Goal: Task Accomplishment & Management: Manage account settings

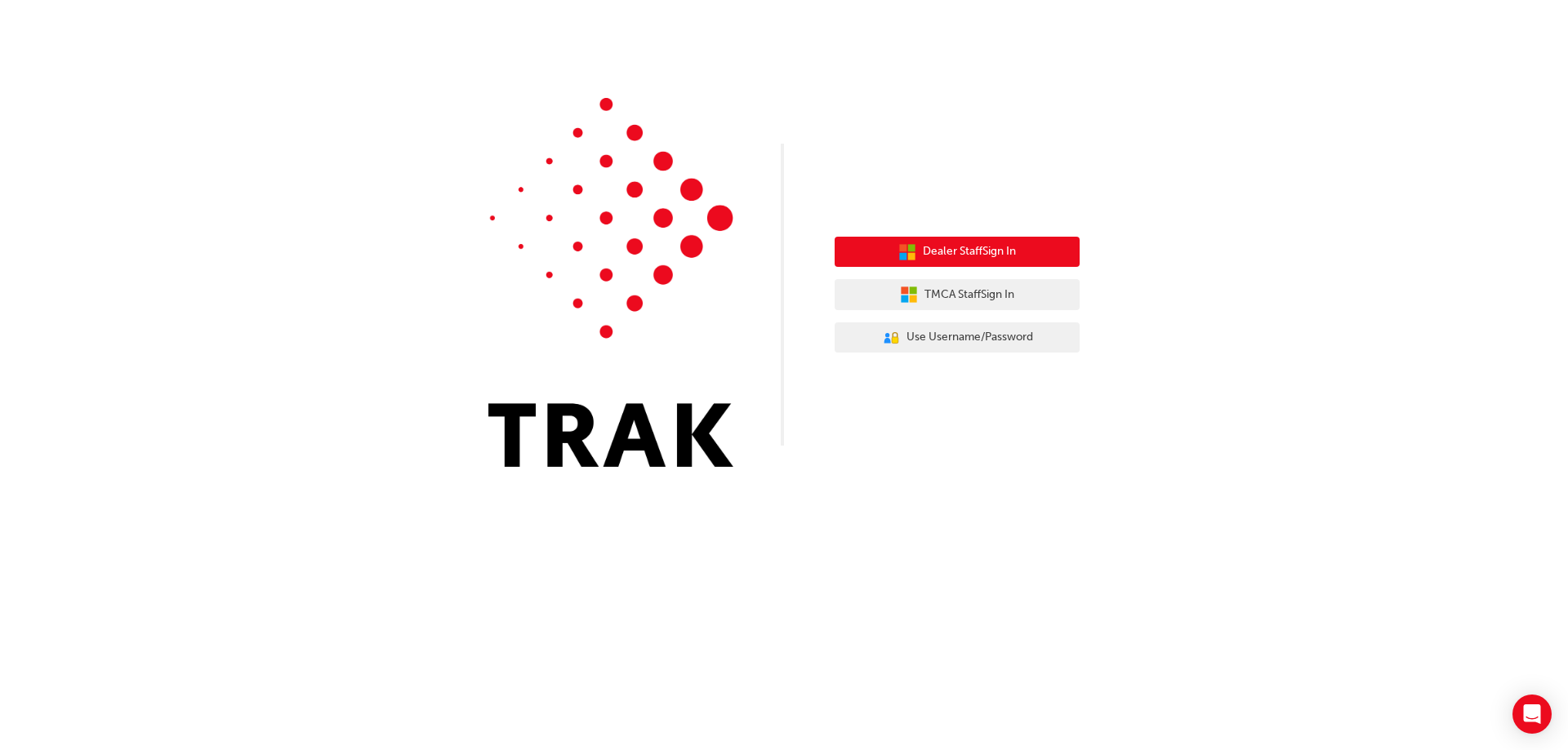
click at [940, 240] on button "Dealer Staff Sign In" at bounding box center [957, 252] width 245 height 31
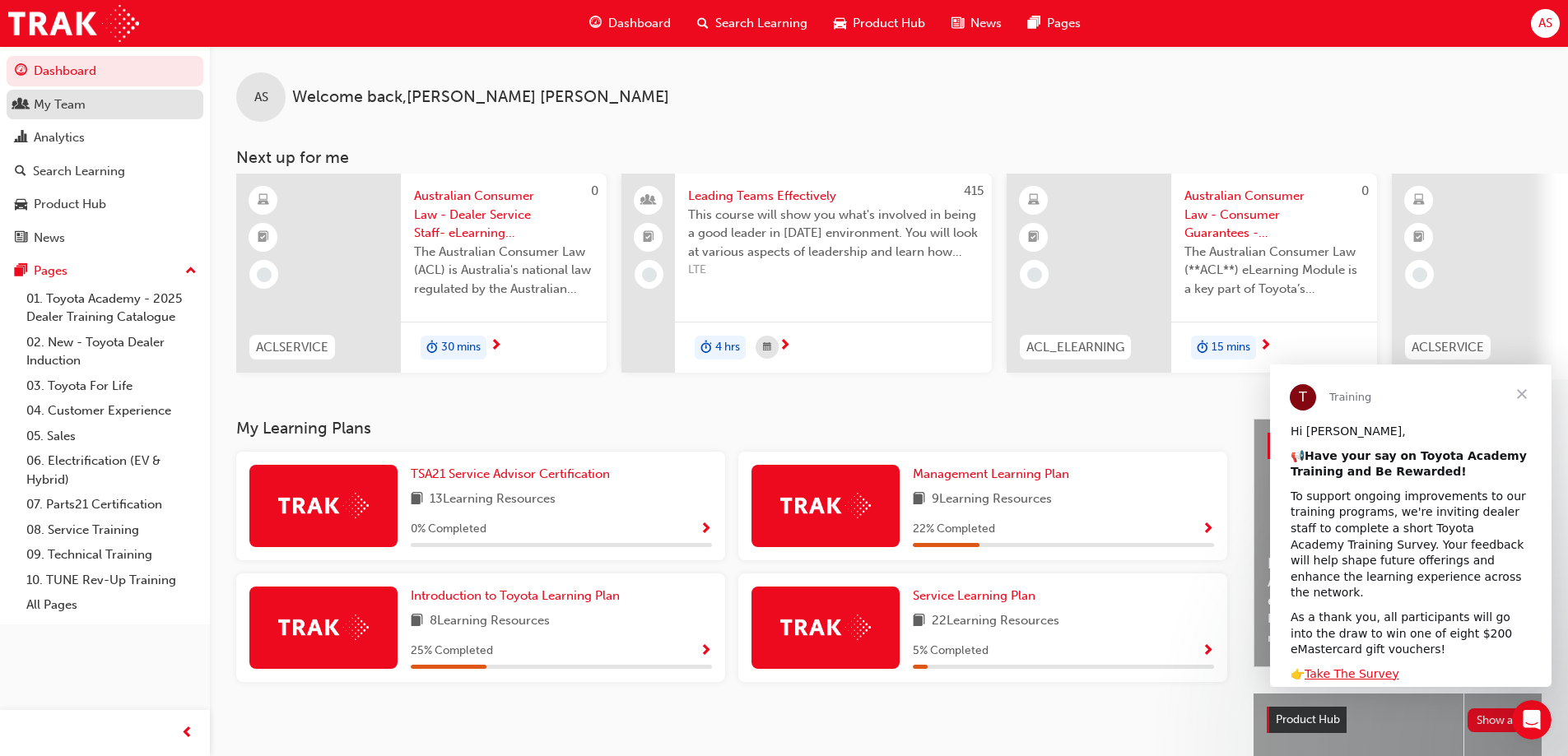
click at [68, 101] on div "My Team" at bounding box center [60, 104] width 52 height 19
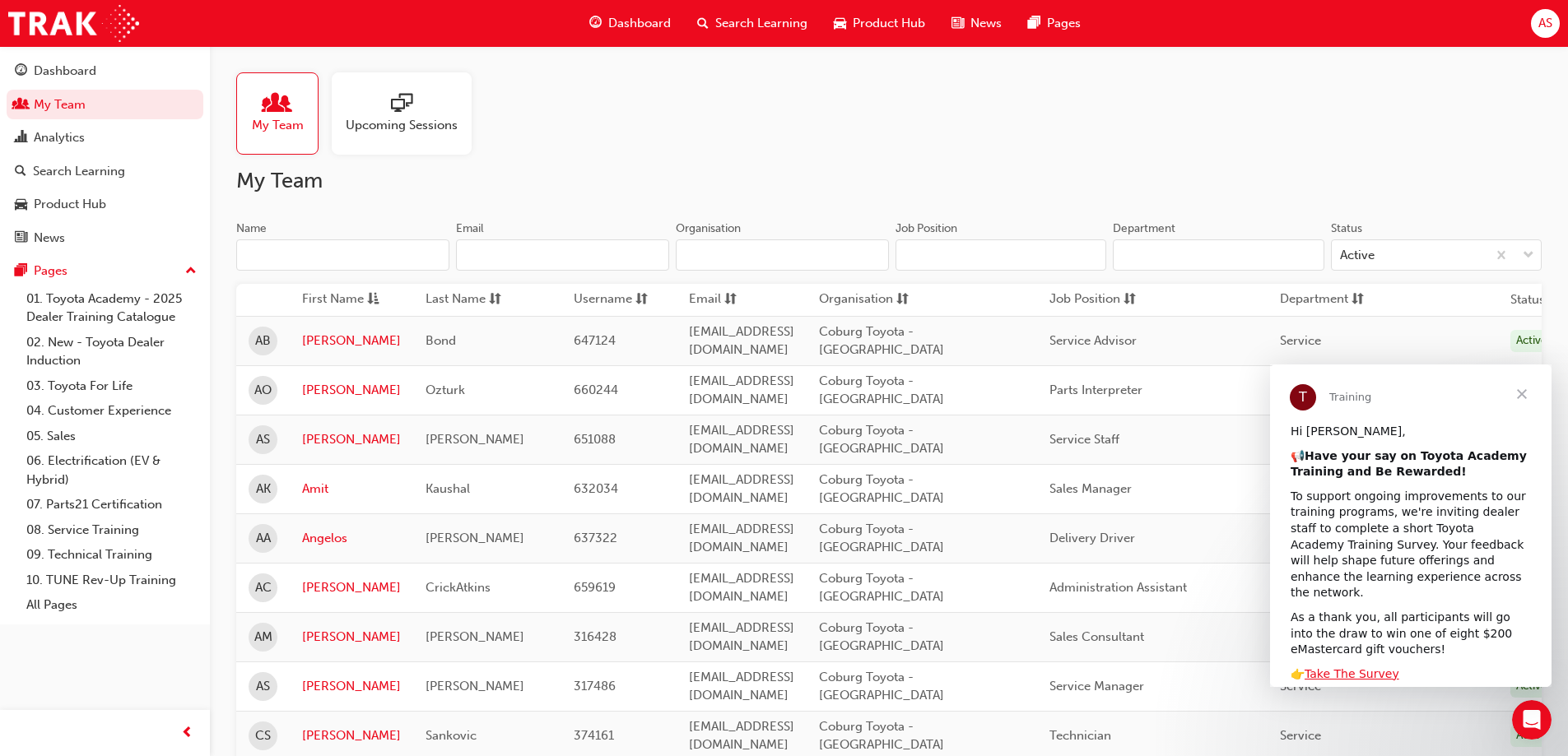
click at [1516, 391] on span "Close" at bounding box center [1521, 394] width 60 height 60
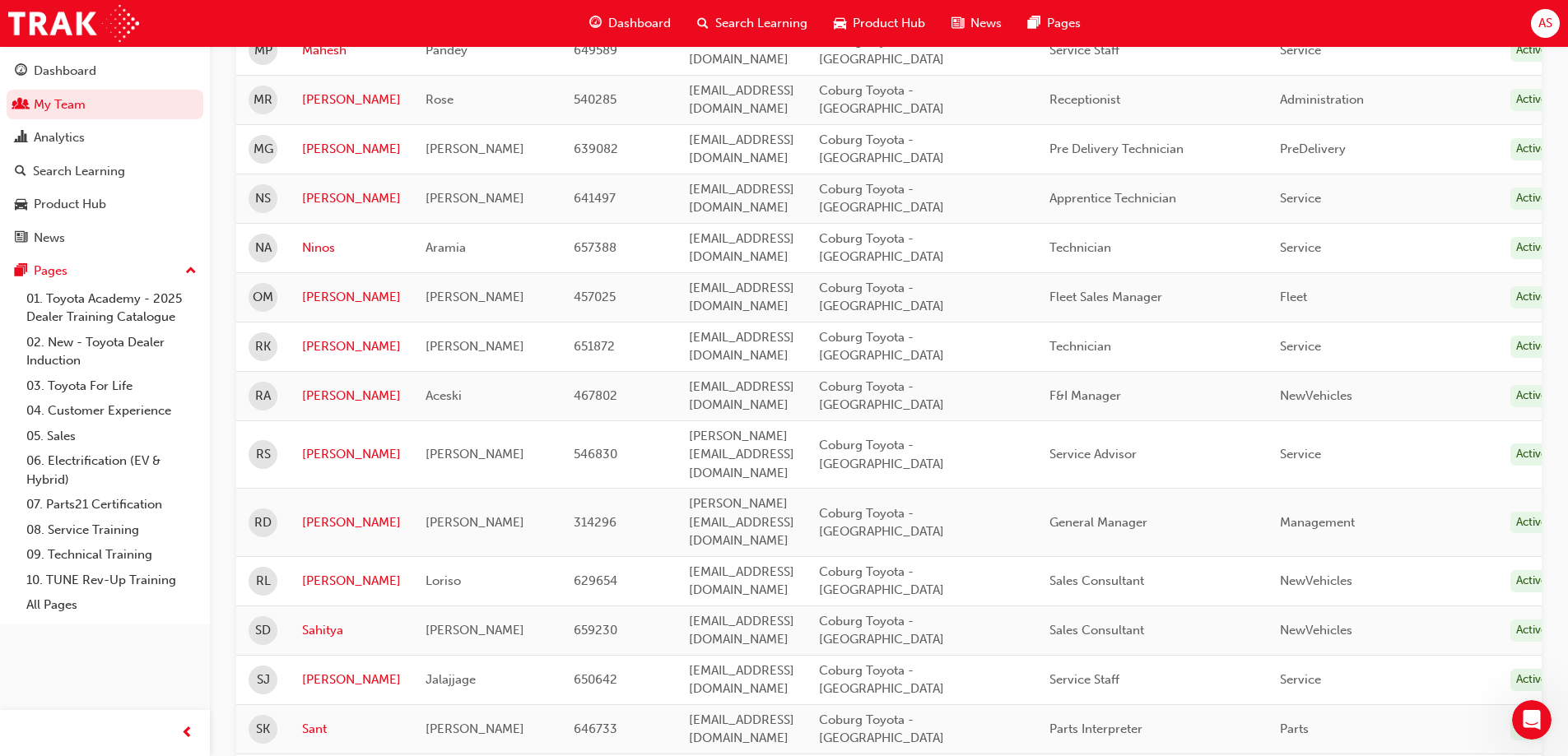
scroll to position [1563, 0]
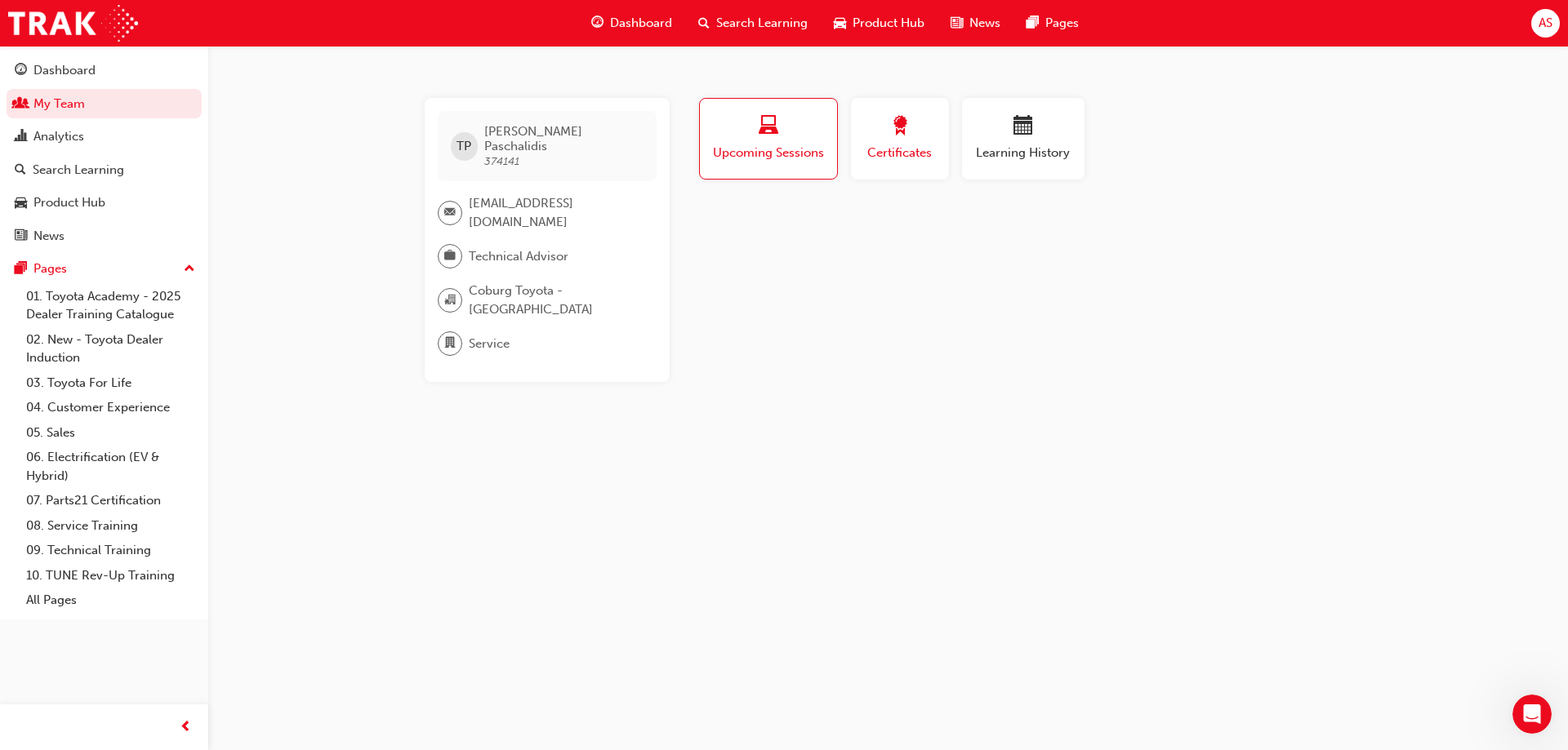
click at [900, 143] on div "Certificates" at bounding box center [900, 139] width 74 height 46
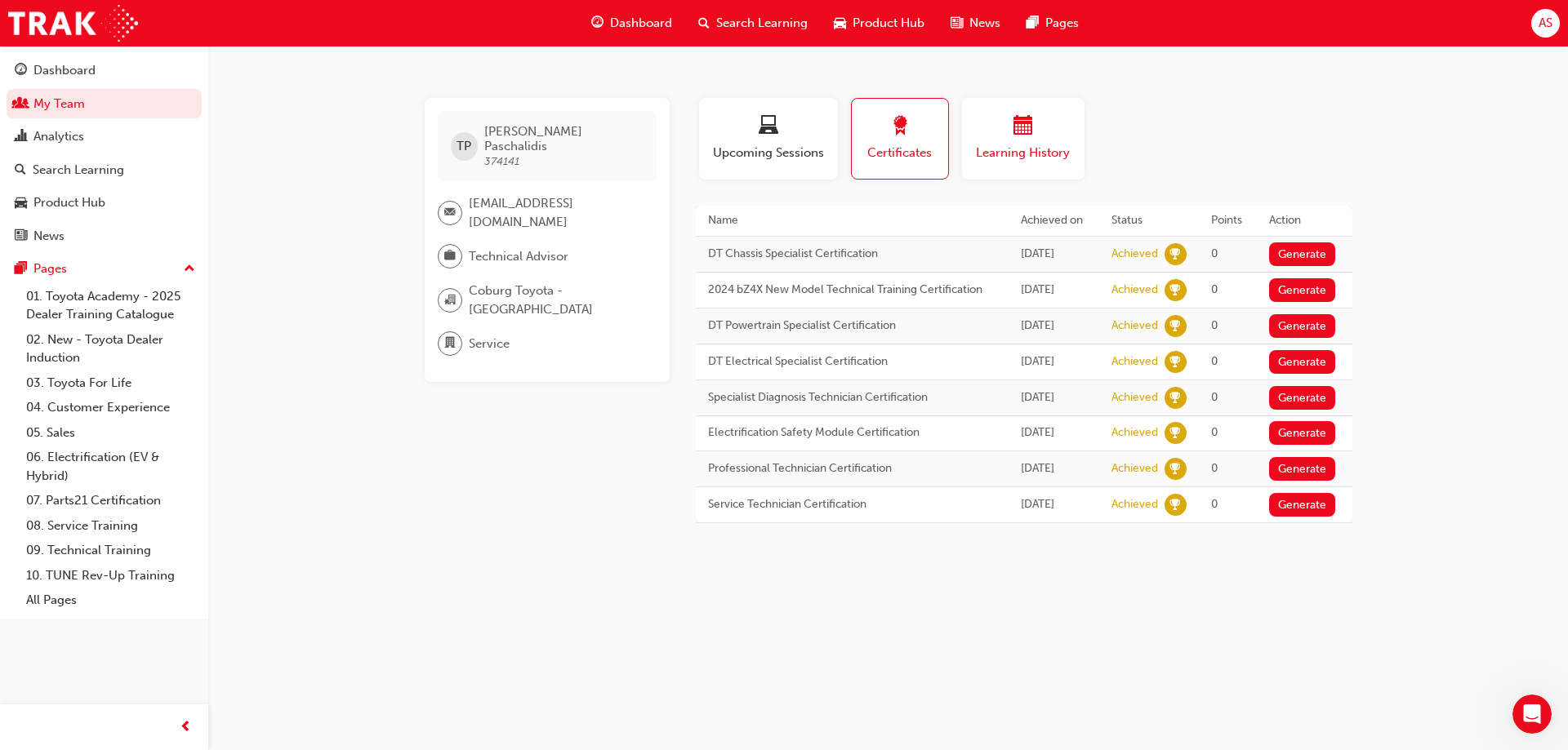
click at [1029, 145] on span "Learning History" at bounding box center [1023, 153] width 98 height 19
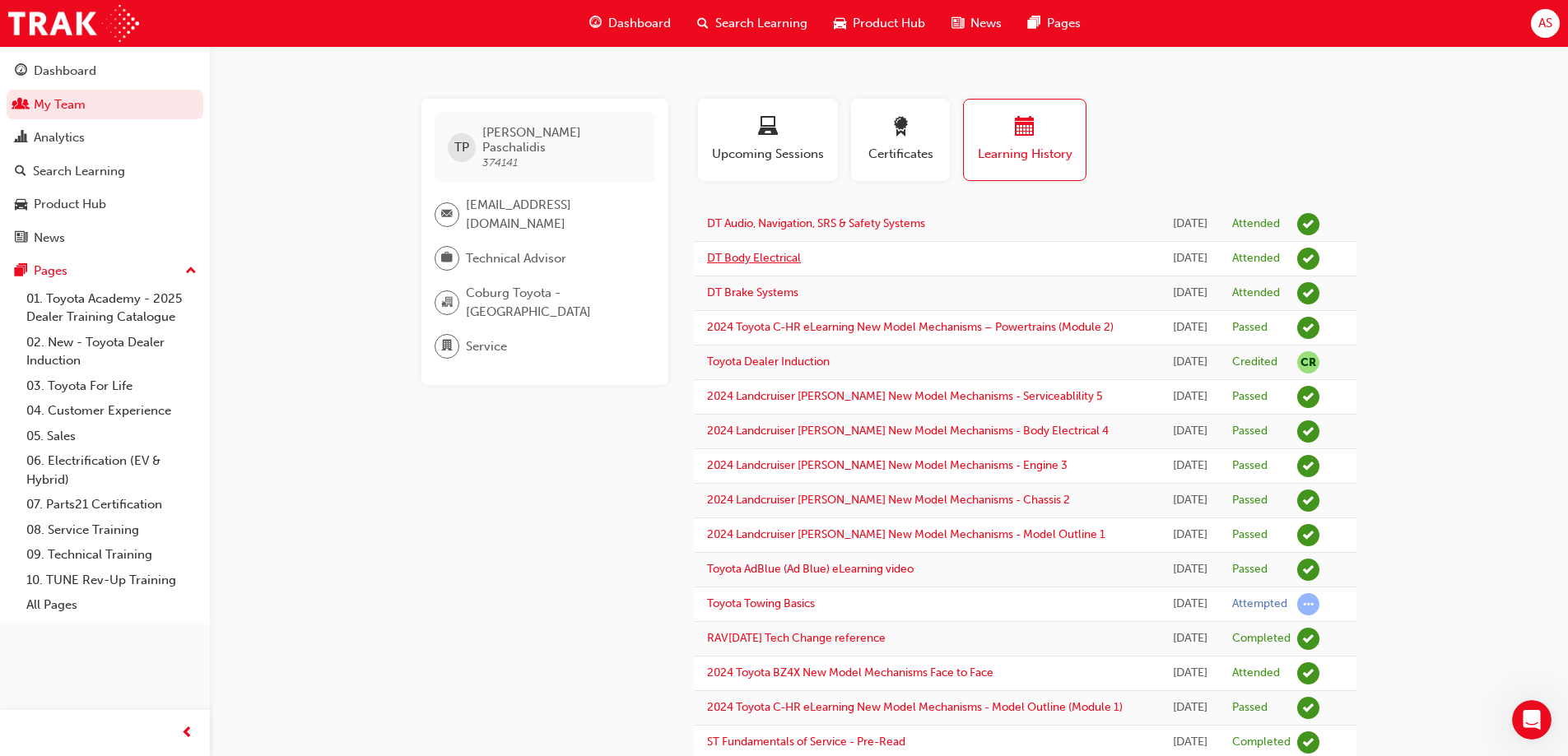
click at [736, 265] on link "DT Body Electrical" at bounding box center [753, 257] width 93 height 14
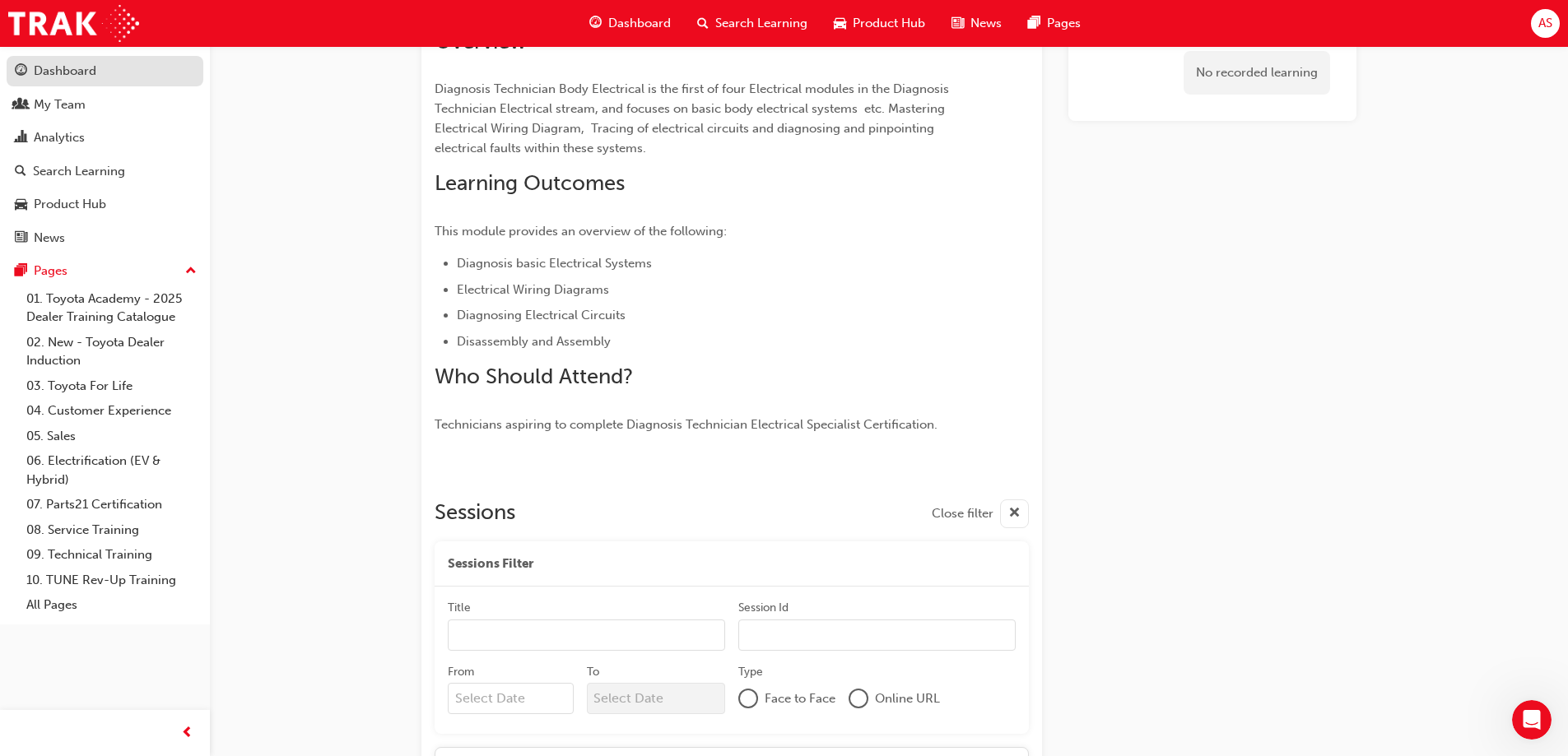
scroll to position [247, 0]
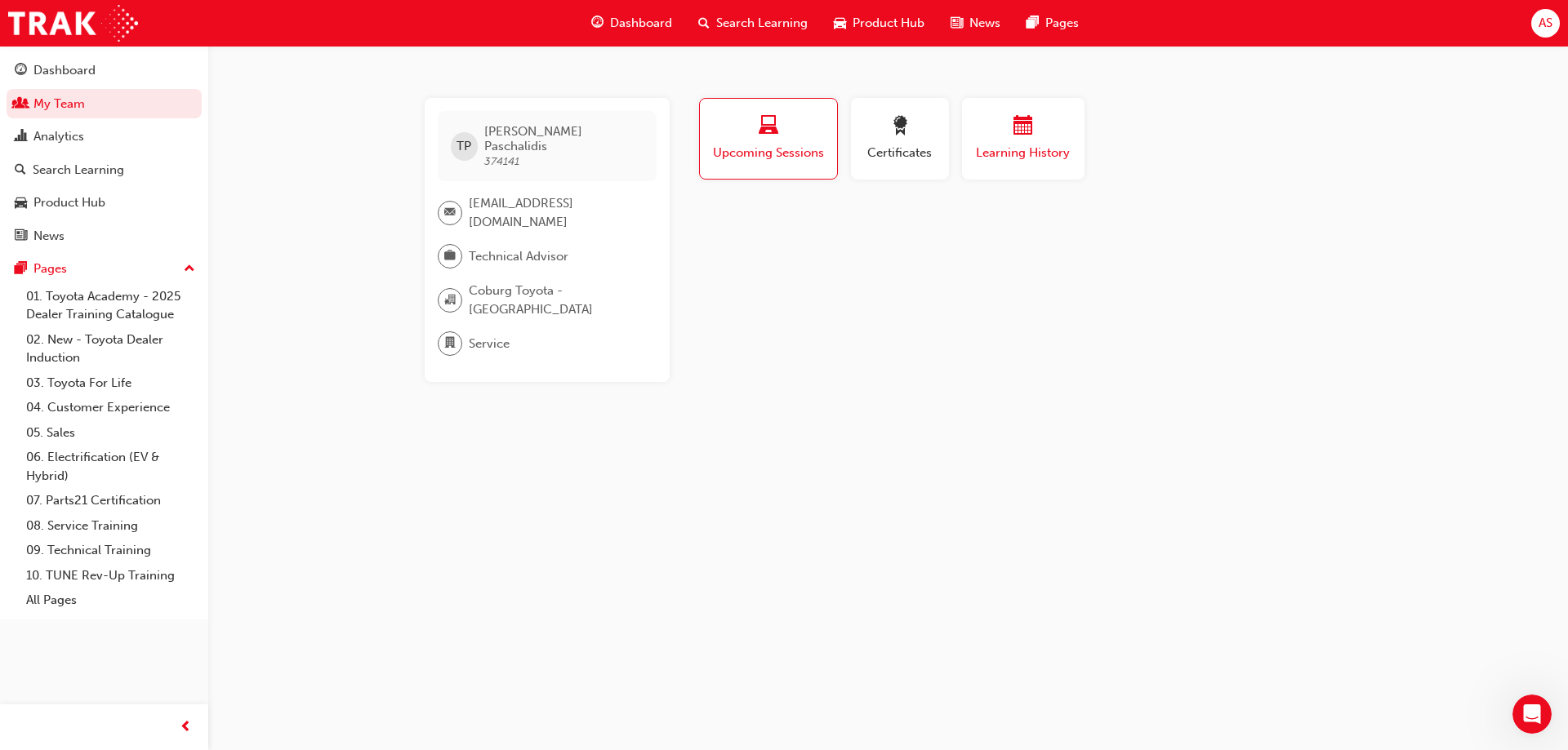
click at [1034, 148] on span "Learning History" at bounding box center [1023, 153] width 98 height 19
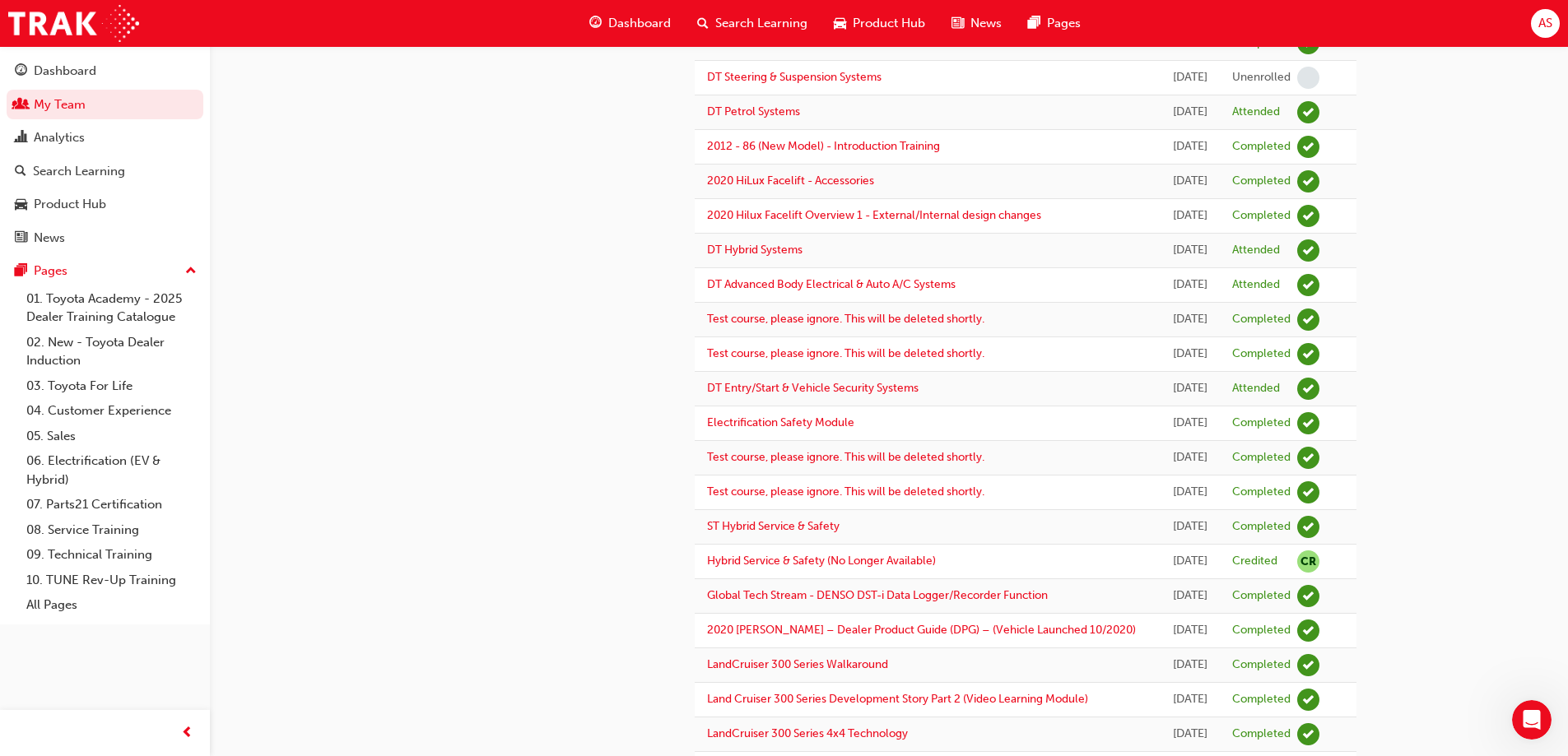
scroll to position [823, 0]
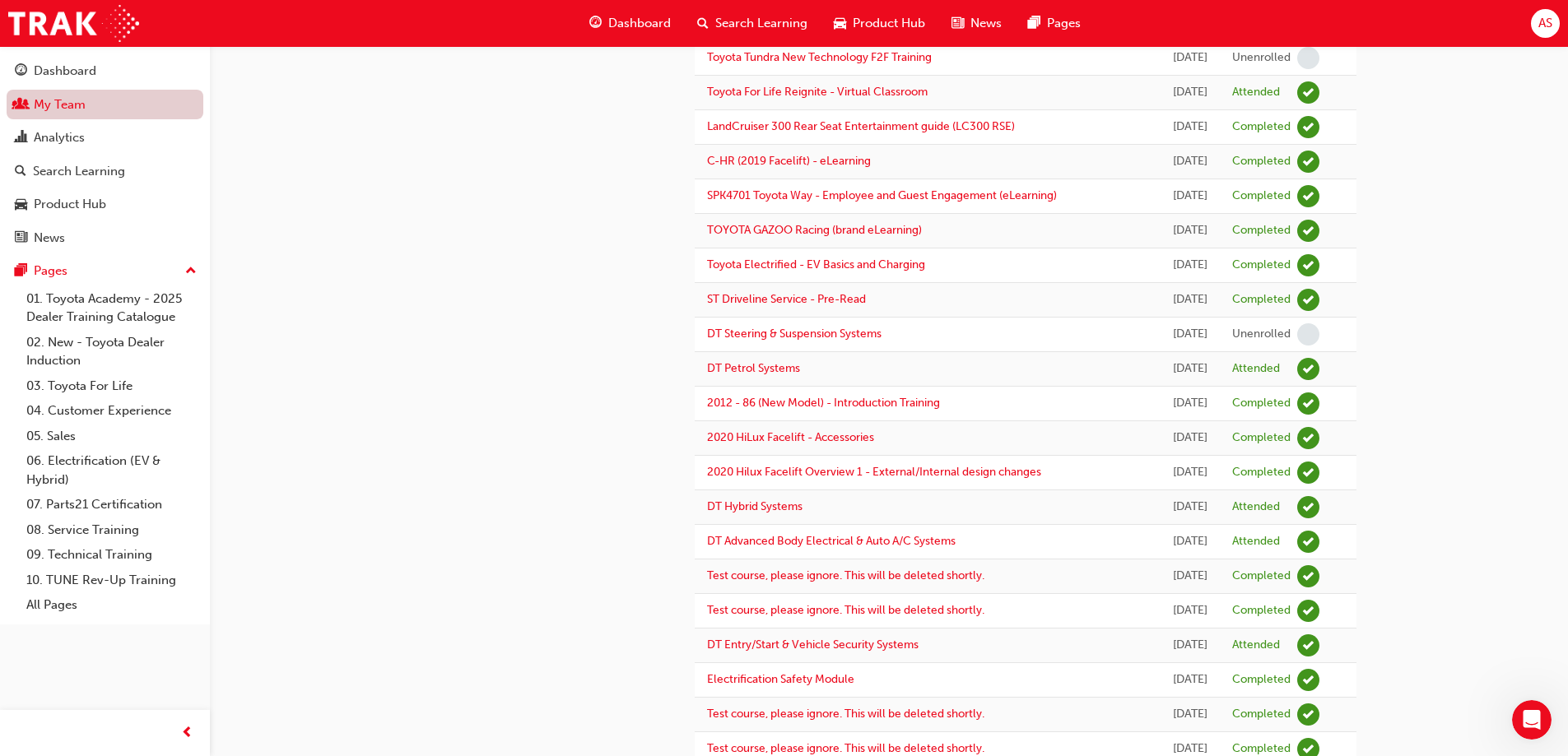
click at [41, 104] on link "My Team" at bounding box center [104, 104] width 197 height 30
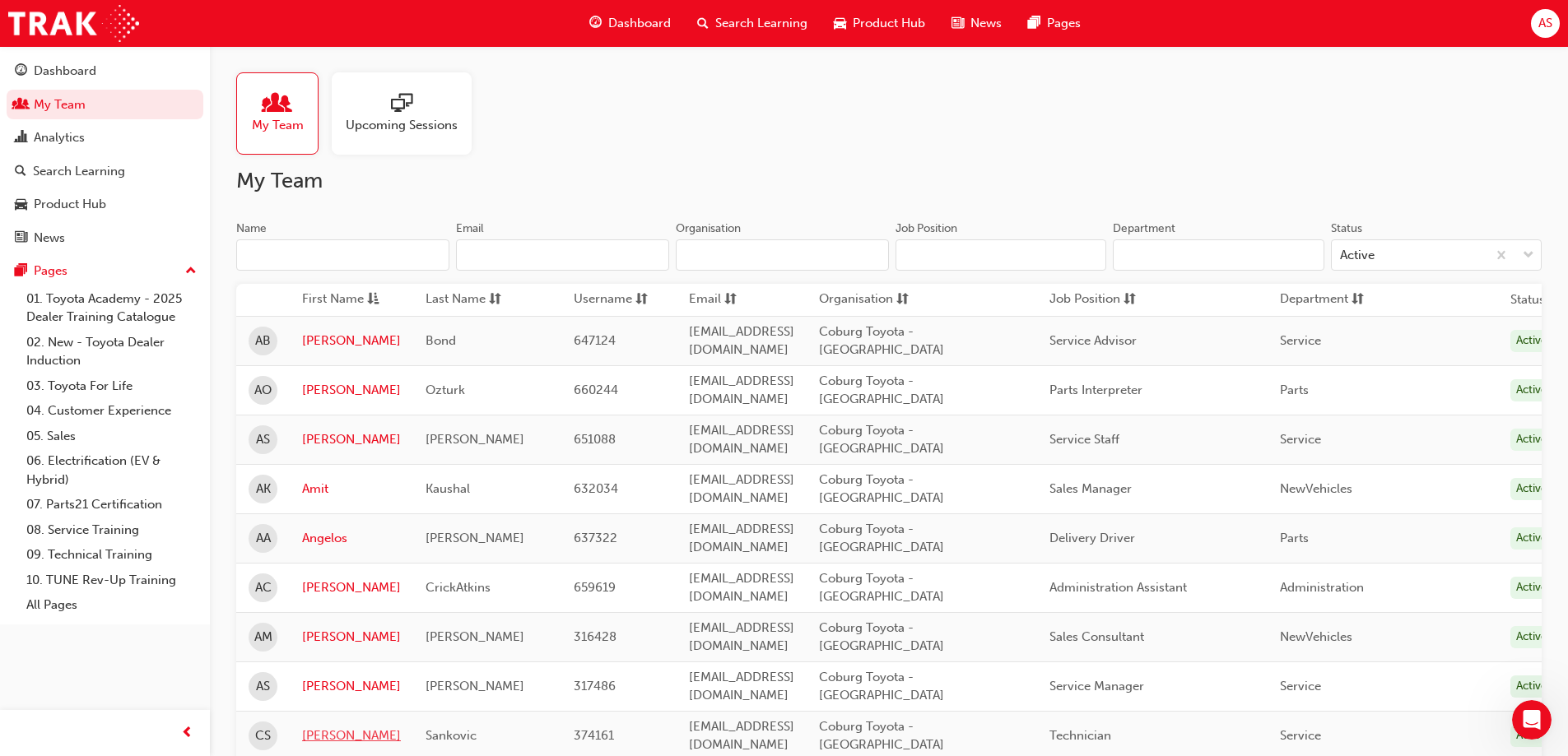
click at [329, 727] on link "[PERSON_NAME]" at bounding box center [352, 736] width 99 height 19
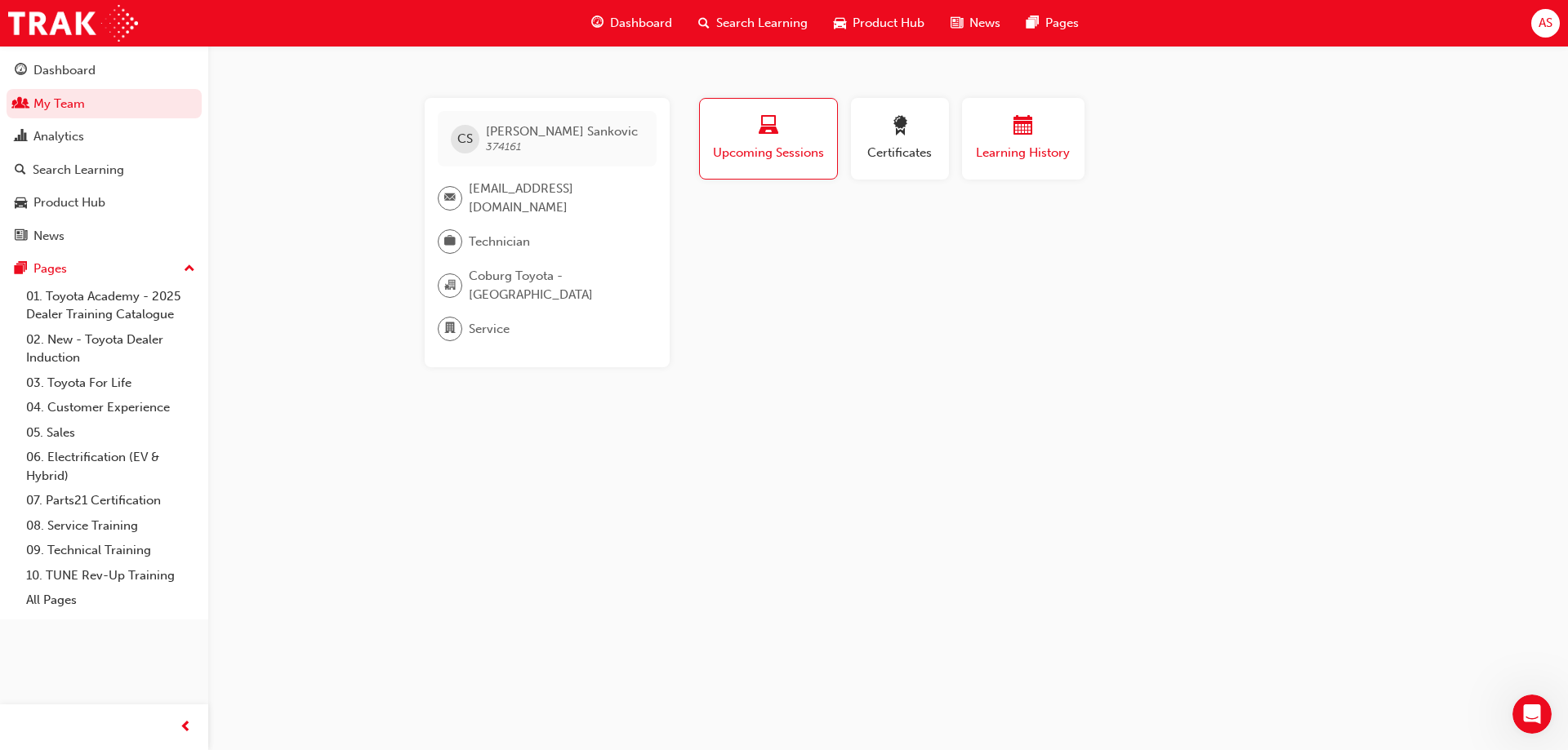
click at [986, 133] on div "button" at bounding box center [1023, 129] width 98 height 25
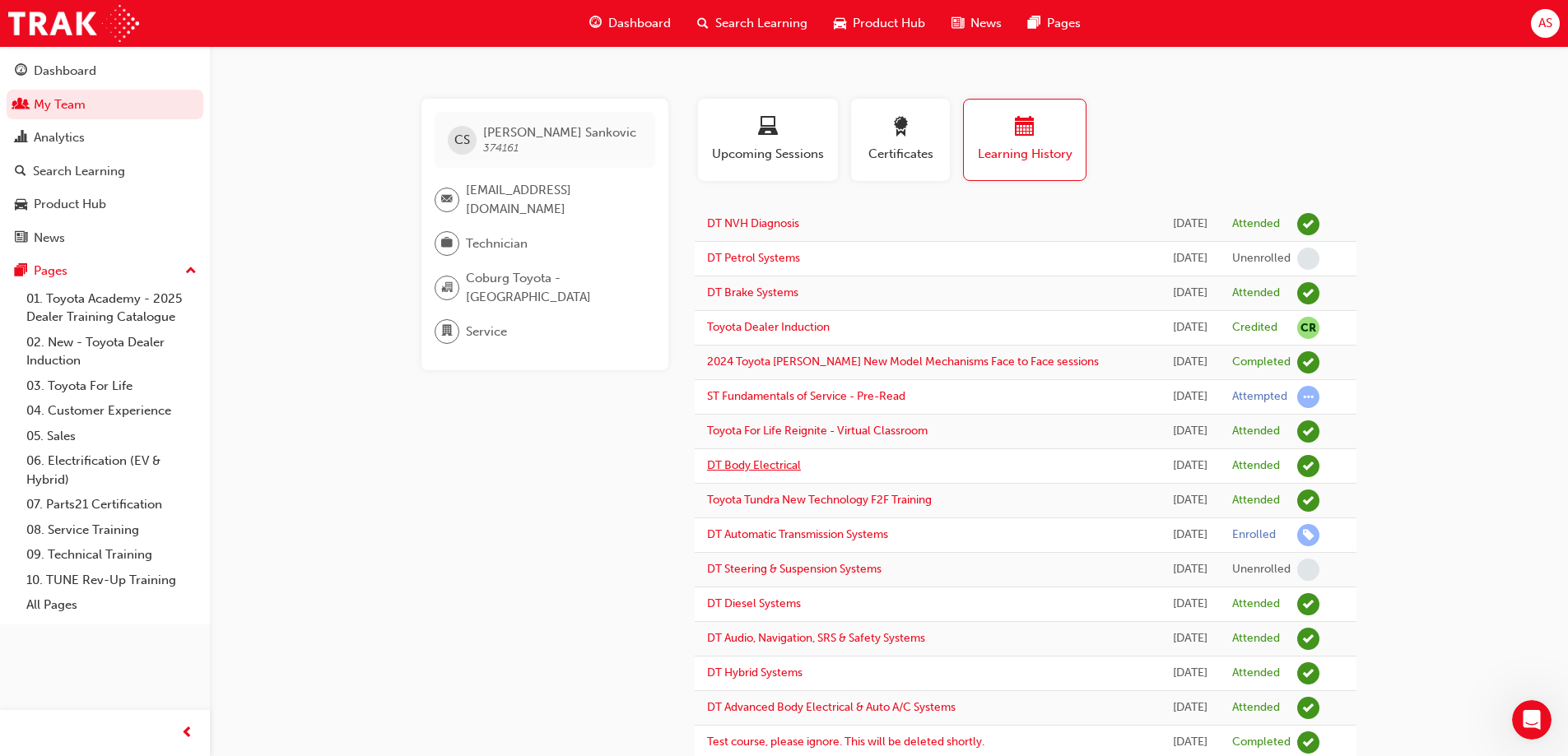
click at [721, 473] on link "DT Body Electrical" at bounding box center [753, 465] width 93 height 14
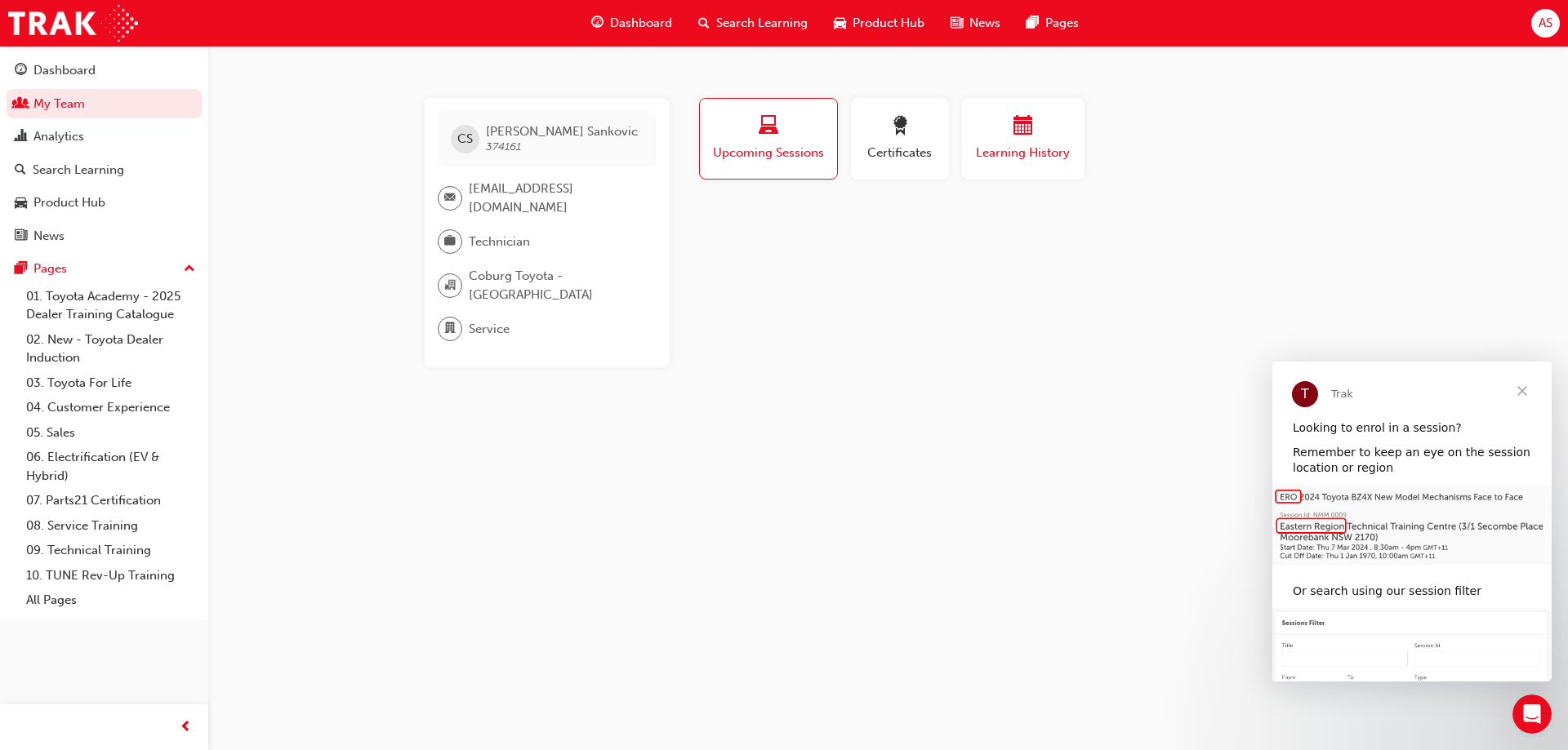
click at [1011, 135] on div "button" at bounding box center [1023, 129] width 98 height 25
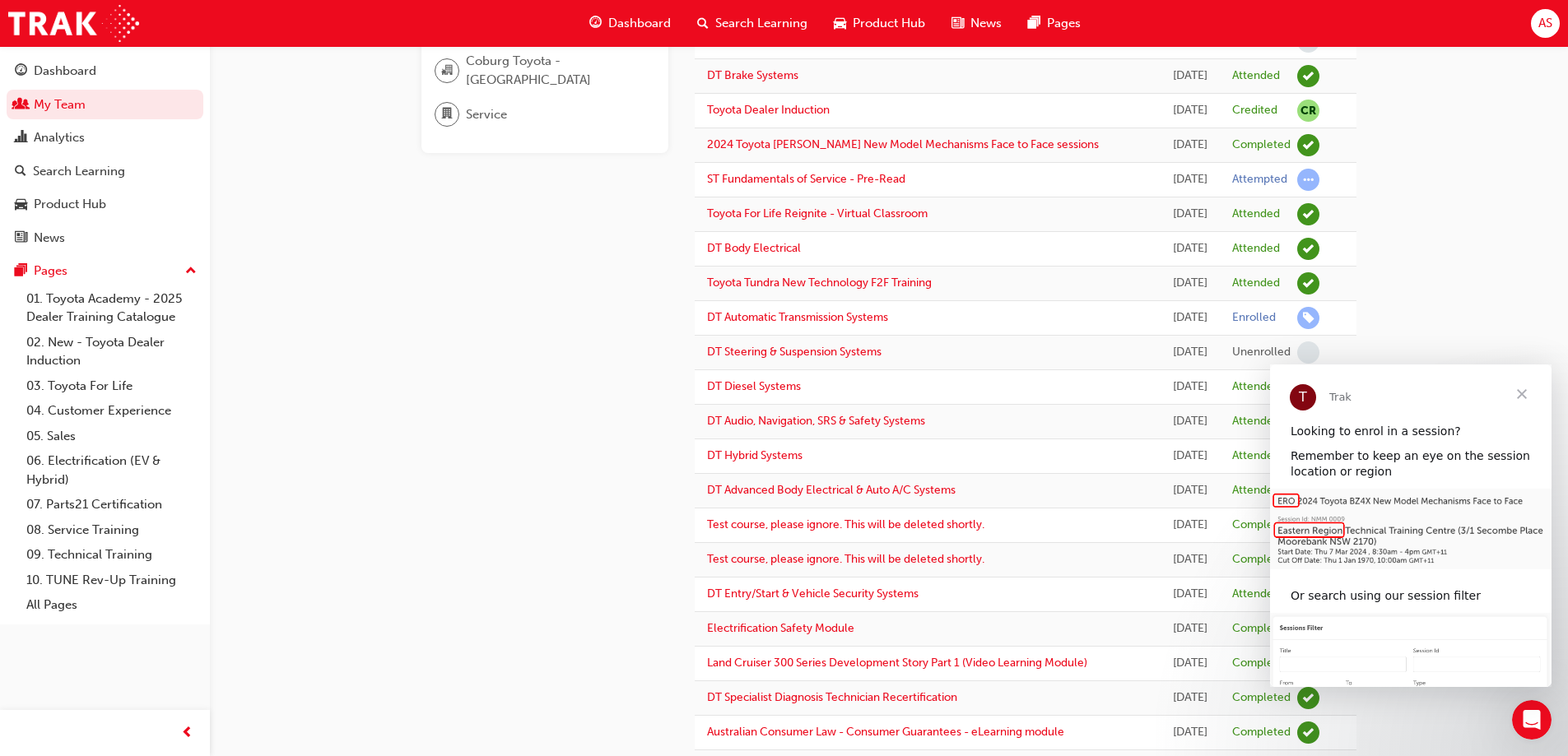
scroll to position [247, 0]
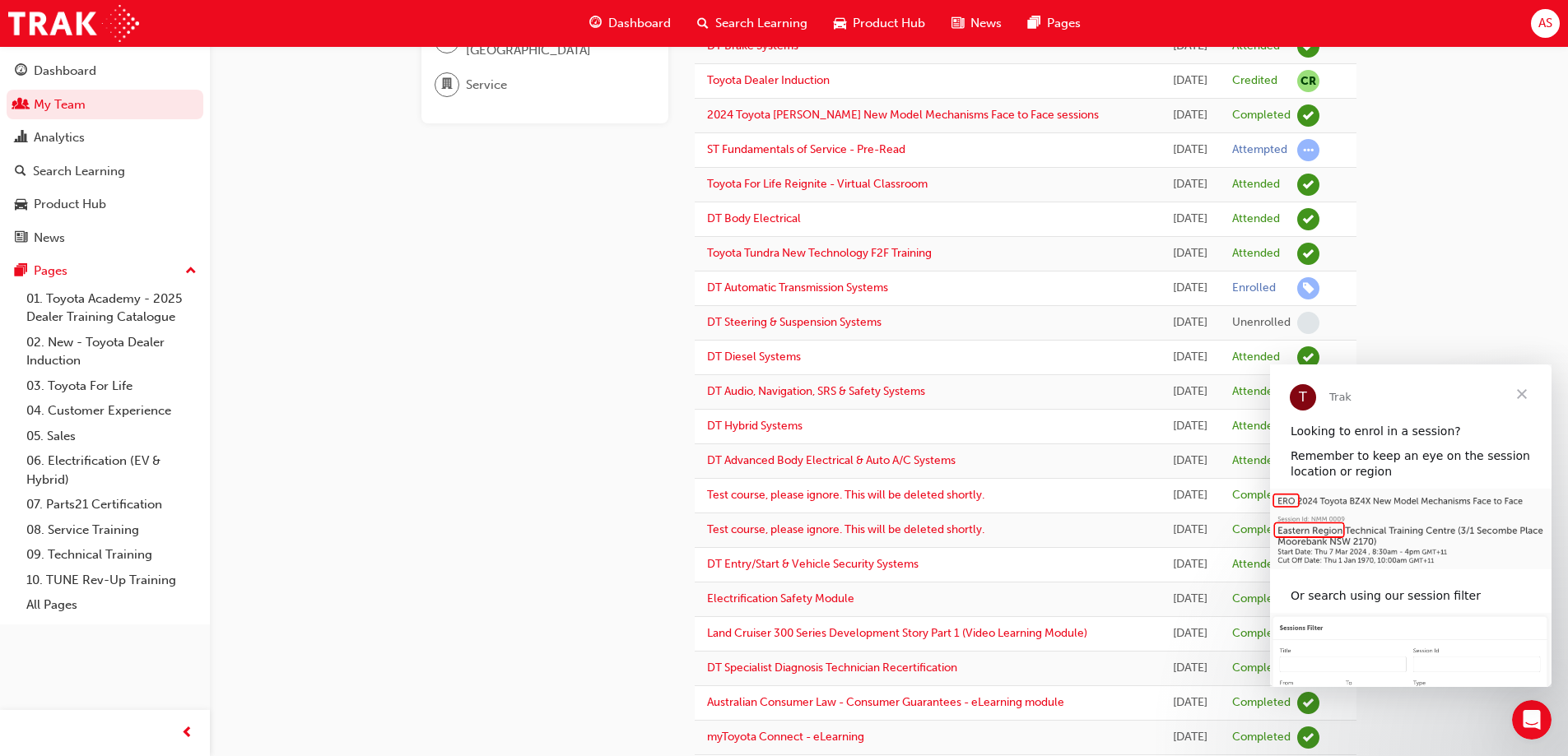
click at [1522, 395] on span "Close" at bounding box center [1521, 394] width 60 height 60
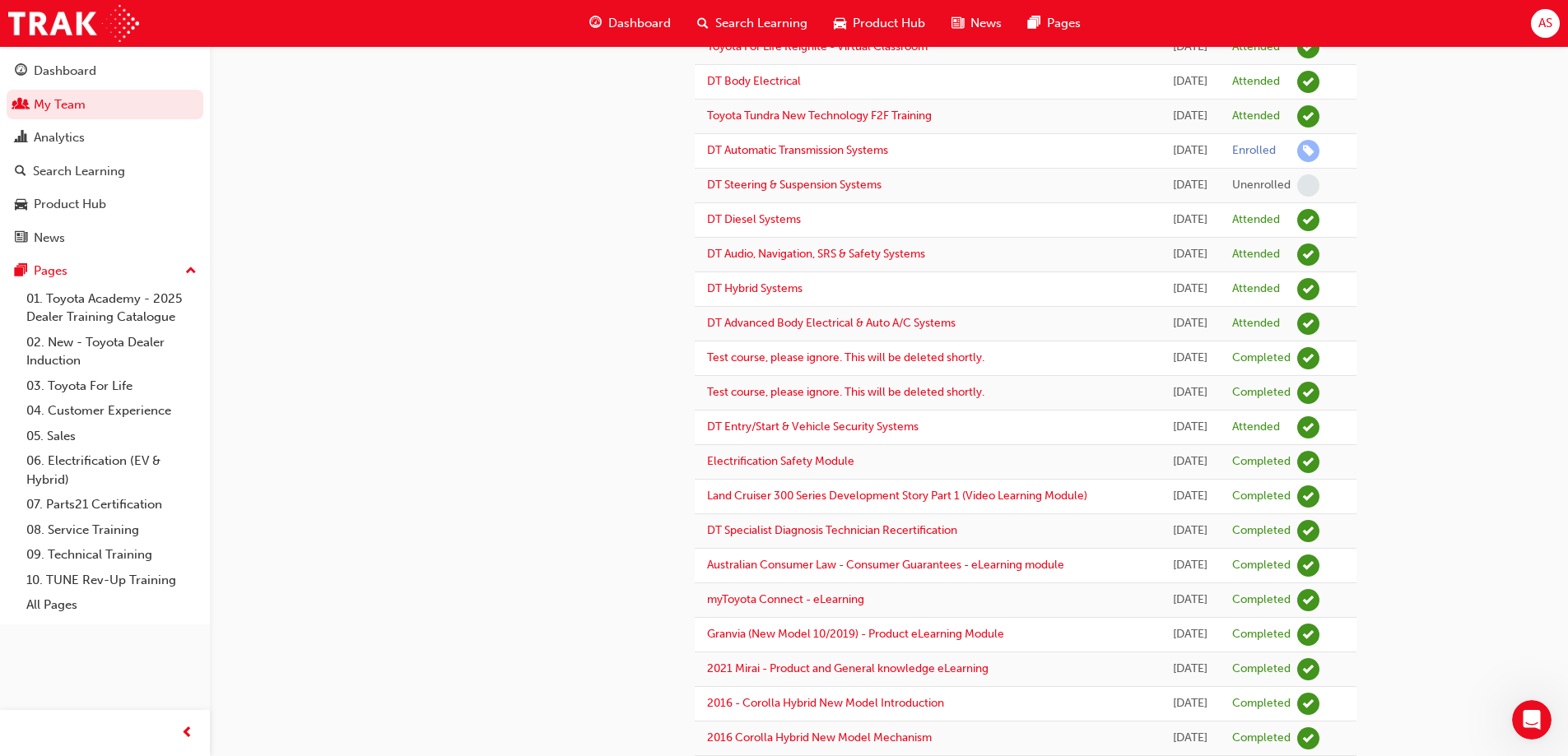
scroll to position [411, 0]
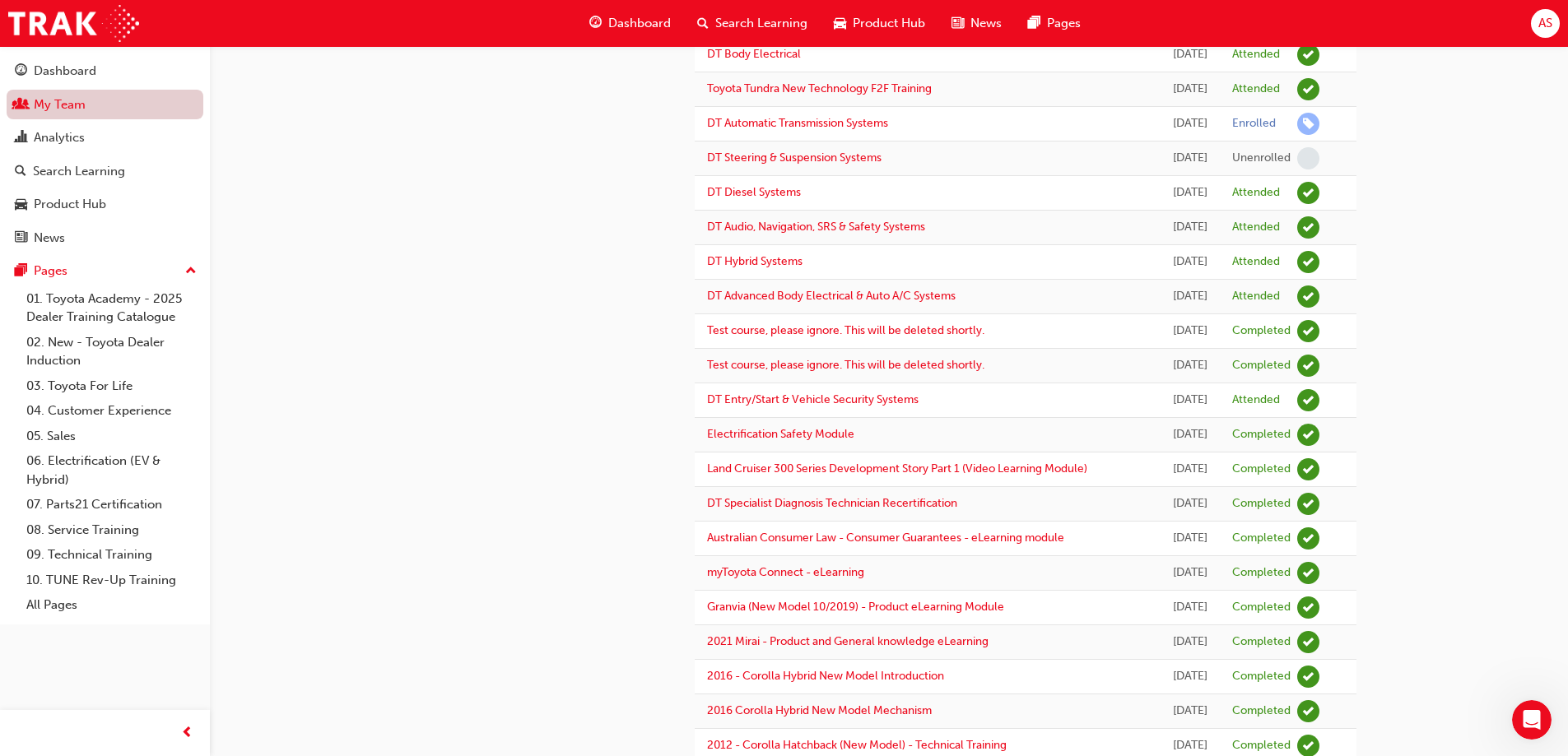
click at [60, 97] on link "My Team" at bounding box center [104, 104] width 197 height 30
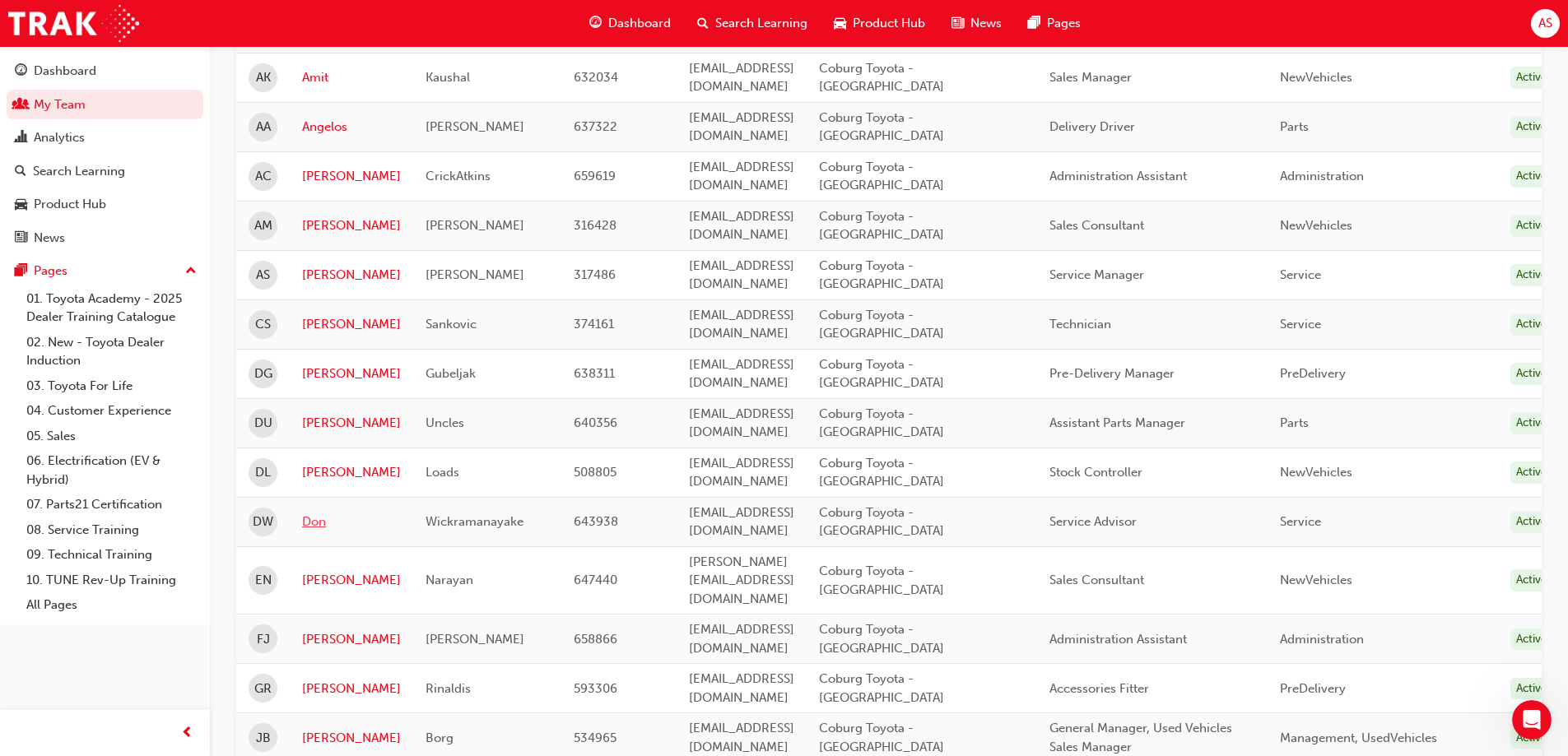
scroll to position [1317, 0]
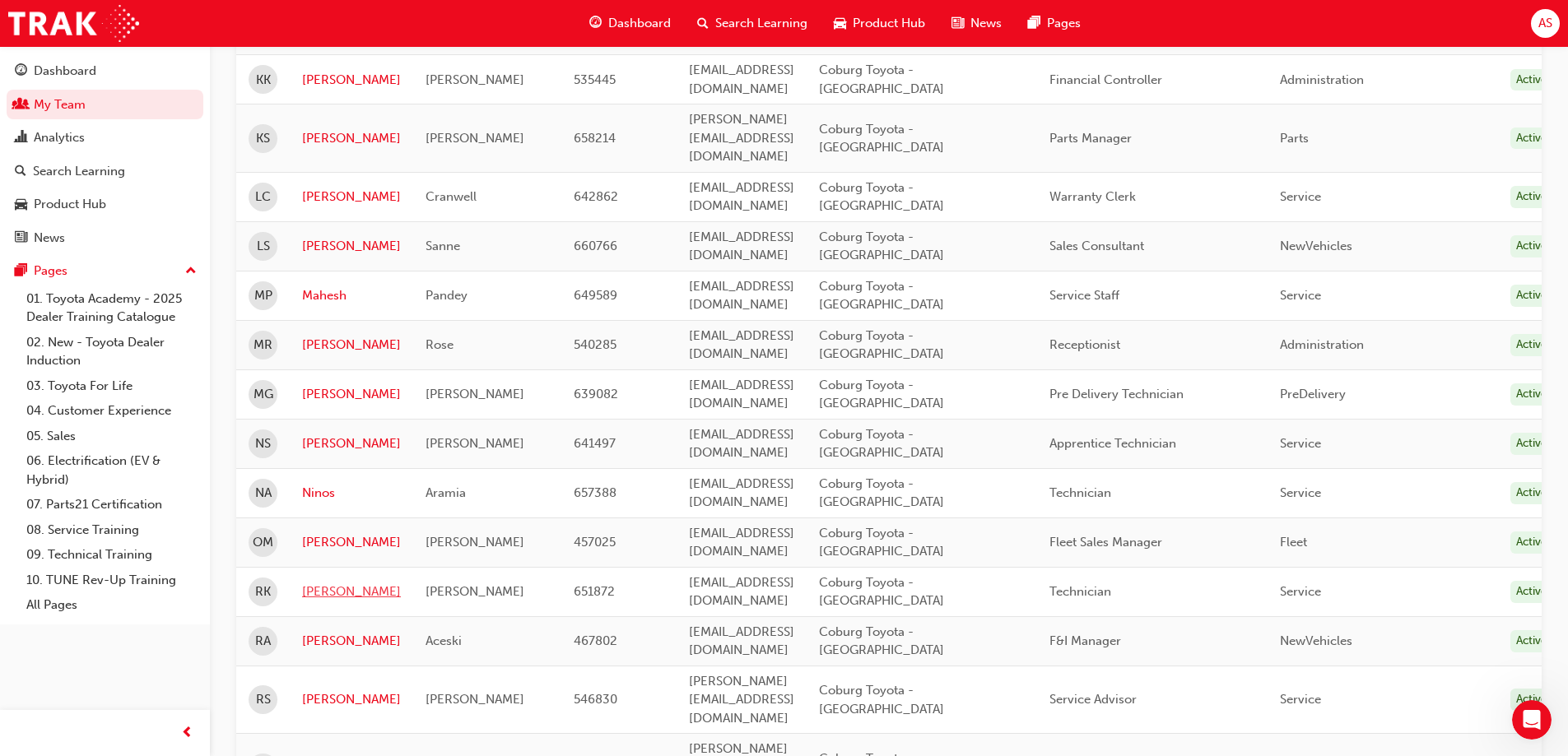
click at [344, 583] on link "[PERSON_NAME]" at bounding box center [352, 592] width 99 height 19
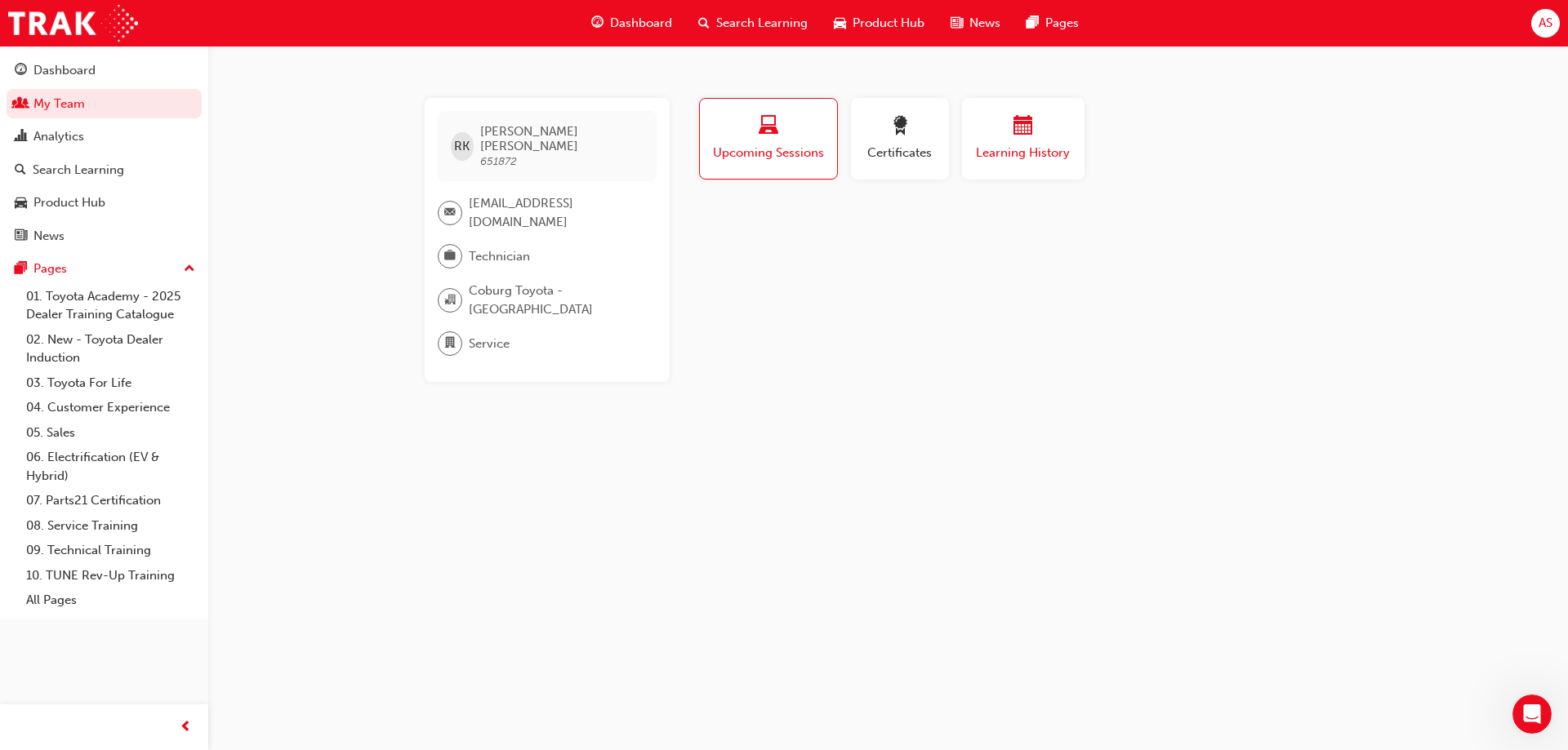
click at [1023, 136] on span "calendar-icon" at bounding box center [1024, 127] width 20 height 22
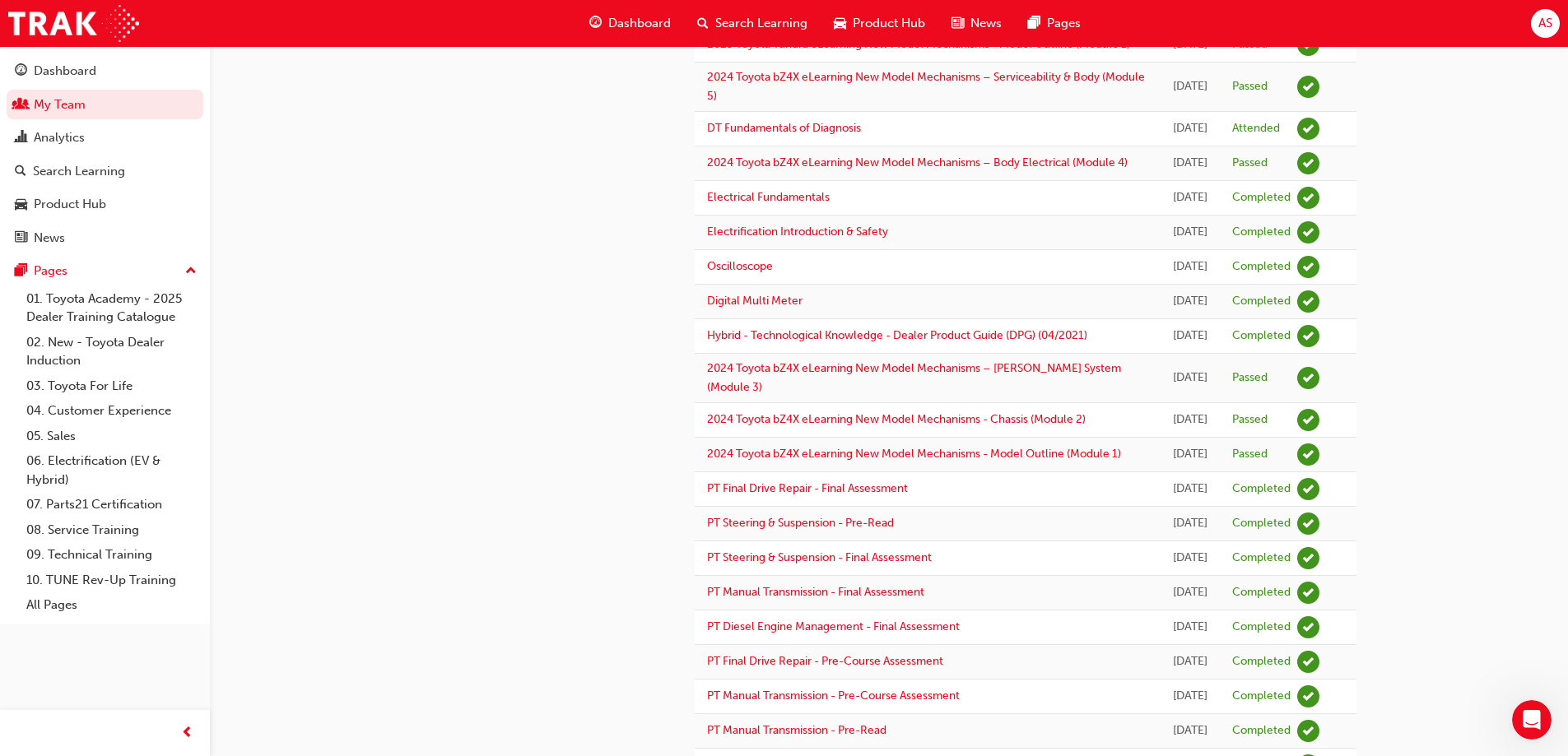
scroll to position [823, 0]
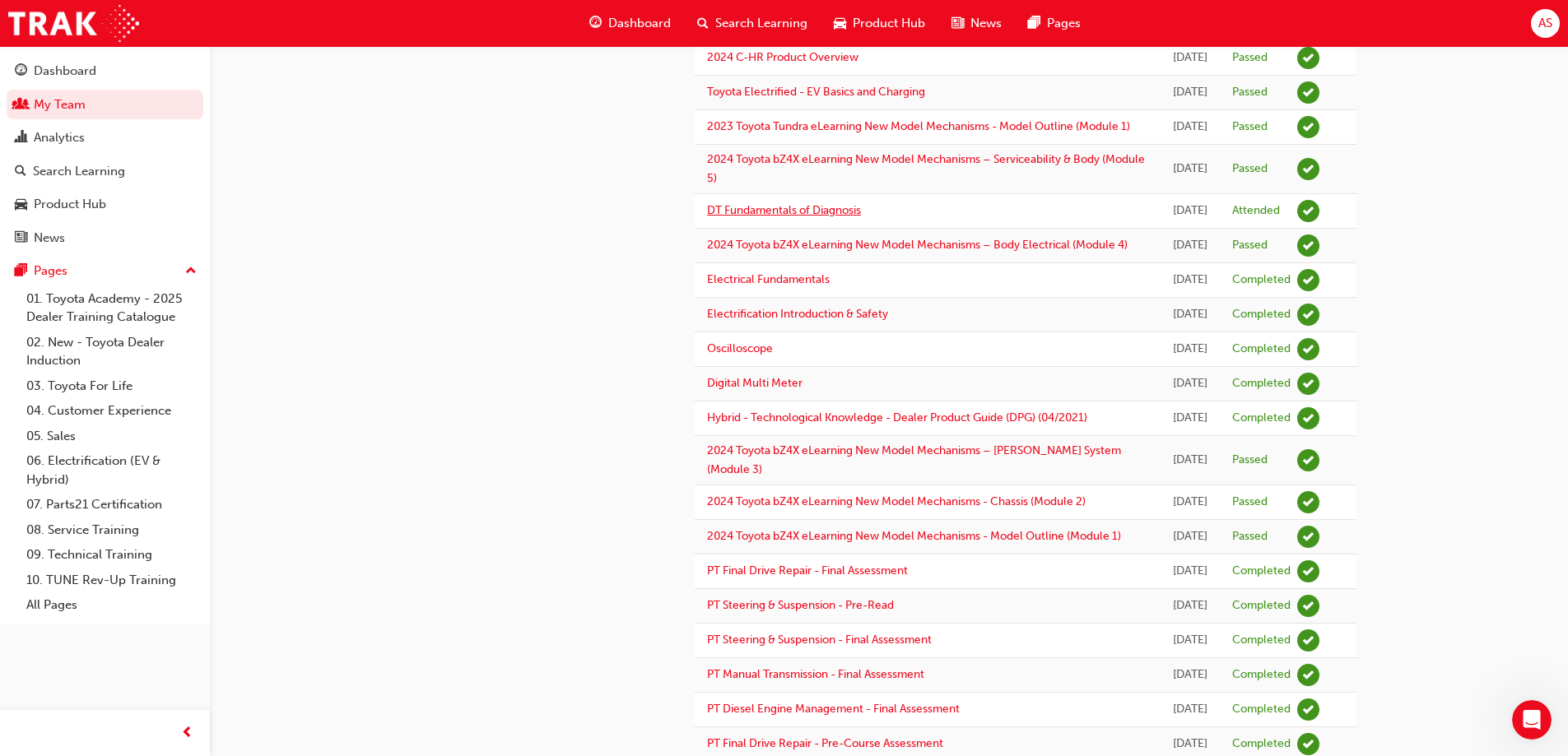
click at [784, 217] on link "DT Fundamentals of Diagnosis" at bounding box center [784, 210] width 154 height 14
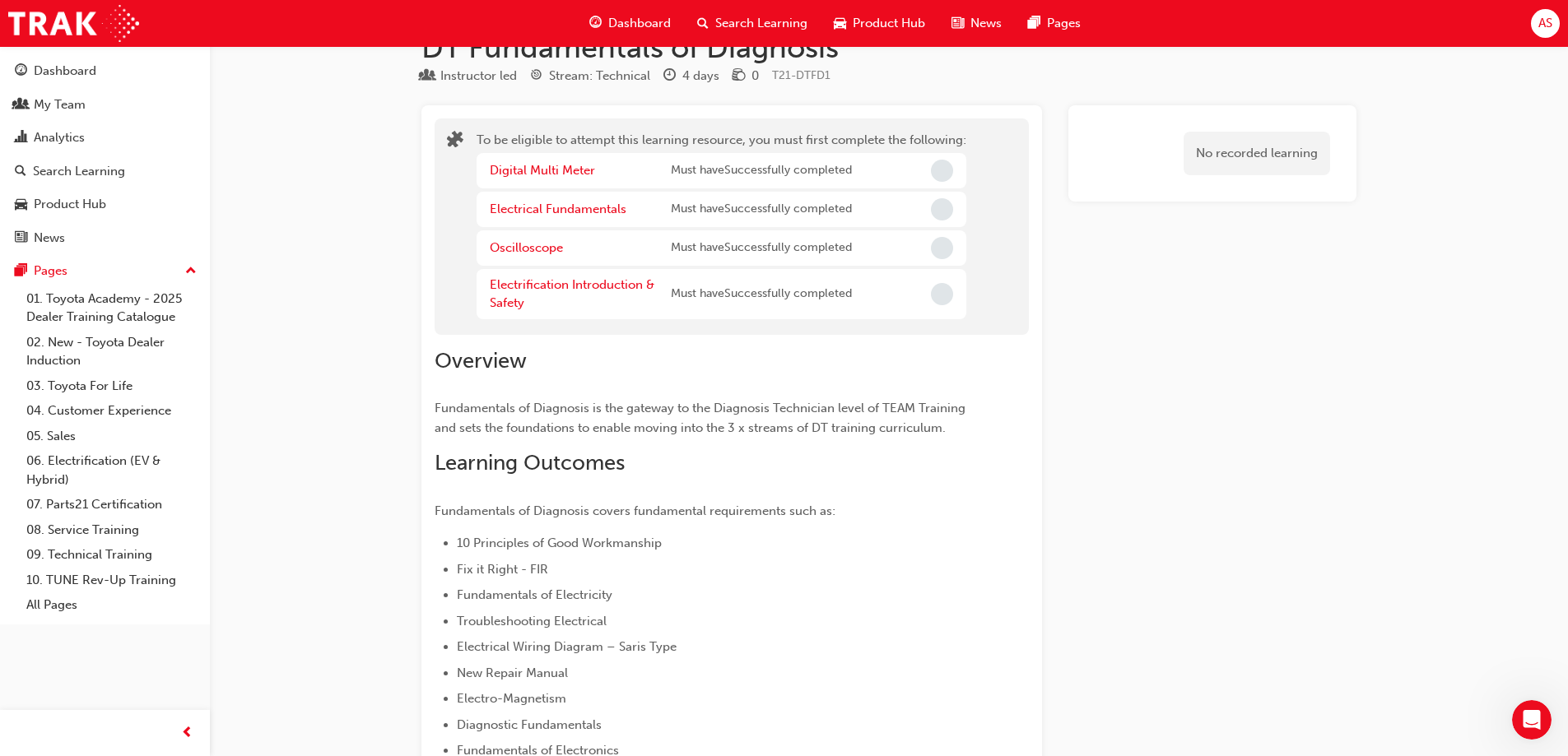
scroll to position [82, 0]
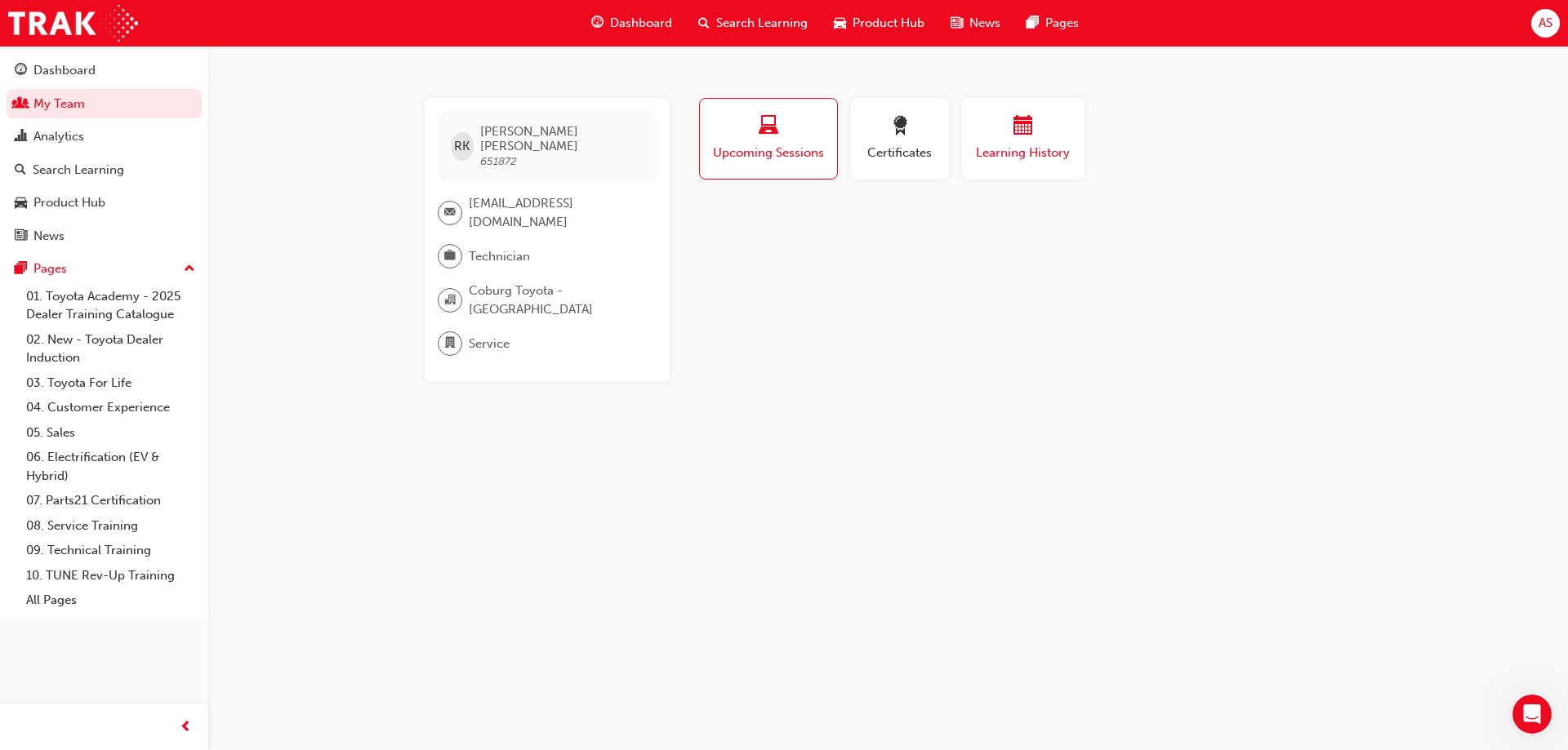
click at [1011, 130] on div "button" at bounding box center [1023, 129] width 98 height 25
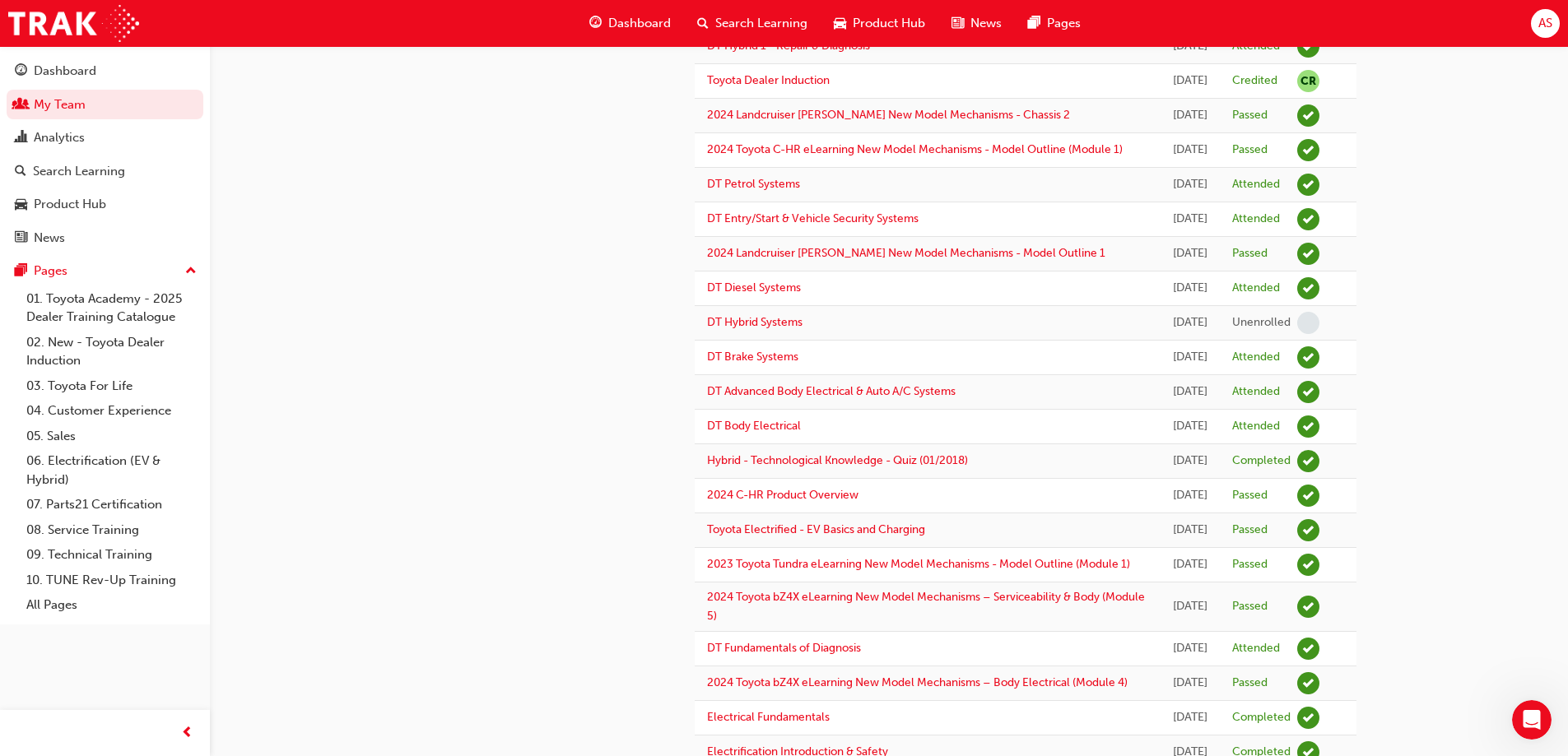
scroll to position [411, 0]
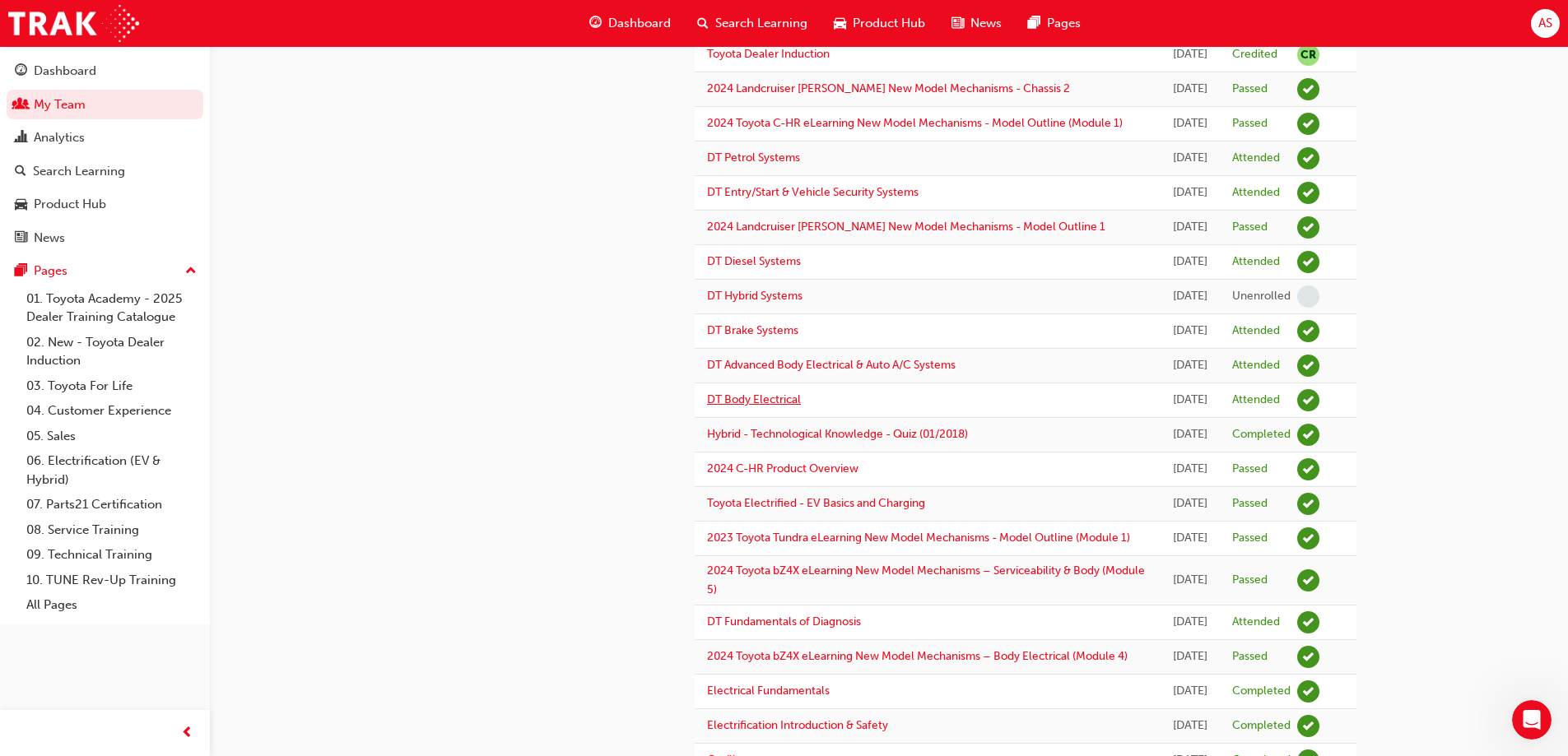
click at [736, 407] on link "DT Body Electrical" at bounding box center [753, 399] width 93 height 14
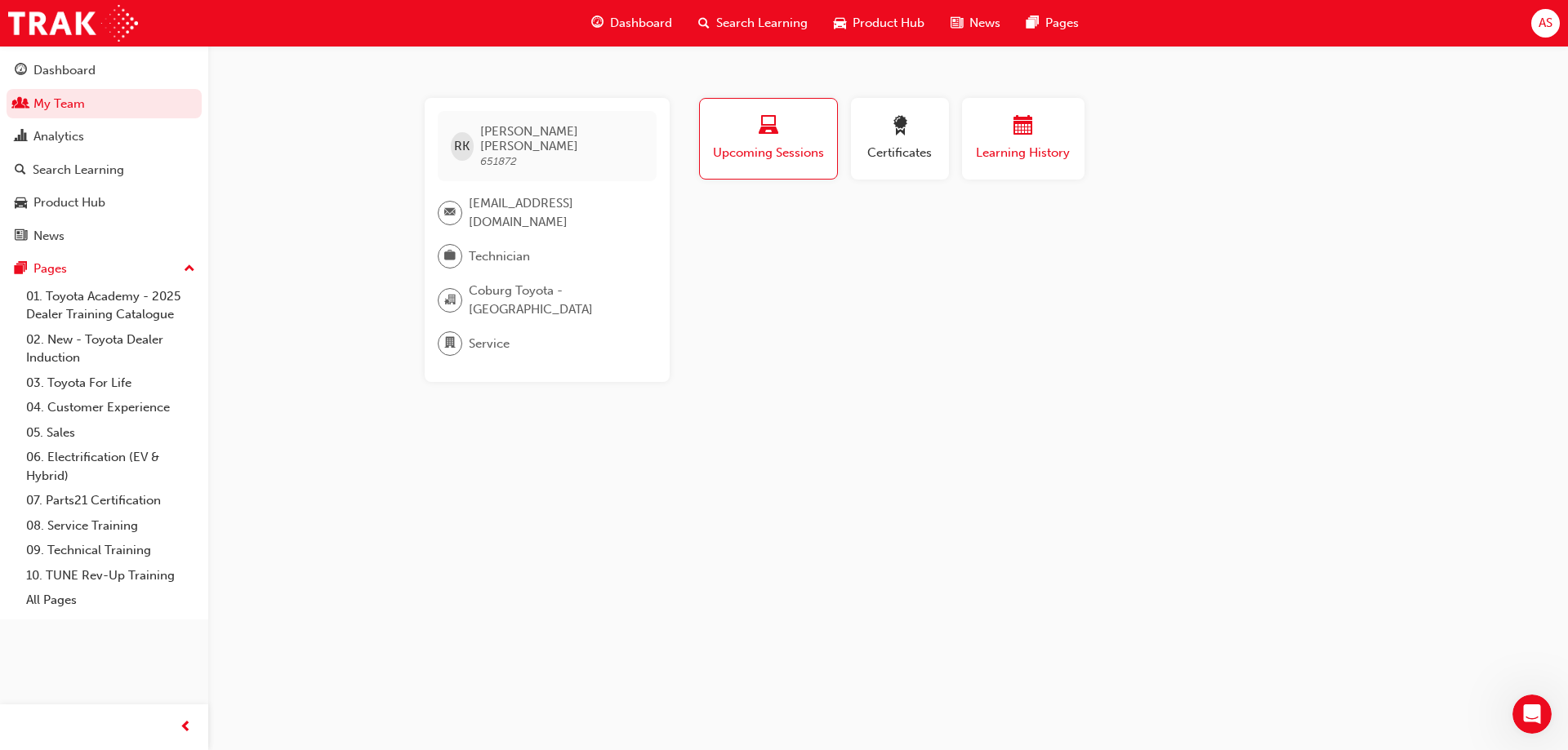
click at [1016, 149] on span "Learning History" at bounding box center [1023, 153] width 98 height 19
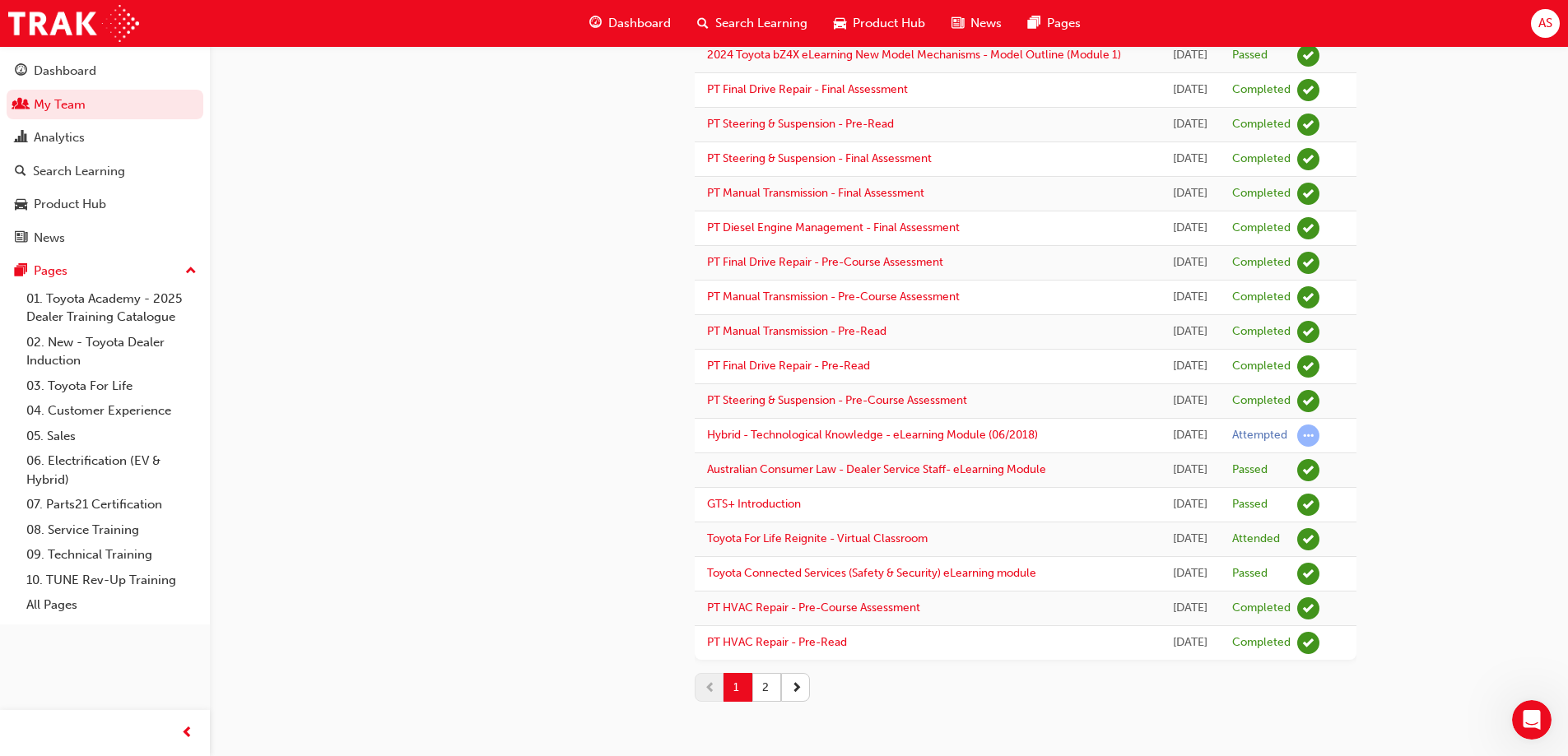
scroll to position [1793, 0]
click at [765, 687] on button "2" at bounding box center [766, 687] width 28 height 28
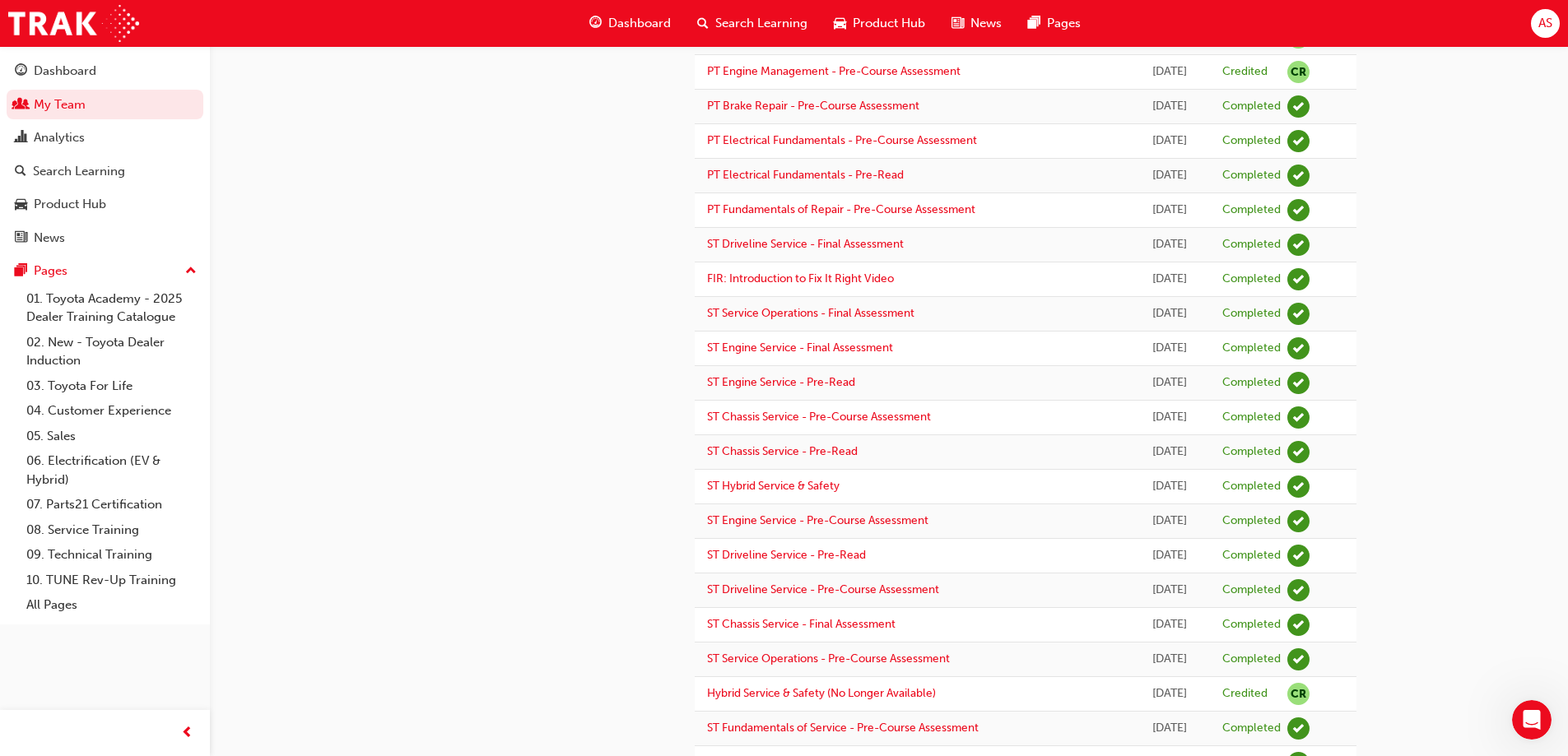
scroll to position [1171, 0]
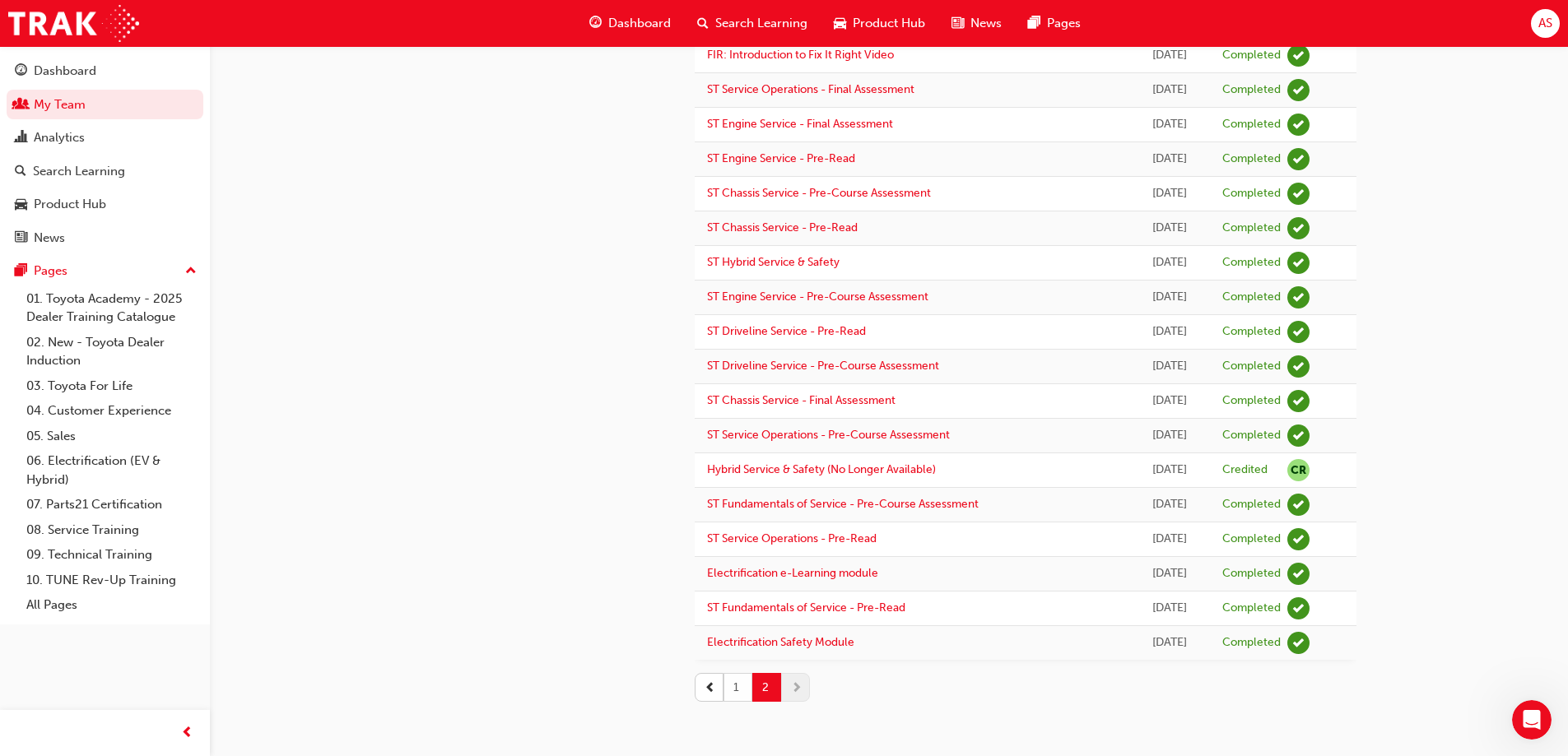
click at [728, 681] on button "1" at bounding box center [737, 687] width 28 height 28
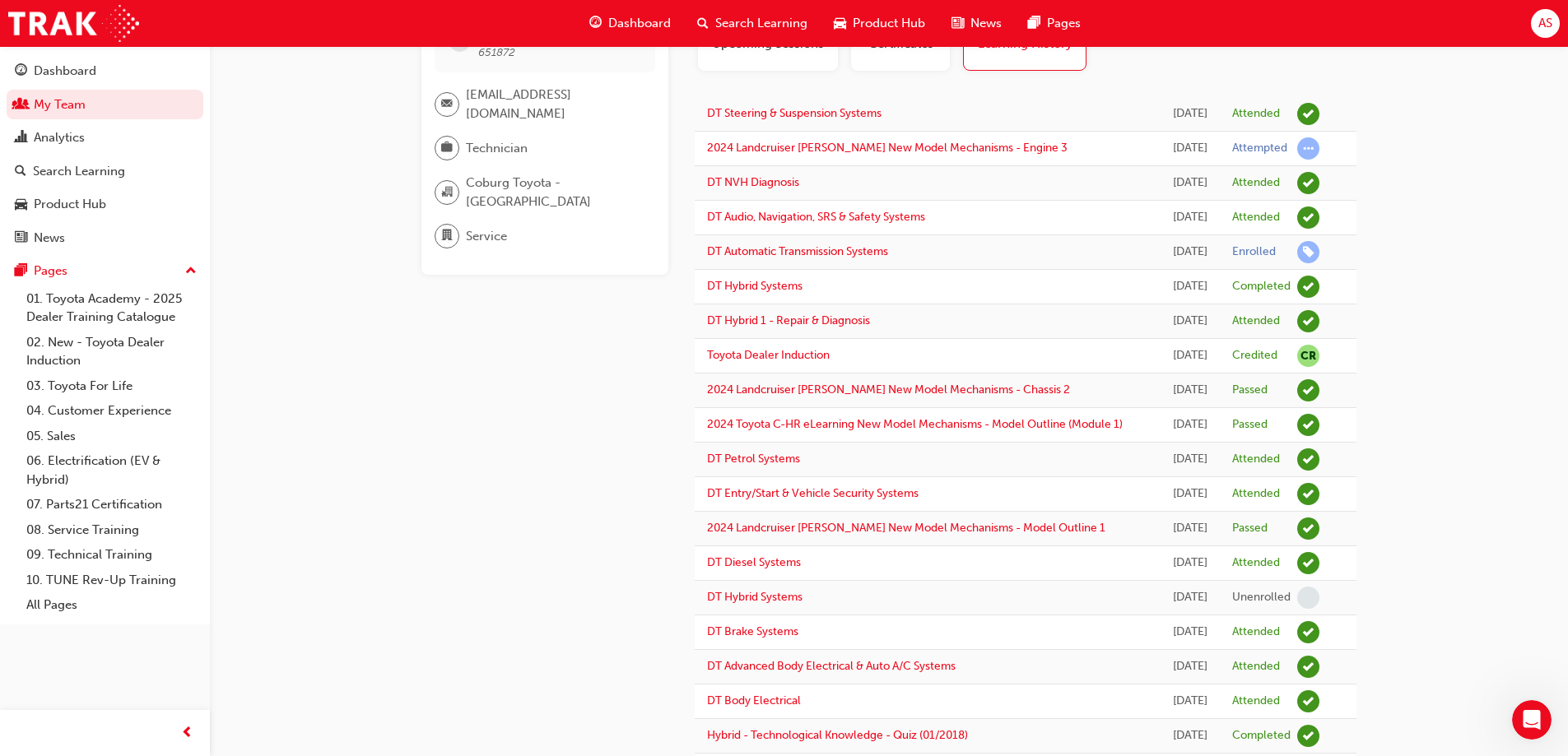
scroll to position [0, 0]
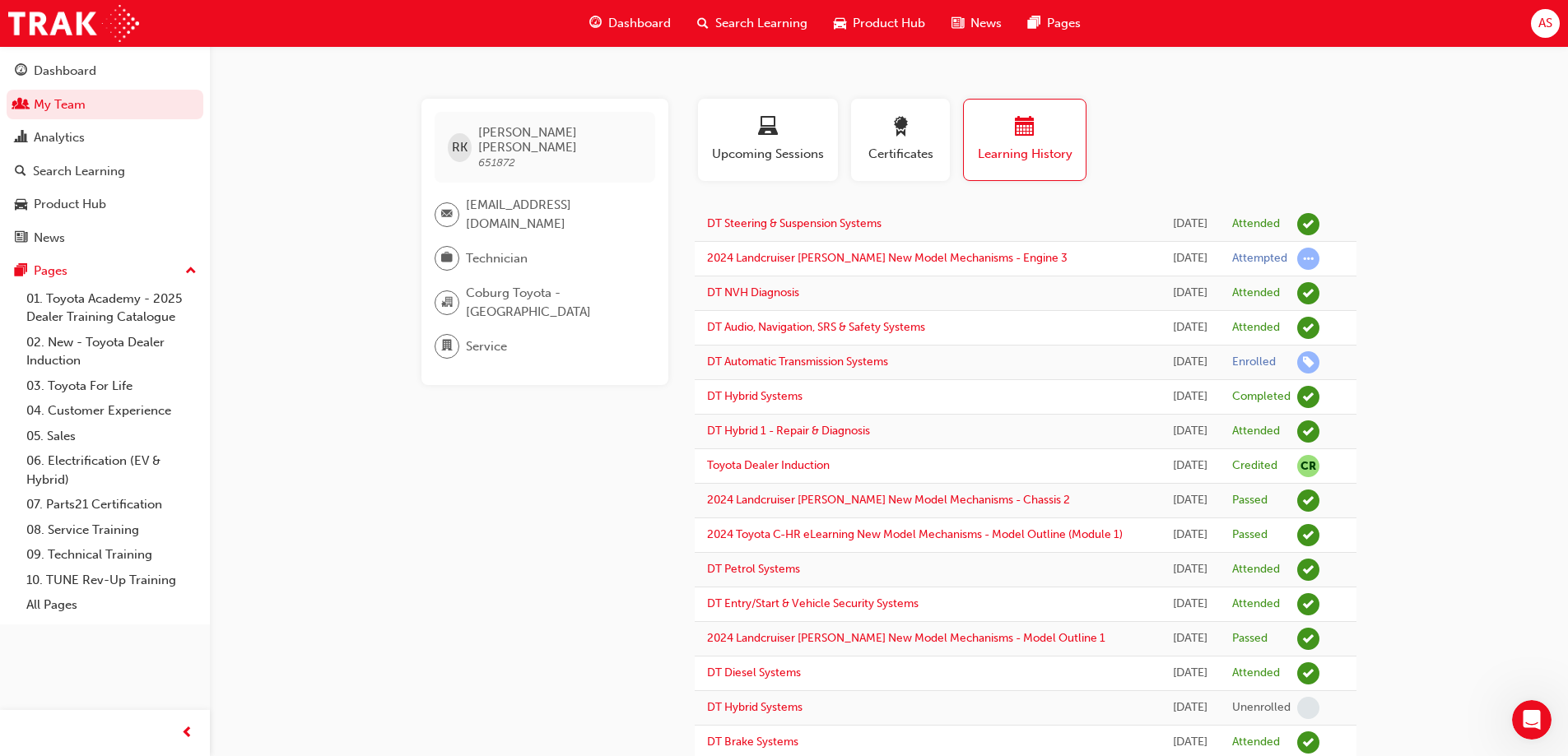
click at [774, 438] on link "DT Hybrid 1 - Repair & Diagnosis" at bounding box center [788, 431] width 163 height 14
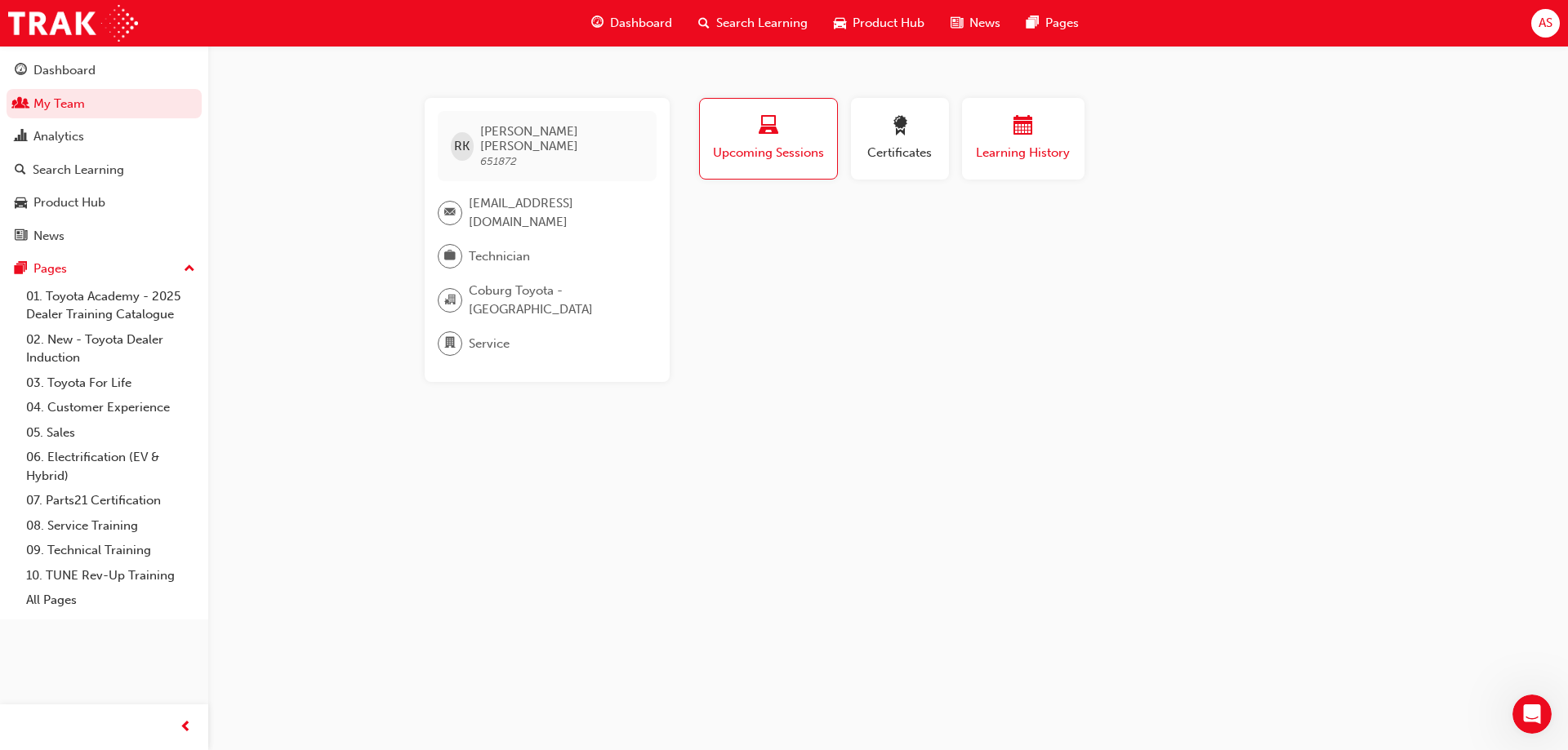
click at [1008, 148] on span "Learning History" at bounding box center [1023, 153] width 98 height 19
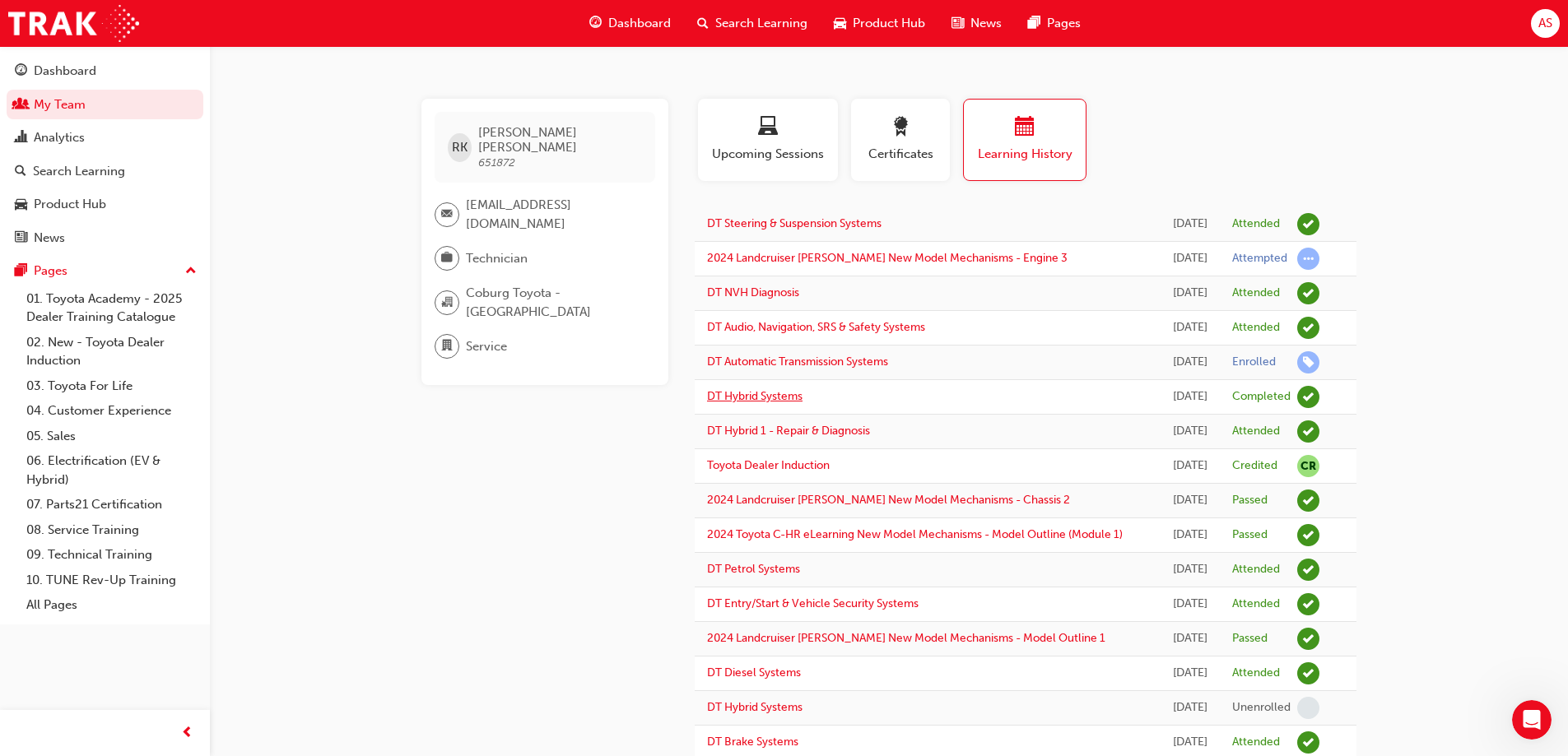
click at [776, 403] on link "DT Hybrid Systems" at bounding box center [754, 396] width 95 height 14
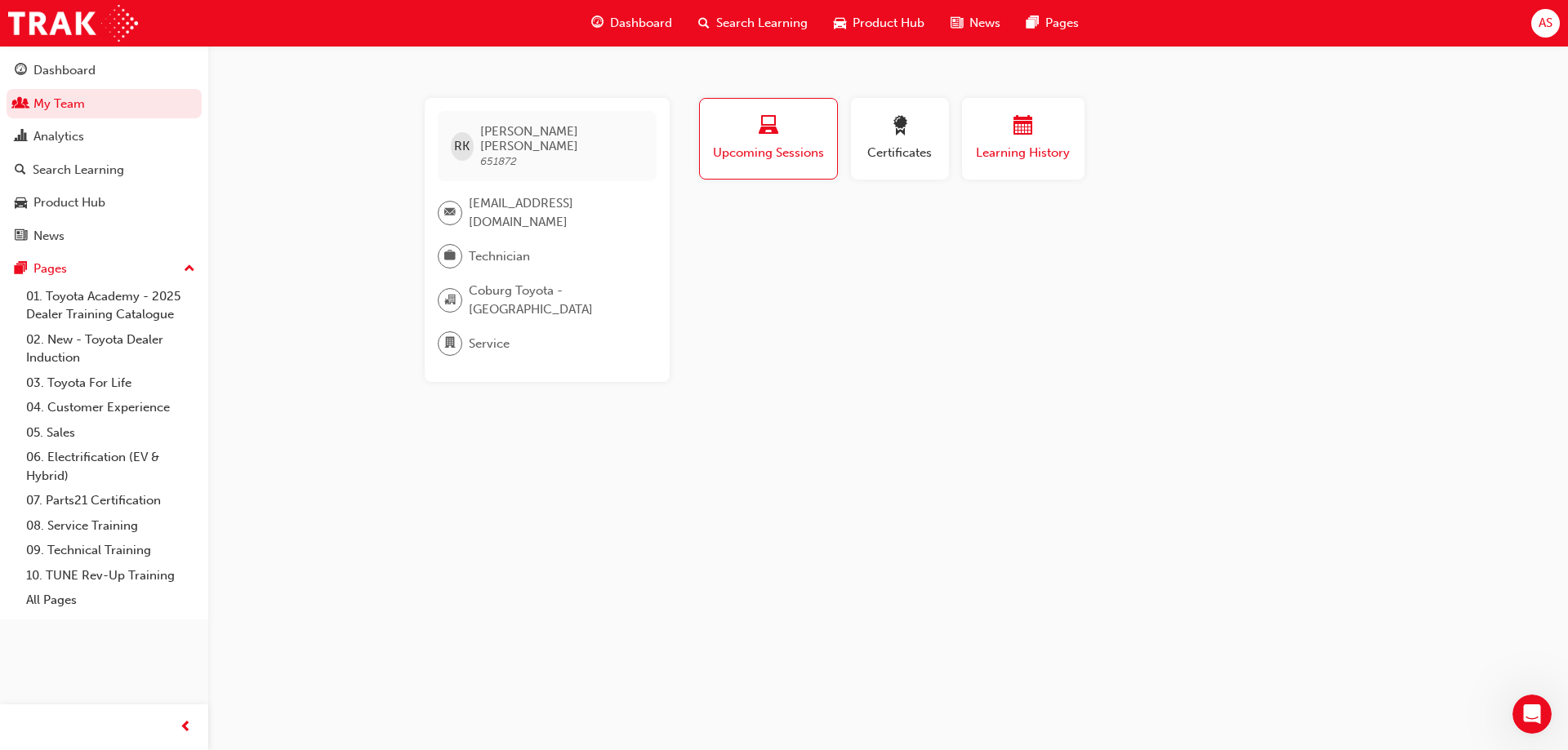
click at [1005, 145] on span "Learning History" at bounding box center [1023, 153] width 98 height 19
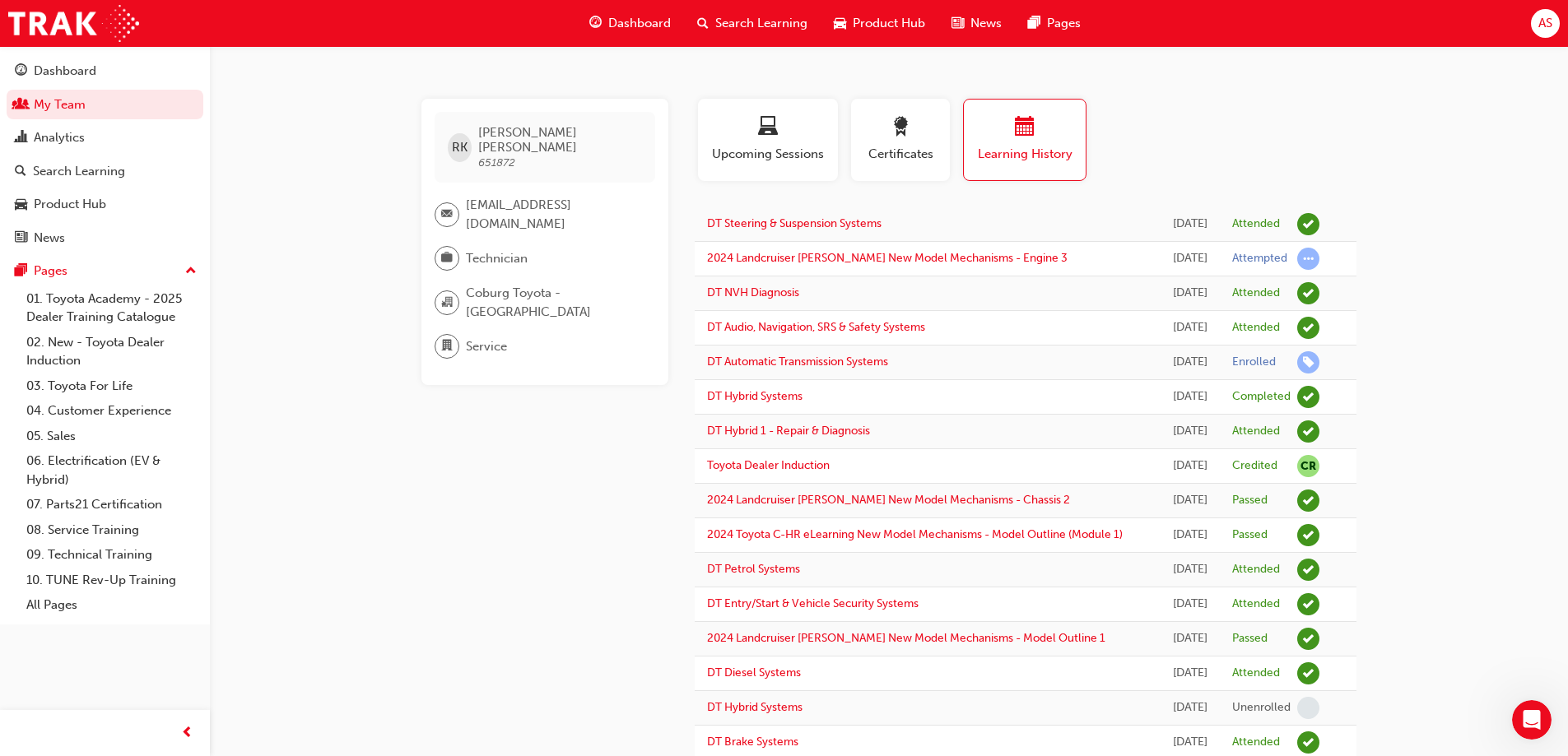
click at [749, 20] on span "Search Learning" at bounding box center [761, 23] width 93 height 19
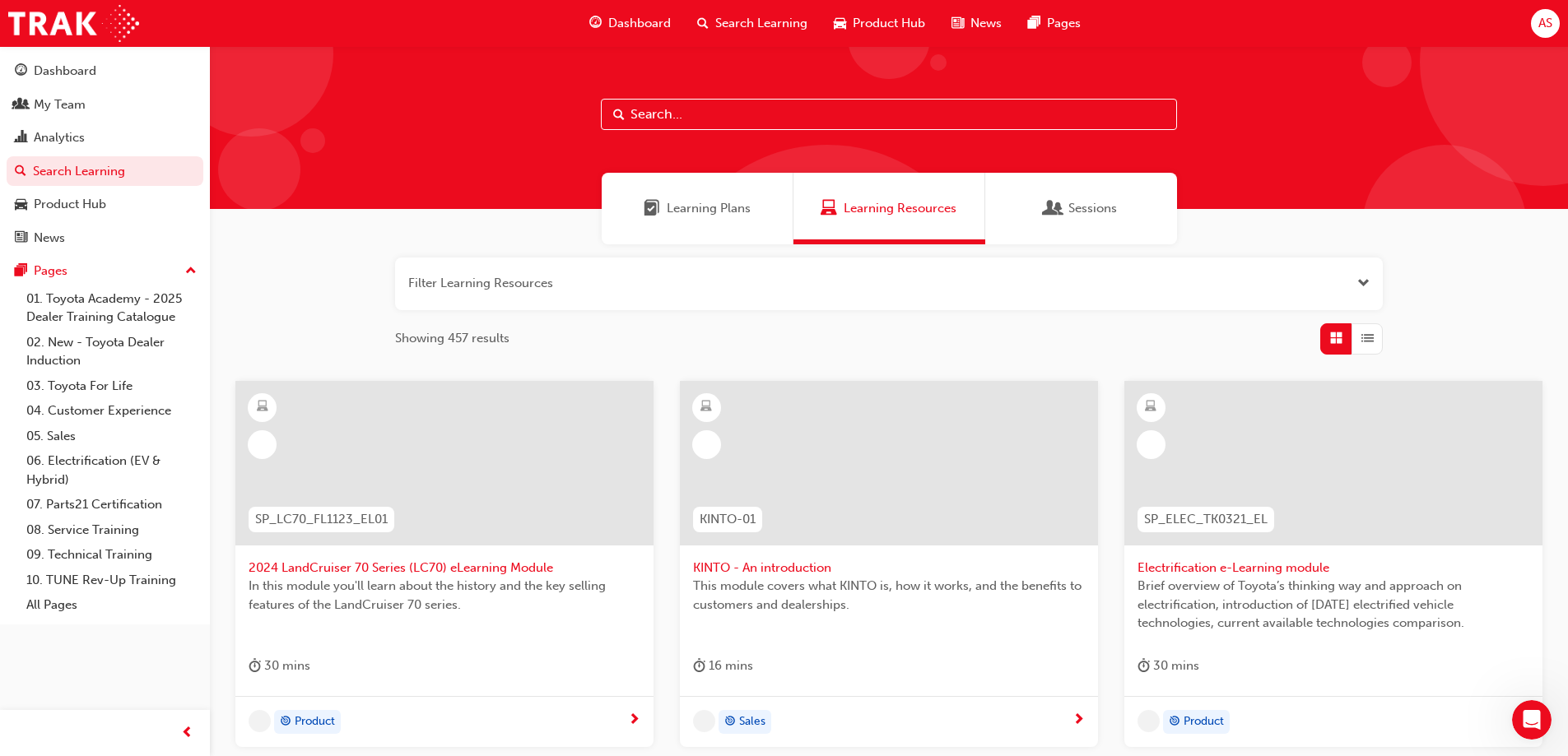
click at [697, 115] on input "text" at bounding box center [889, 115] width 576 height 31
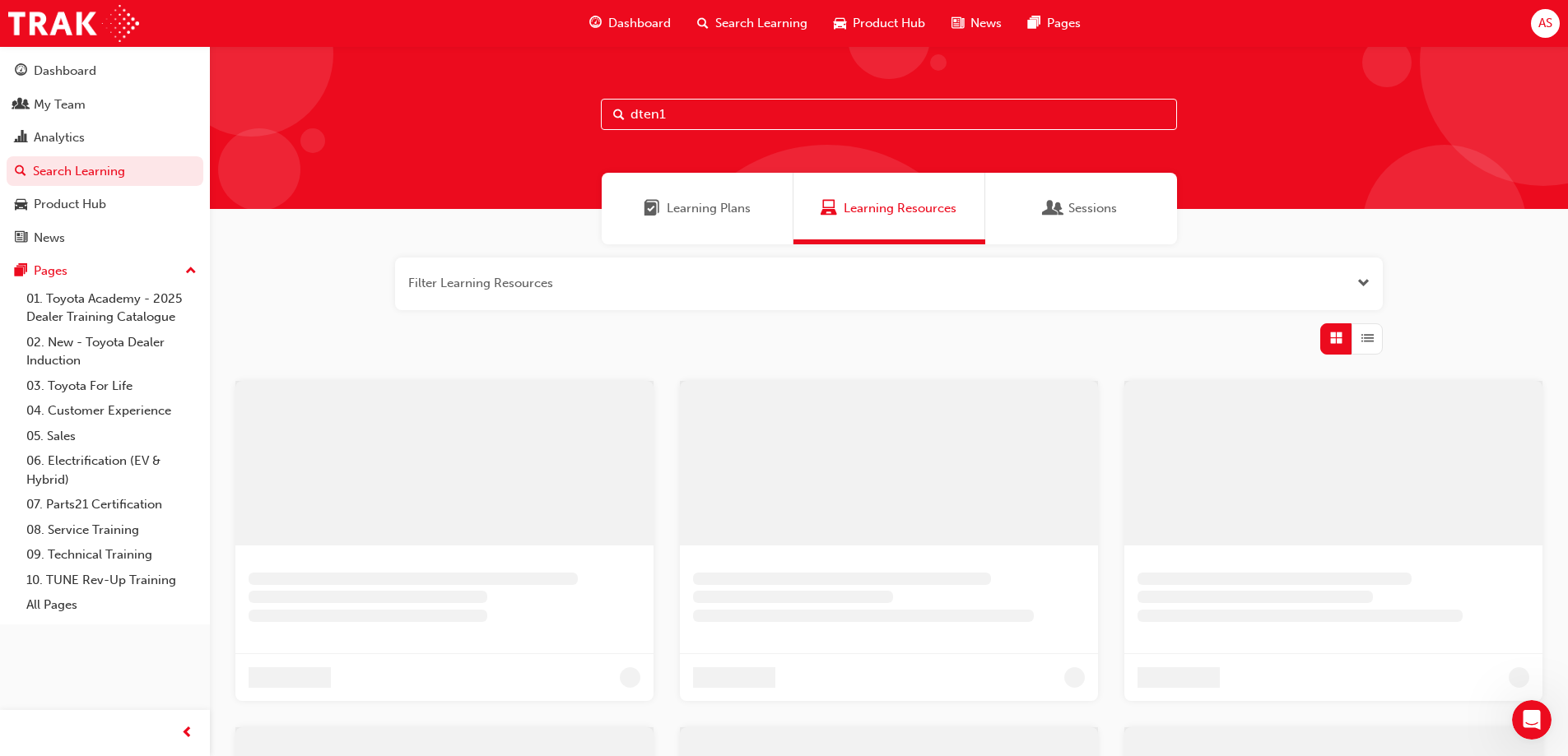
type input "dten1"
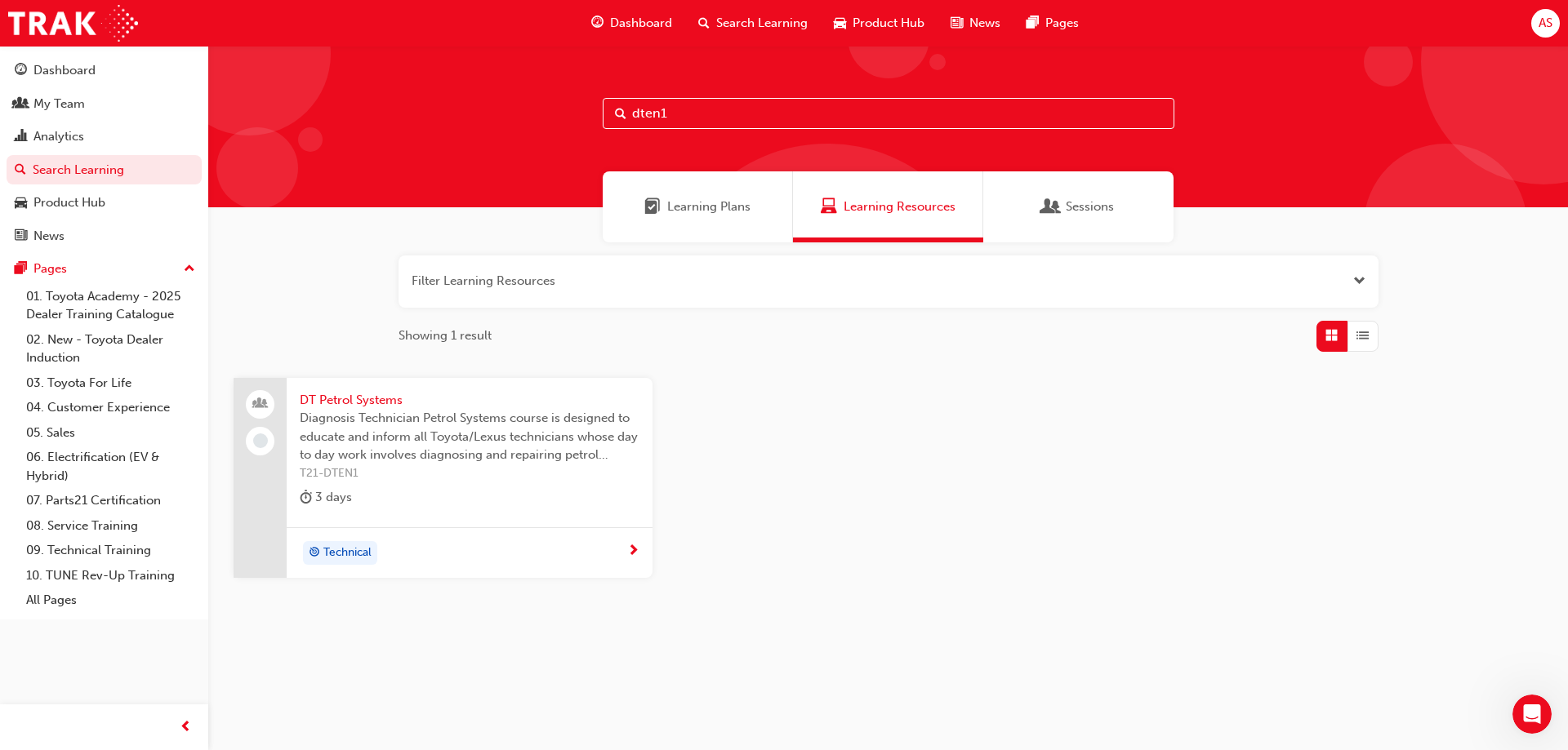
click at [408, 545] on div "Technical" at bounding box center [464, 553] width 327 height 25
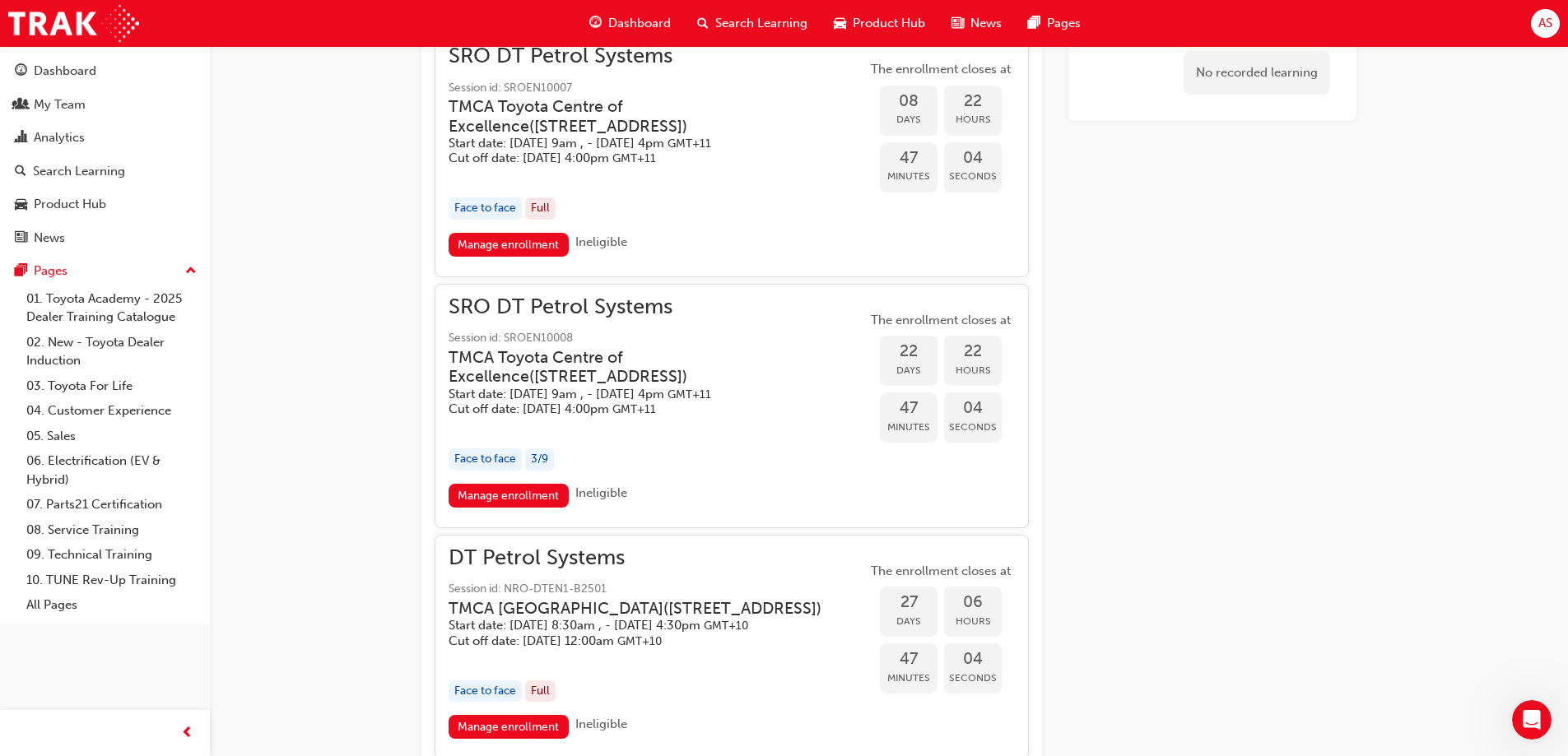
scroll to position [1234, 0]
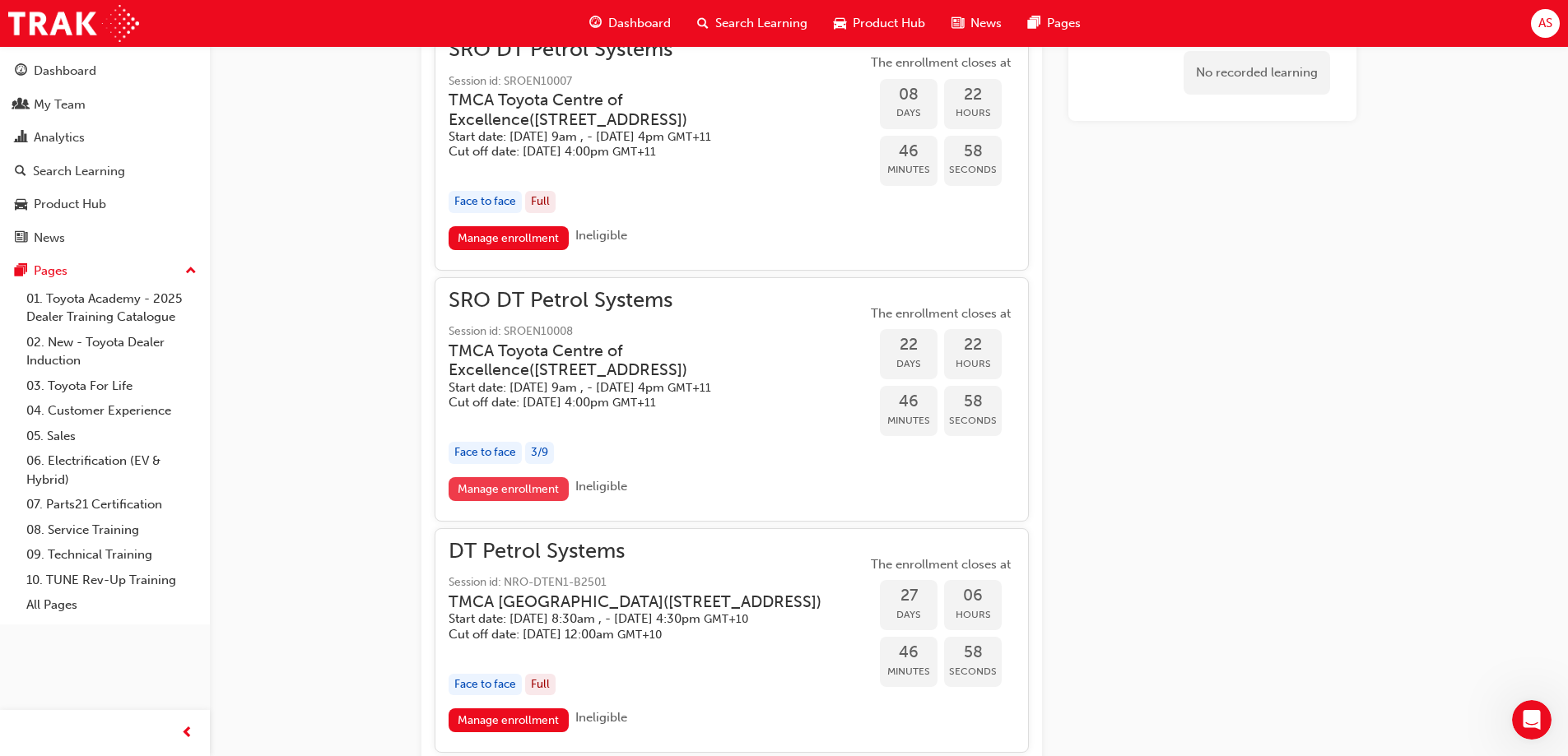
click at [497, 501] on link "Manage enrollment" at bounding box center [508, 489] width 120 height 24
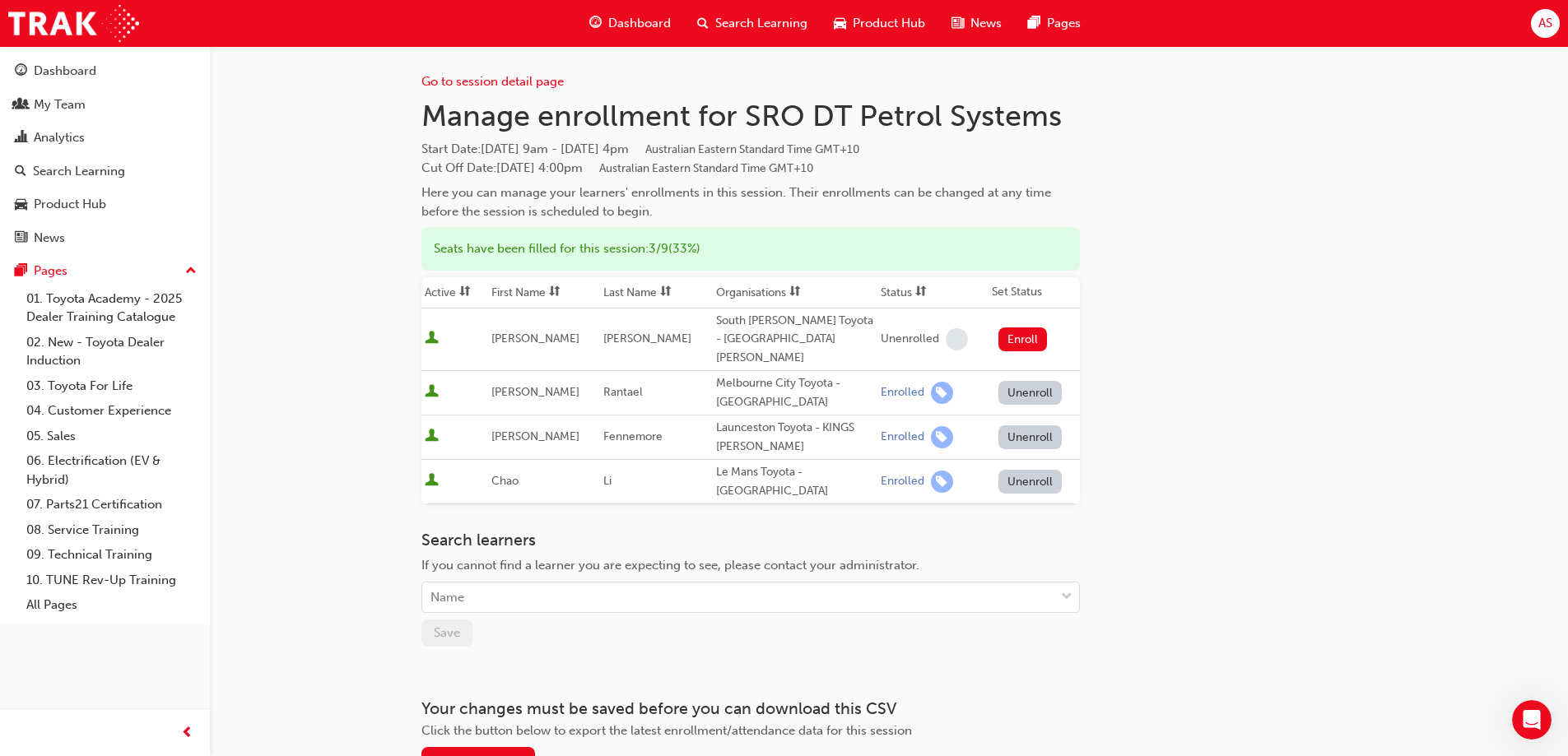
scroll to position [80, 0]
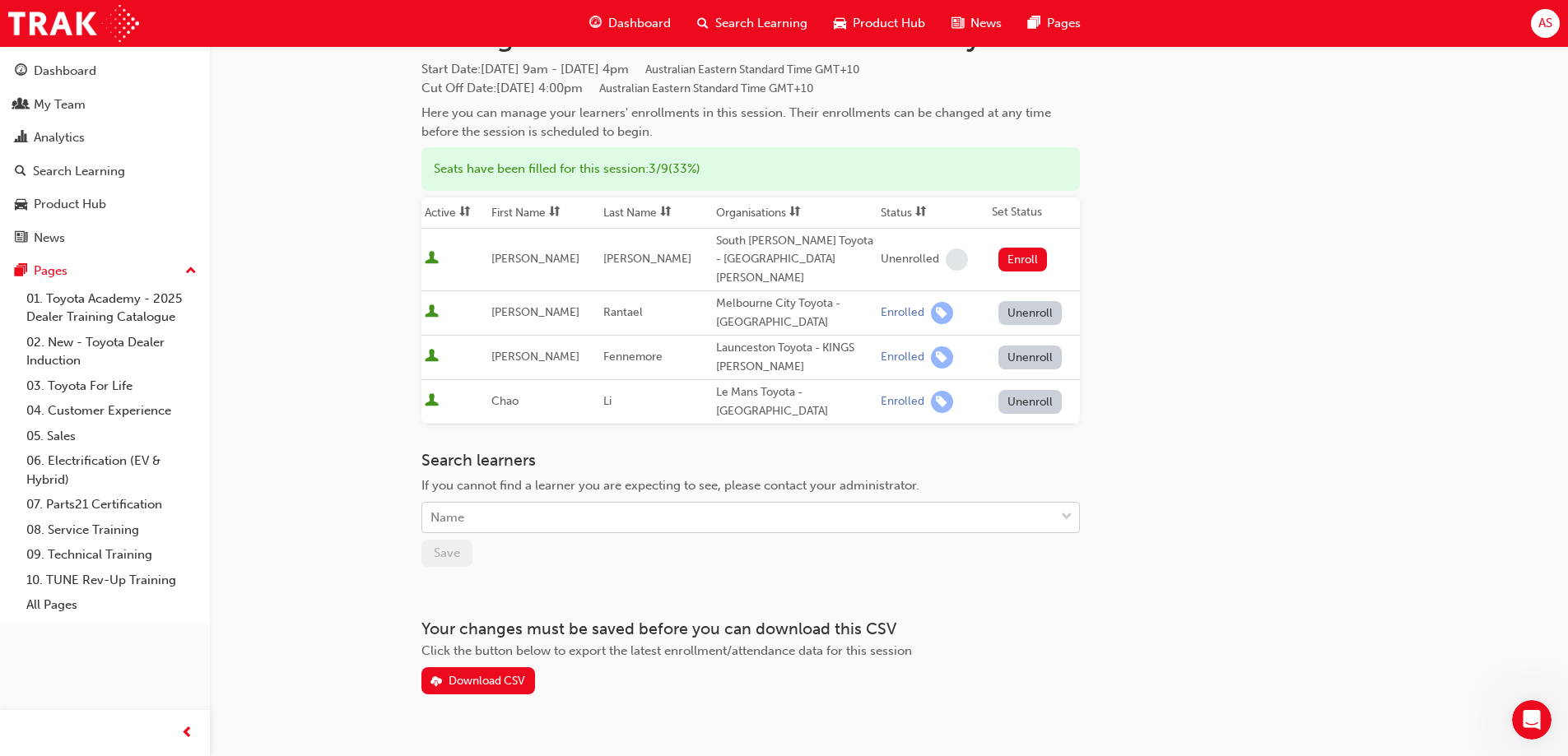
click at [1064, 507] on span "down-icon" at bounding box center [1067, 517] width 12 height 21
type input "[PERSON_NAME]"
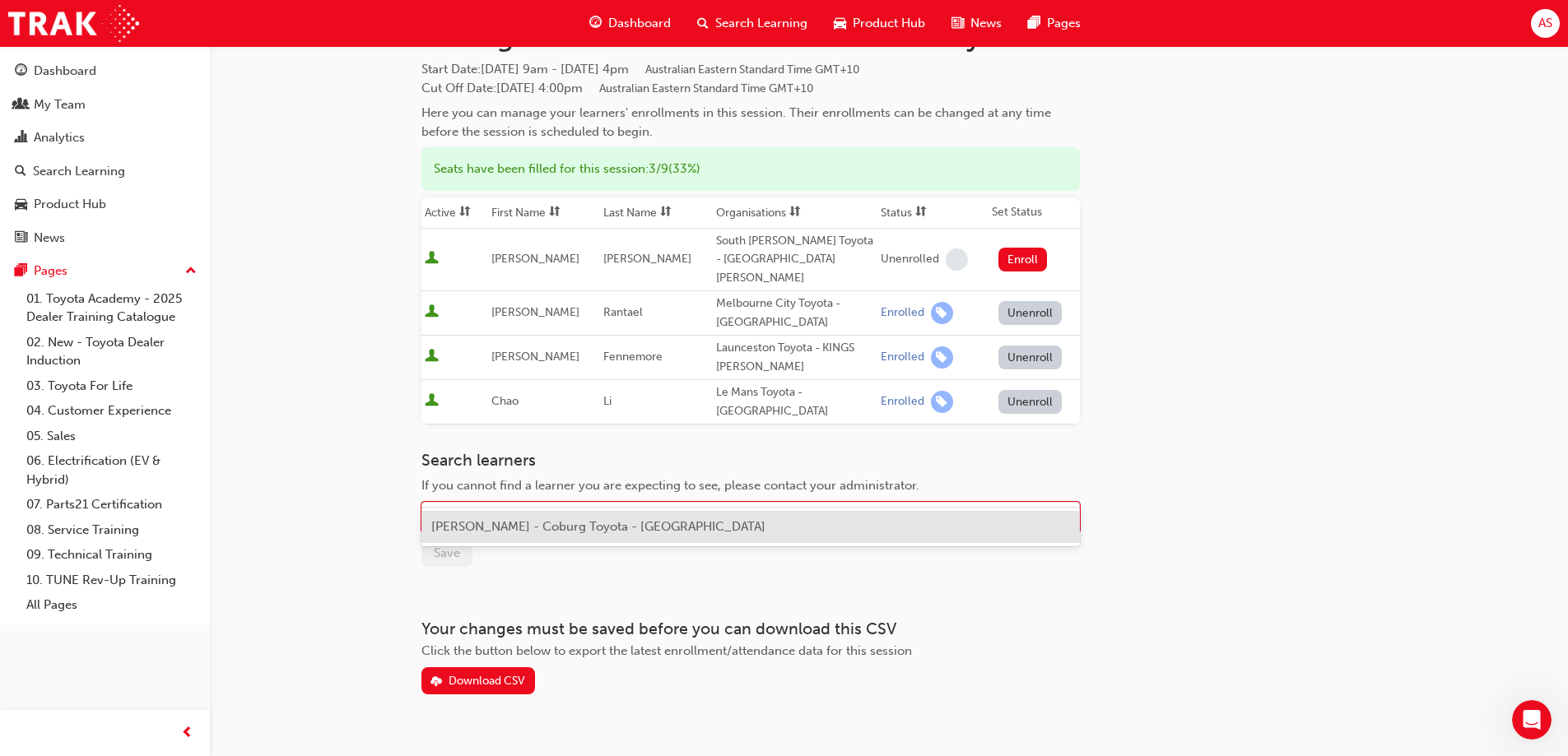
click at [614, 529] on span "[PERSON_NAME] - Coburg Toyota - [GEOGRAPHIC_DATA]" at bounding box center [598, 527] width 334 height 15
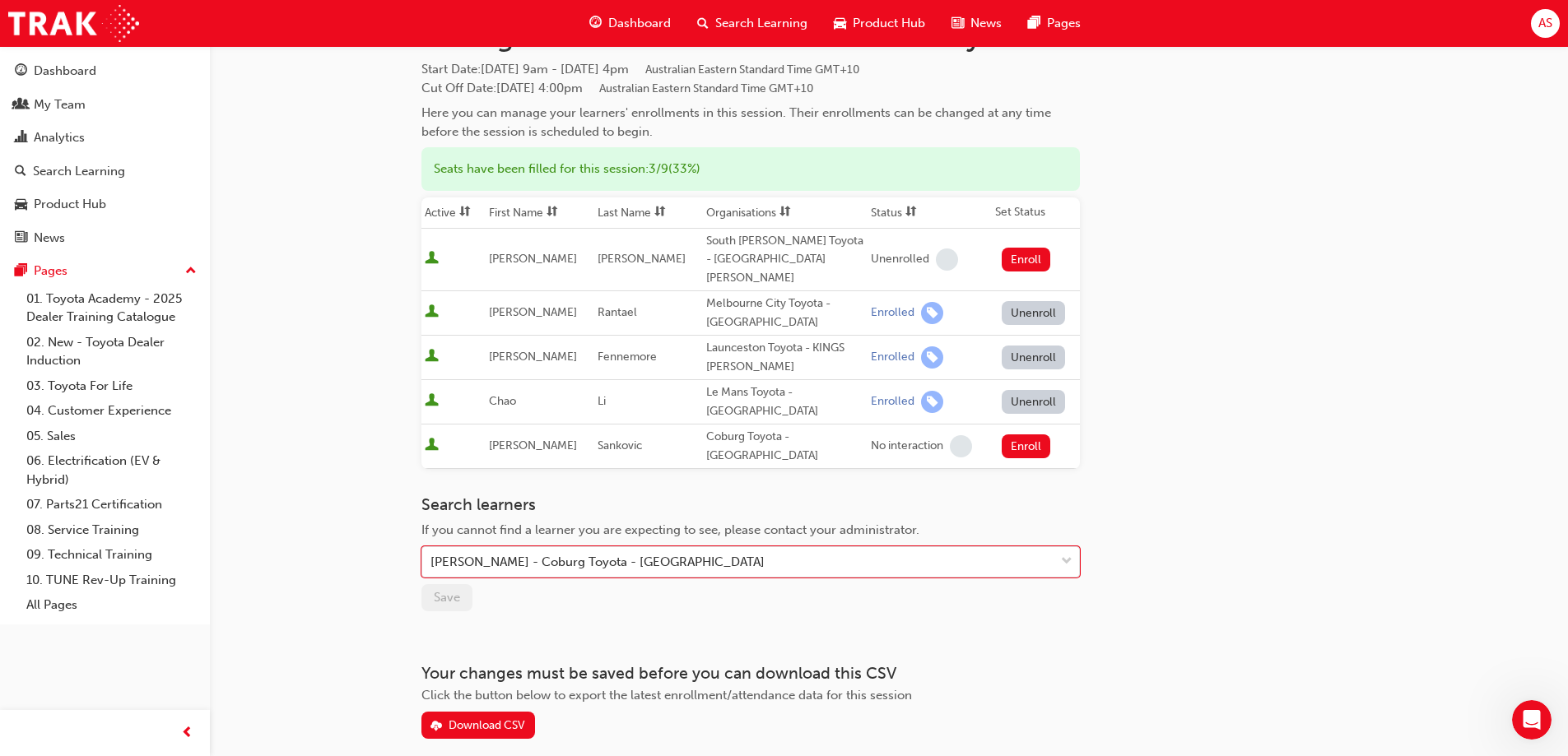
scroll to position [111, 0]
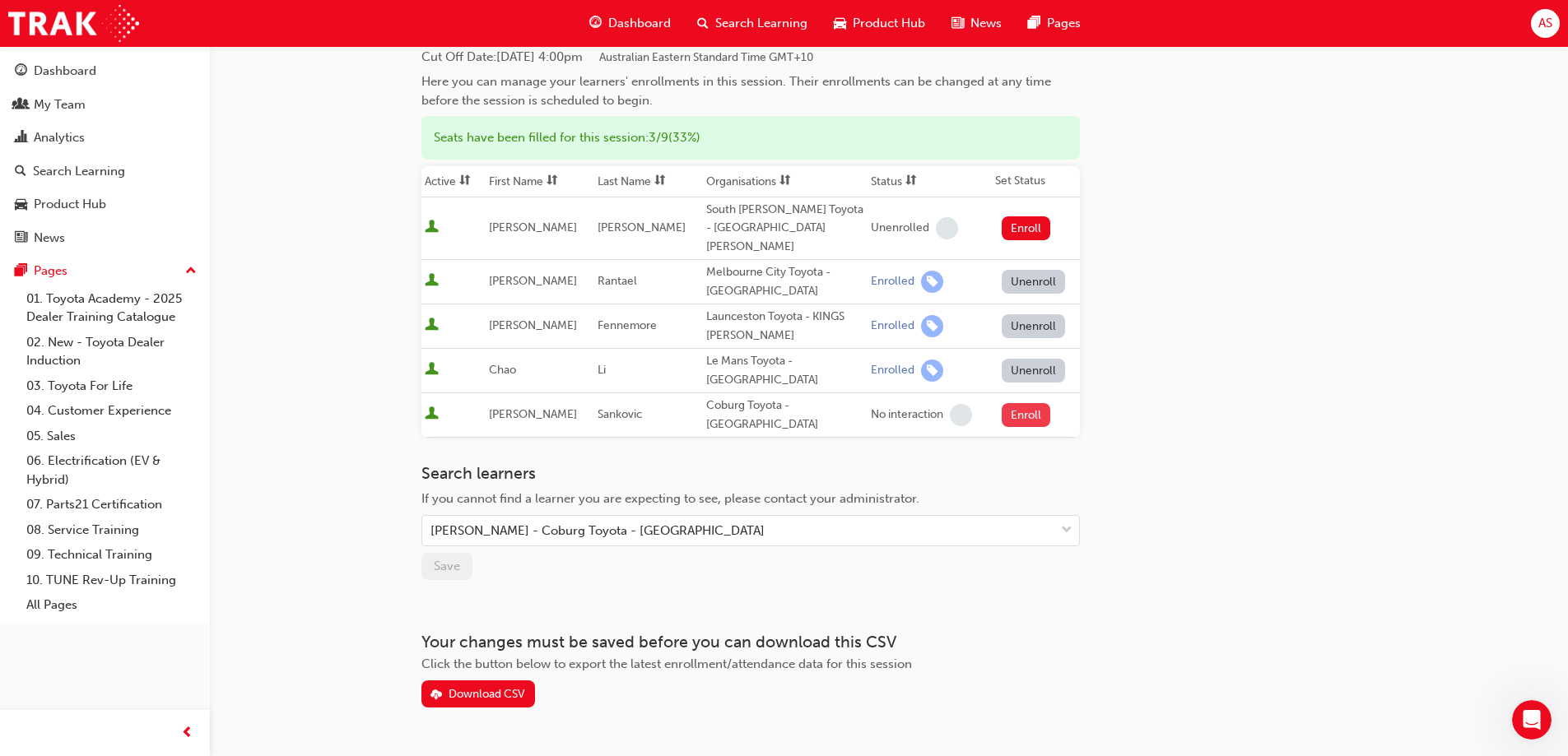
click at [1023, 403] on button "Enroll" at bounding box center [1026, 415] width 49 height 24
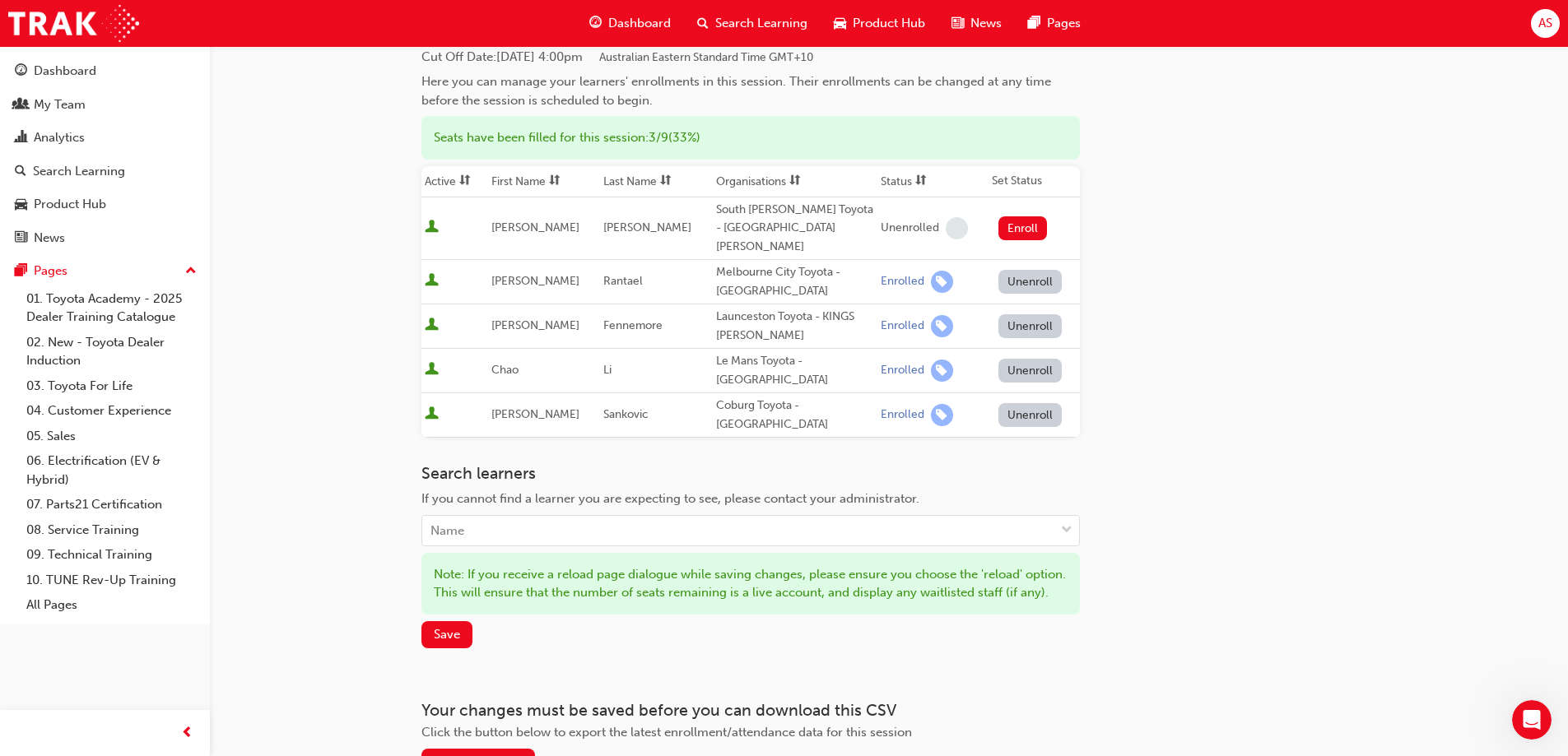
scroll to position [193, 0]
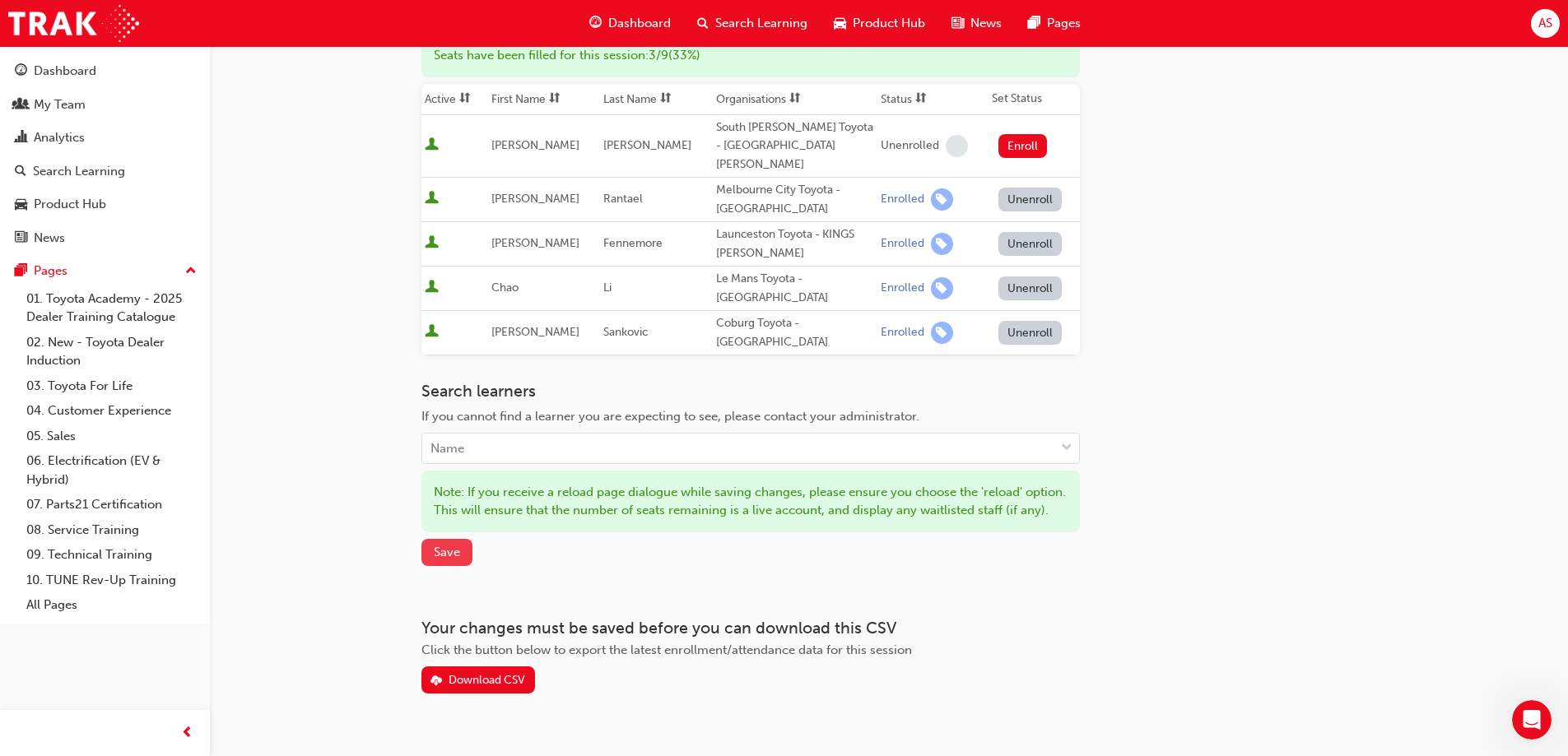
click at [452, 545] on span "Save" at bounding box center [446, 553] width 27 height 15
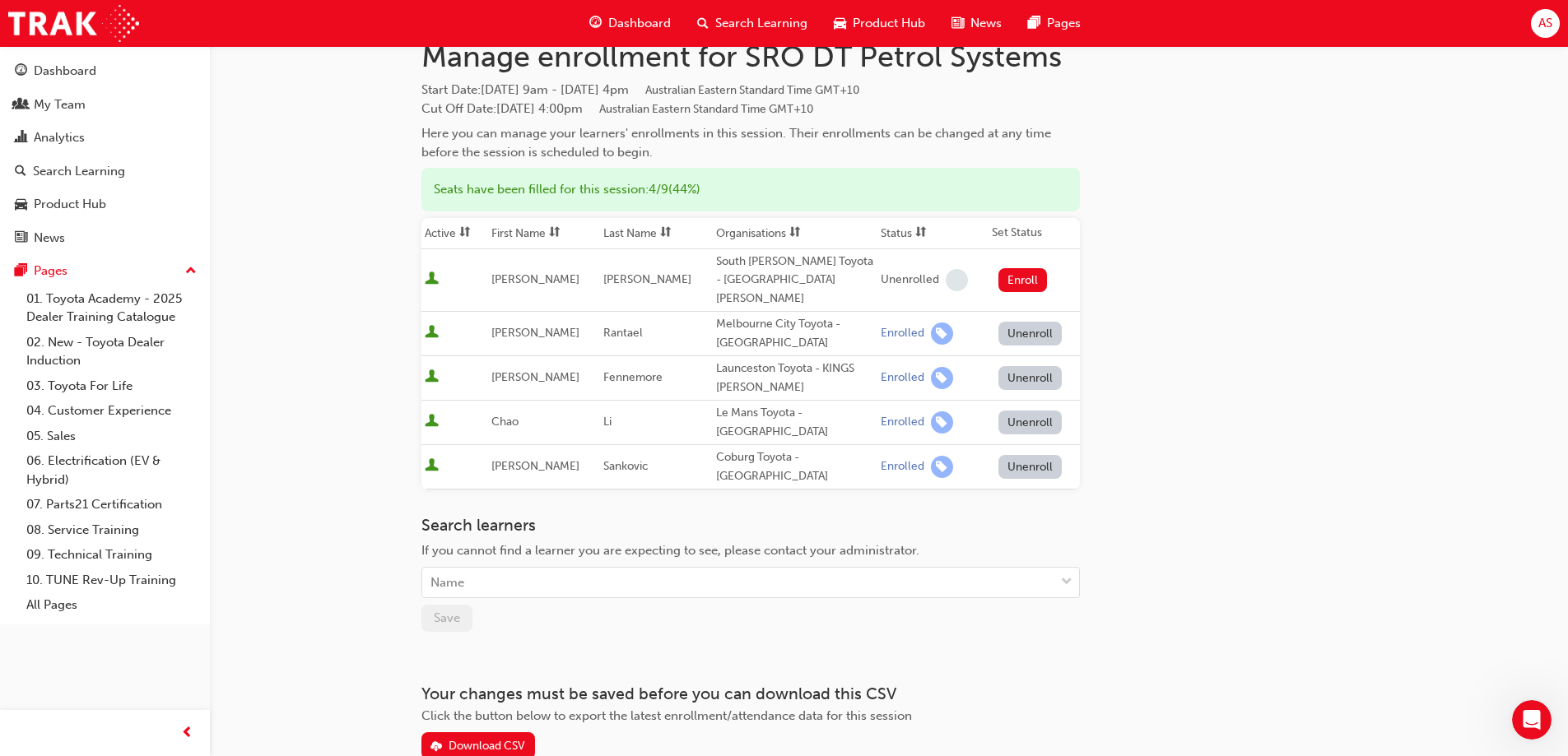
scroll to position [0, 0]
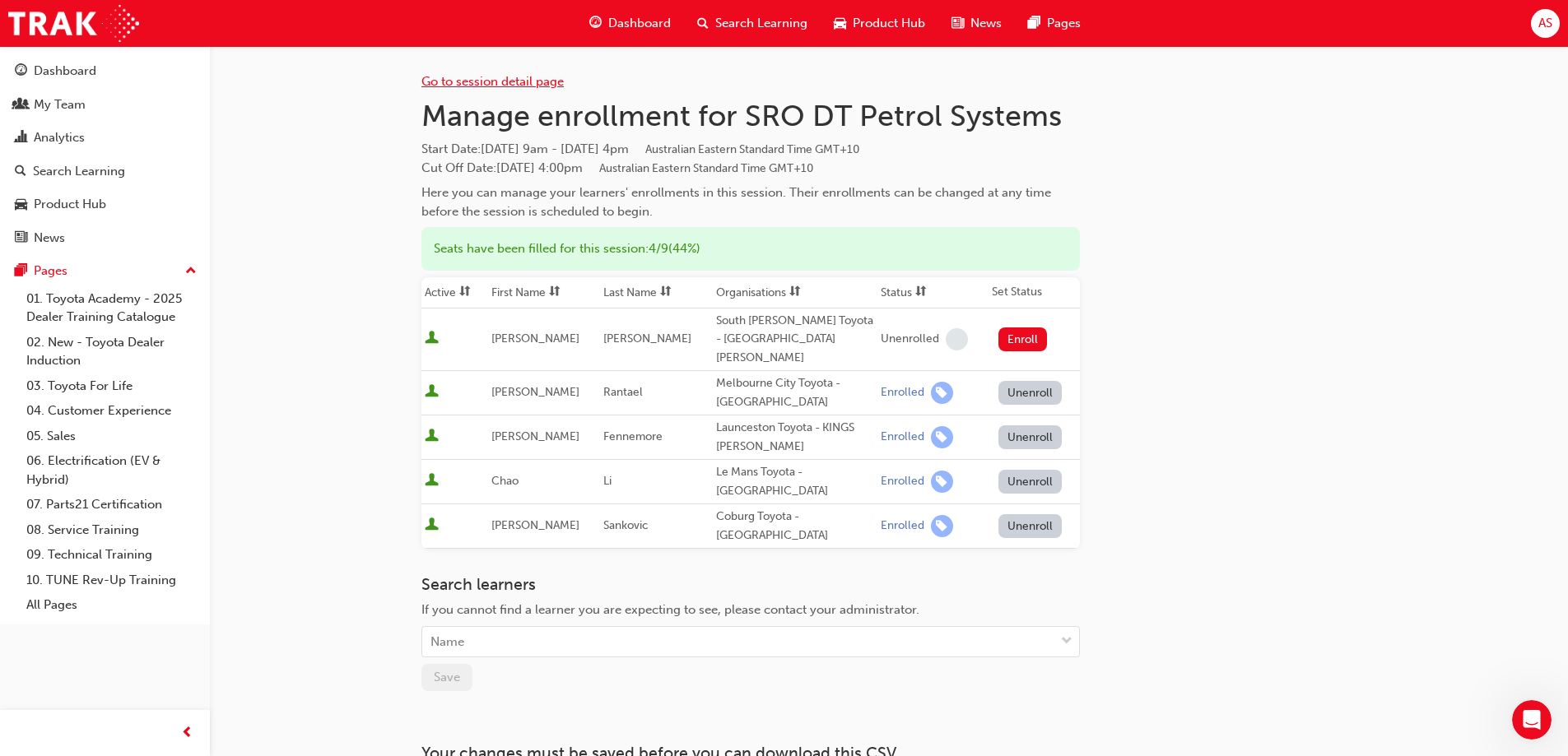
click at [473, 78] on link "Go to session detail page" at bounding box center [492, 82] width 142 height 15
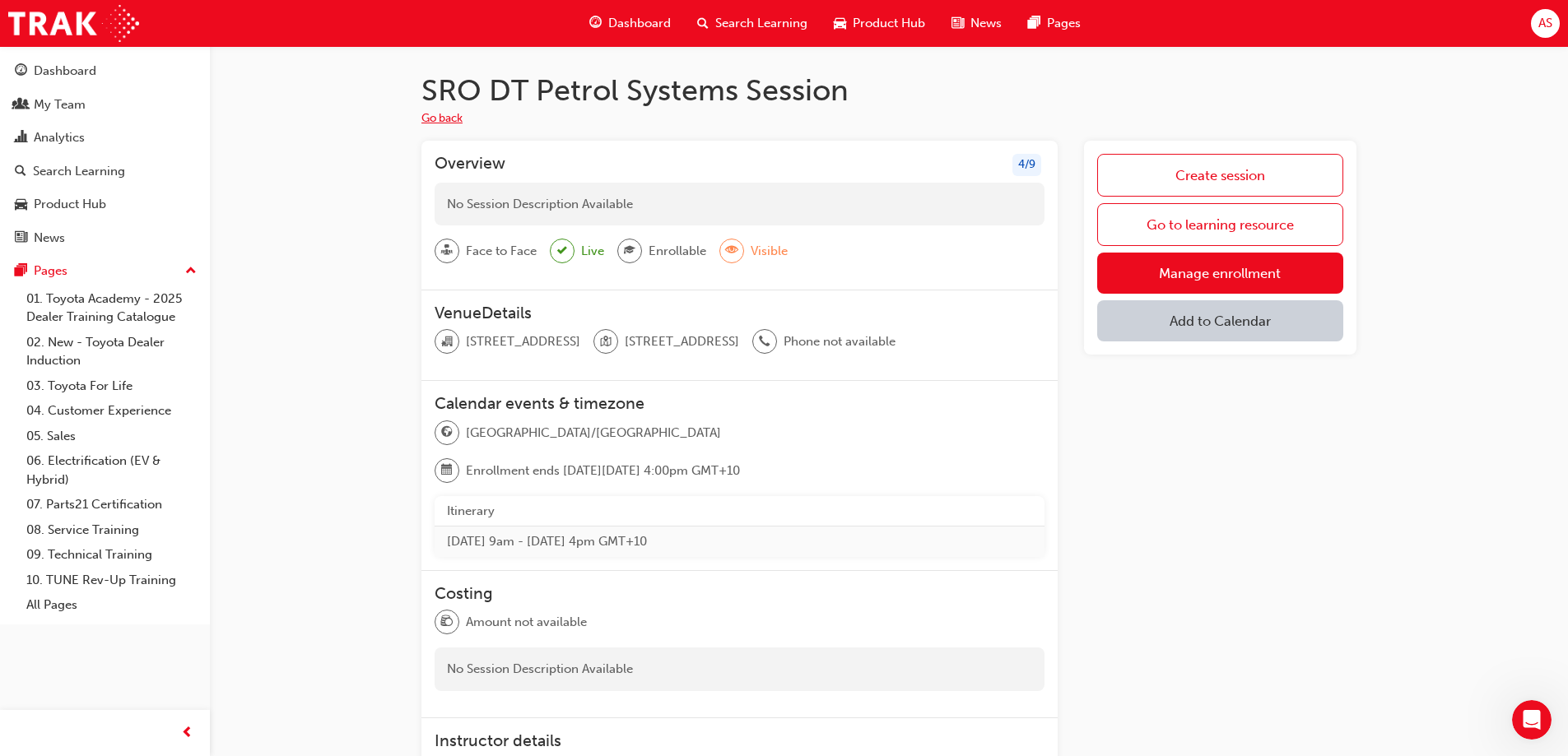
click at [443, 119] on button "Go back" at bounding box center [442, 118] width 41 height 19
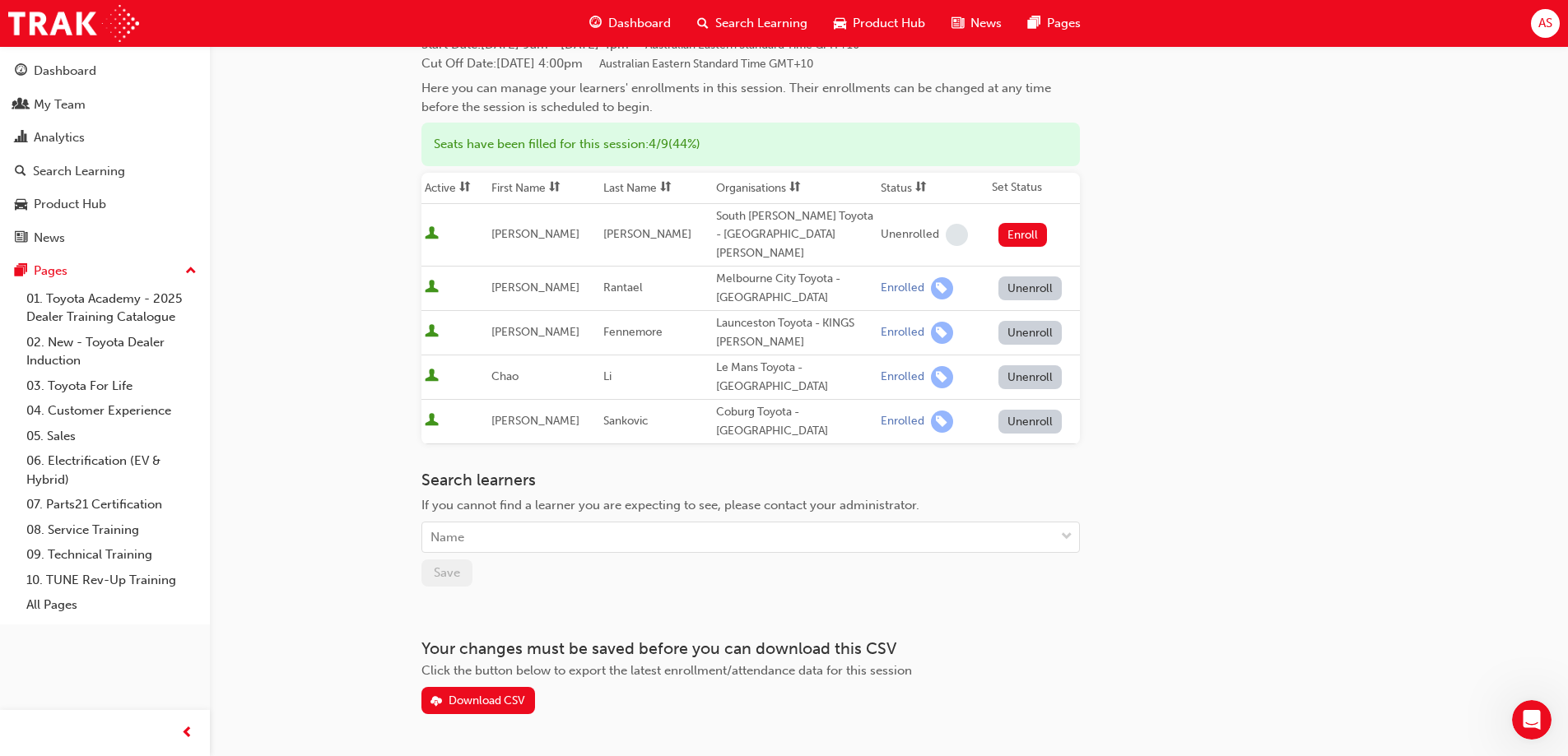
scroll to position [111, 0]
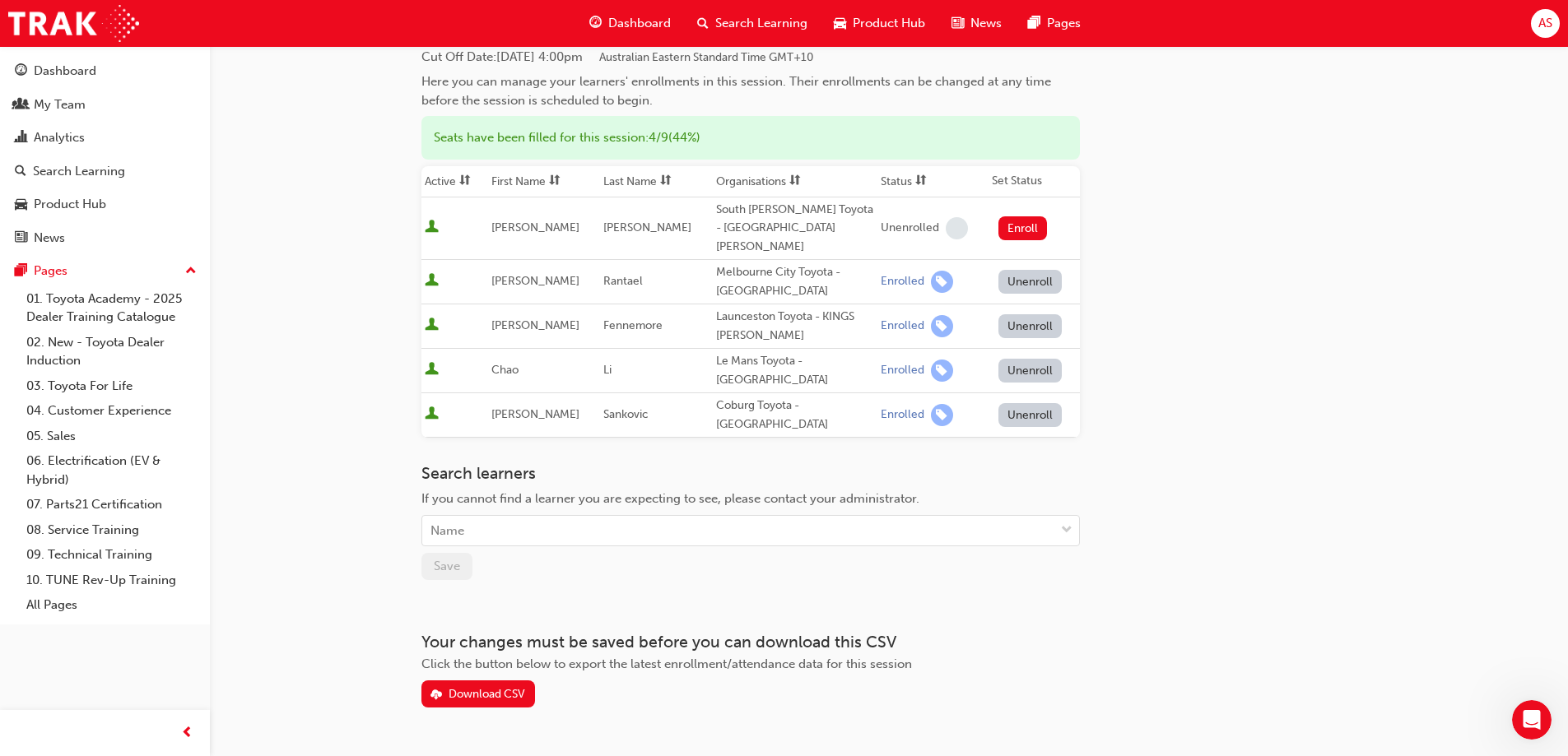
click at [747, 7] on div "Search Learning" at bounding box center [751, 23] width 137 height 34
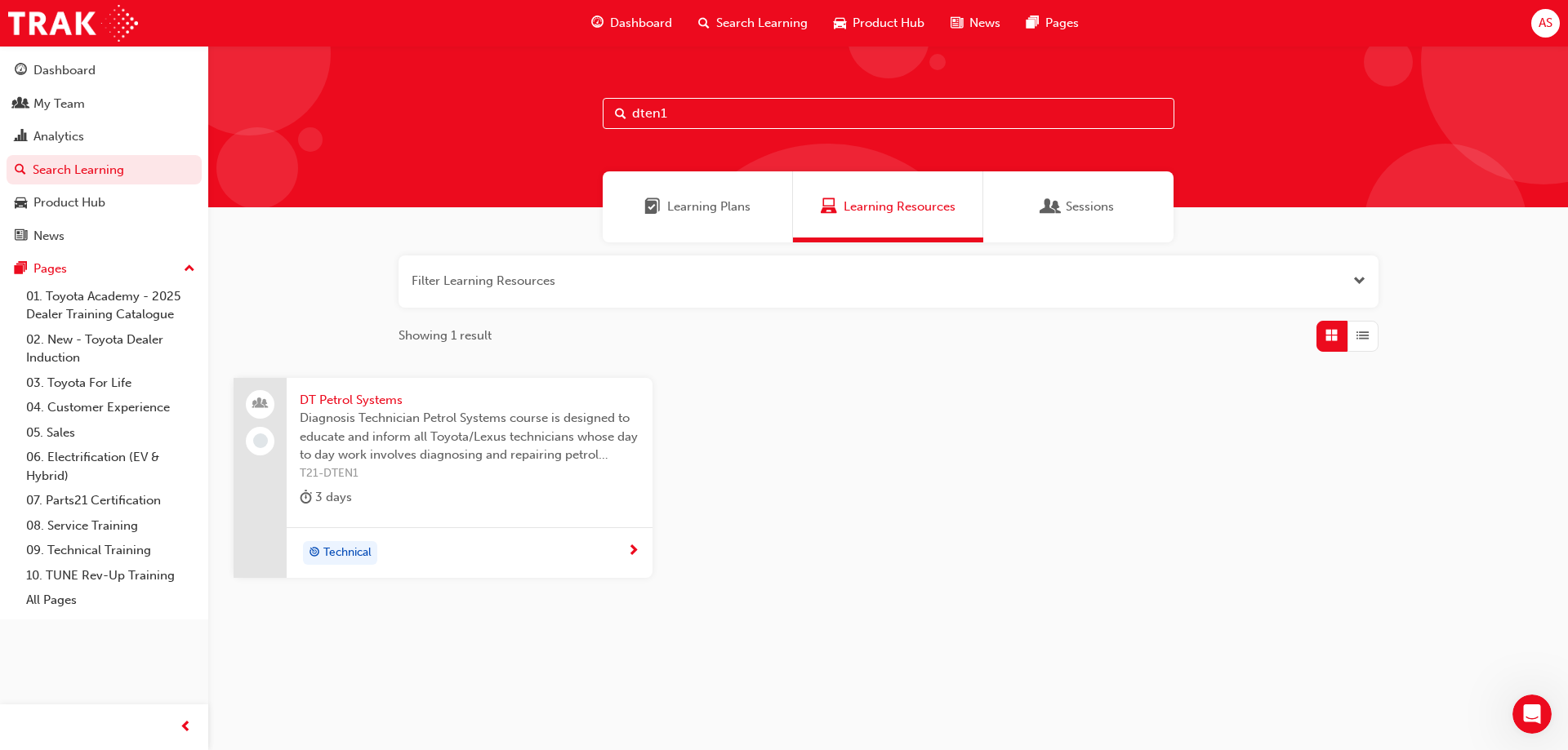
click at [689, 121] on input "dten1" at bounding box center [889, 114] width 572 height 31
type input "d"
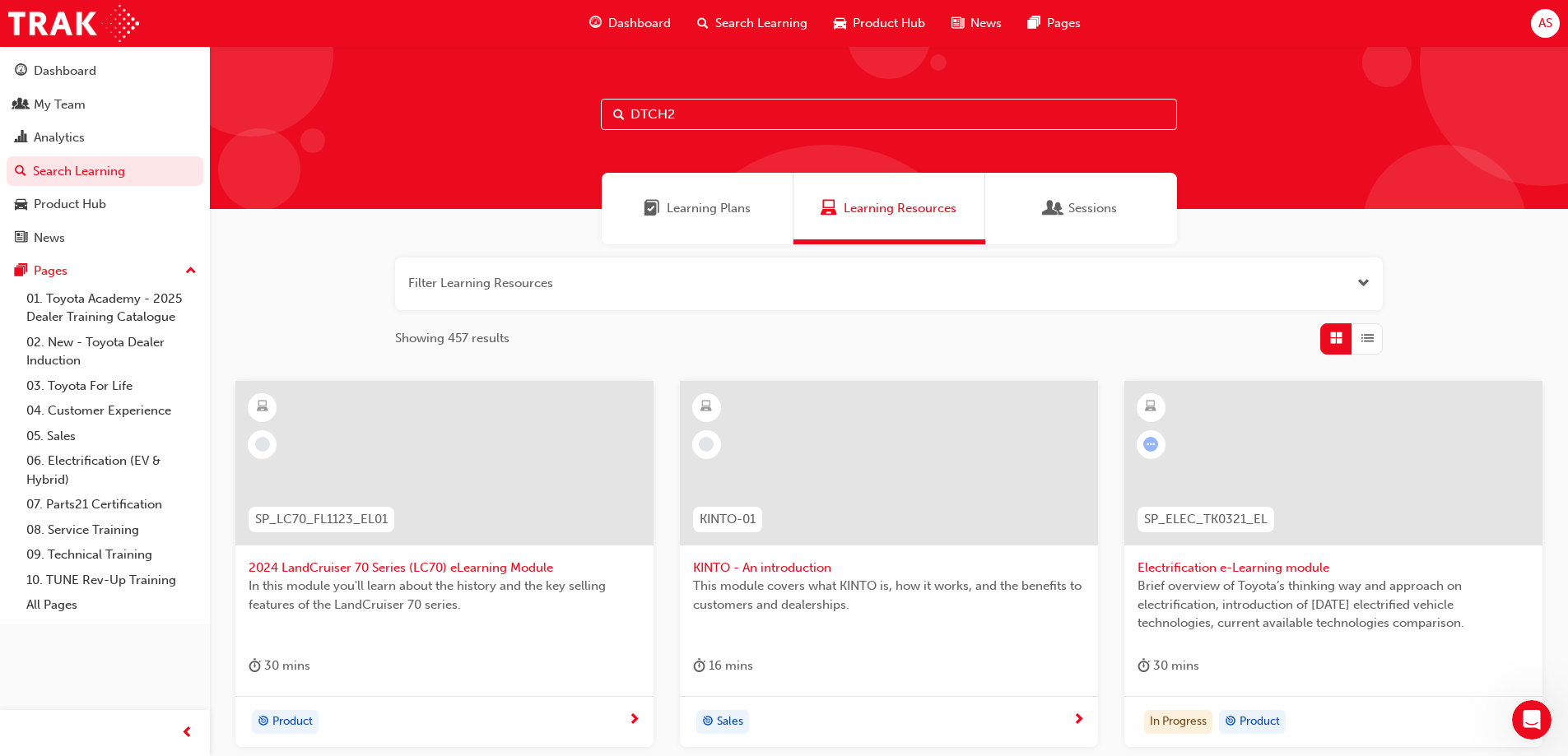
type input "DTCH2"
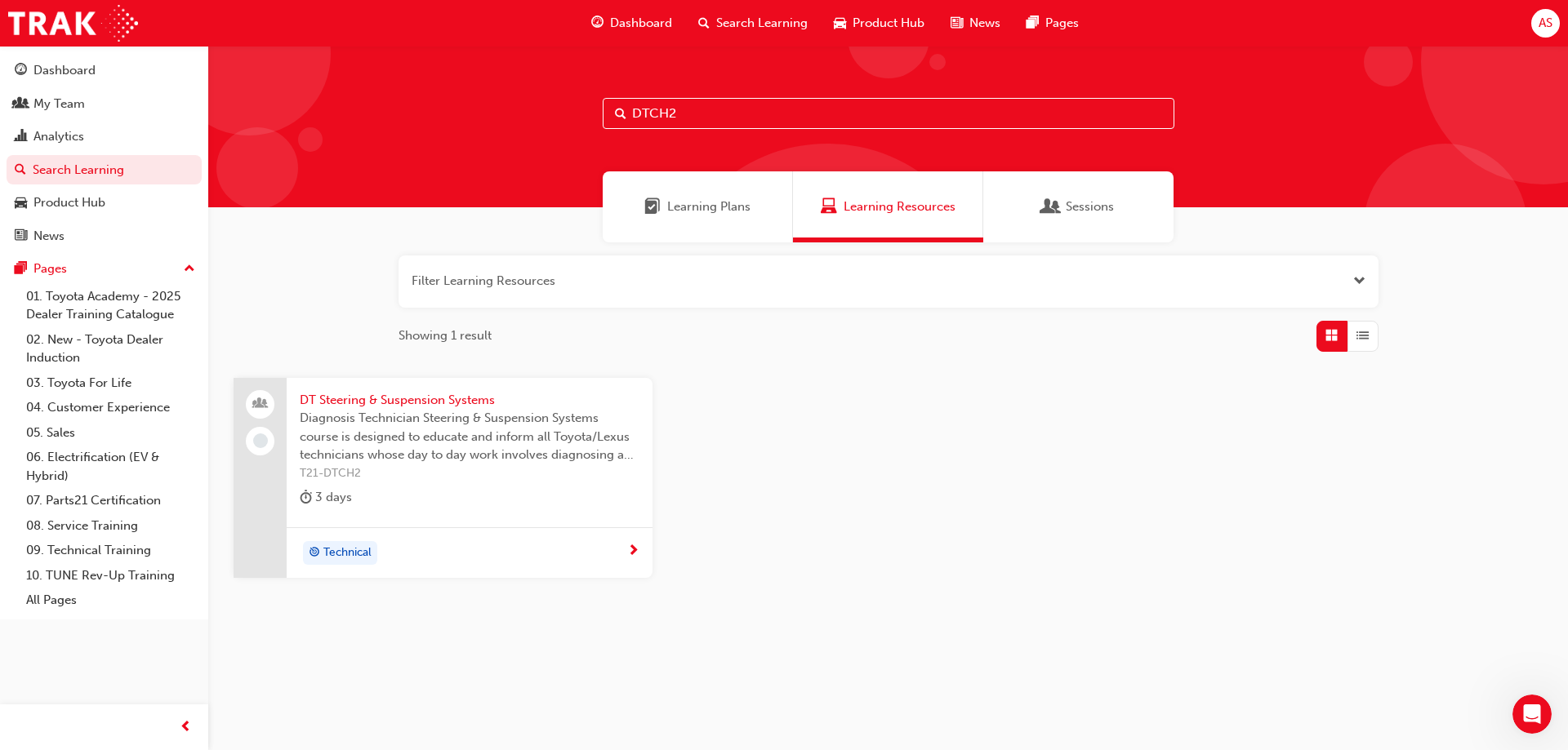
click at [354, 554] on span "Technical" at bounding box center [347, 553] width 48 height 19
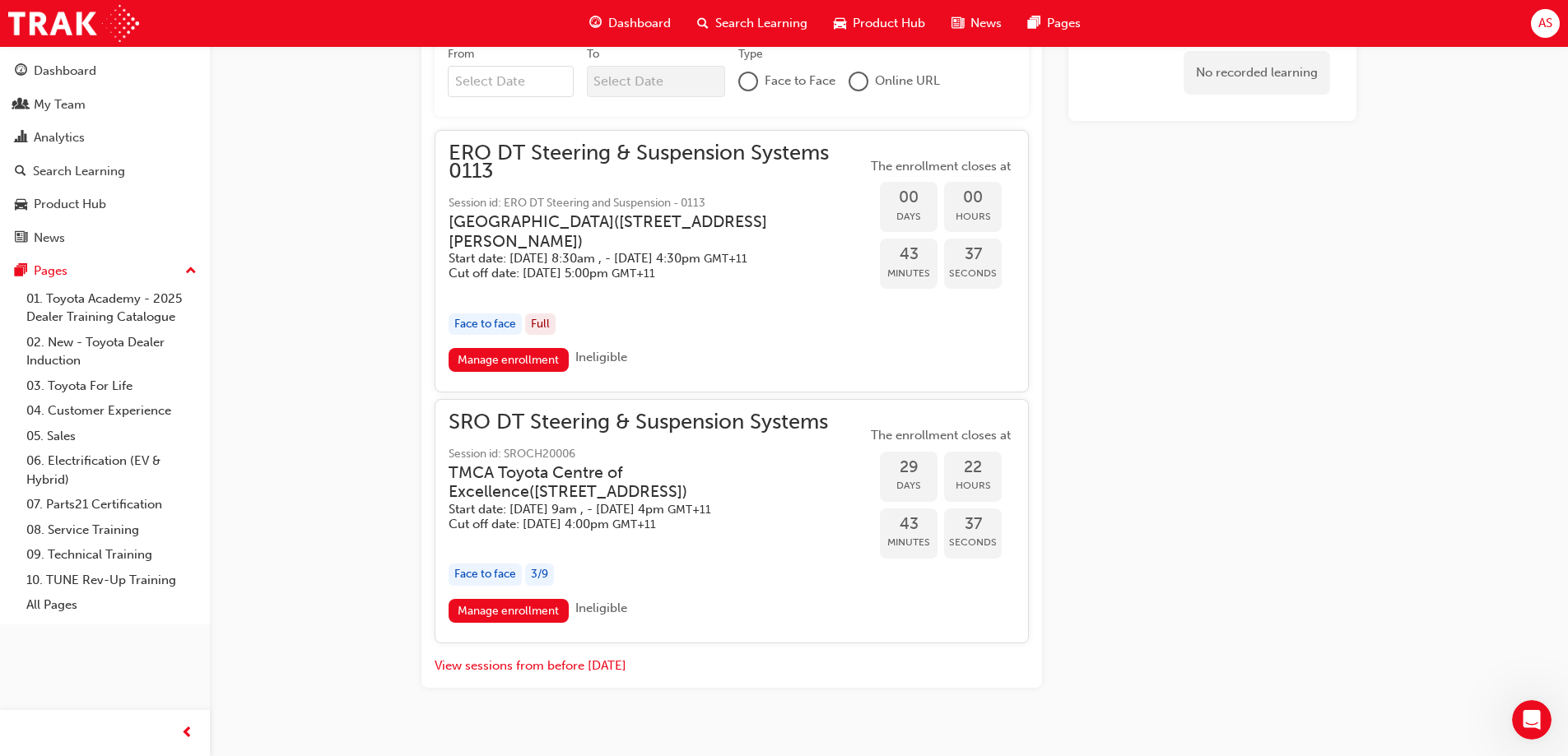
scroll to position [1070, 0]
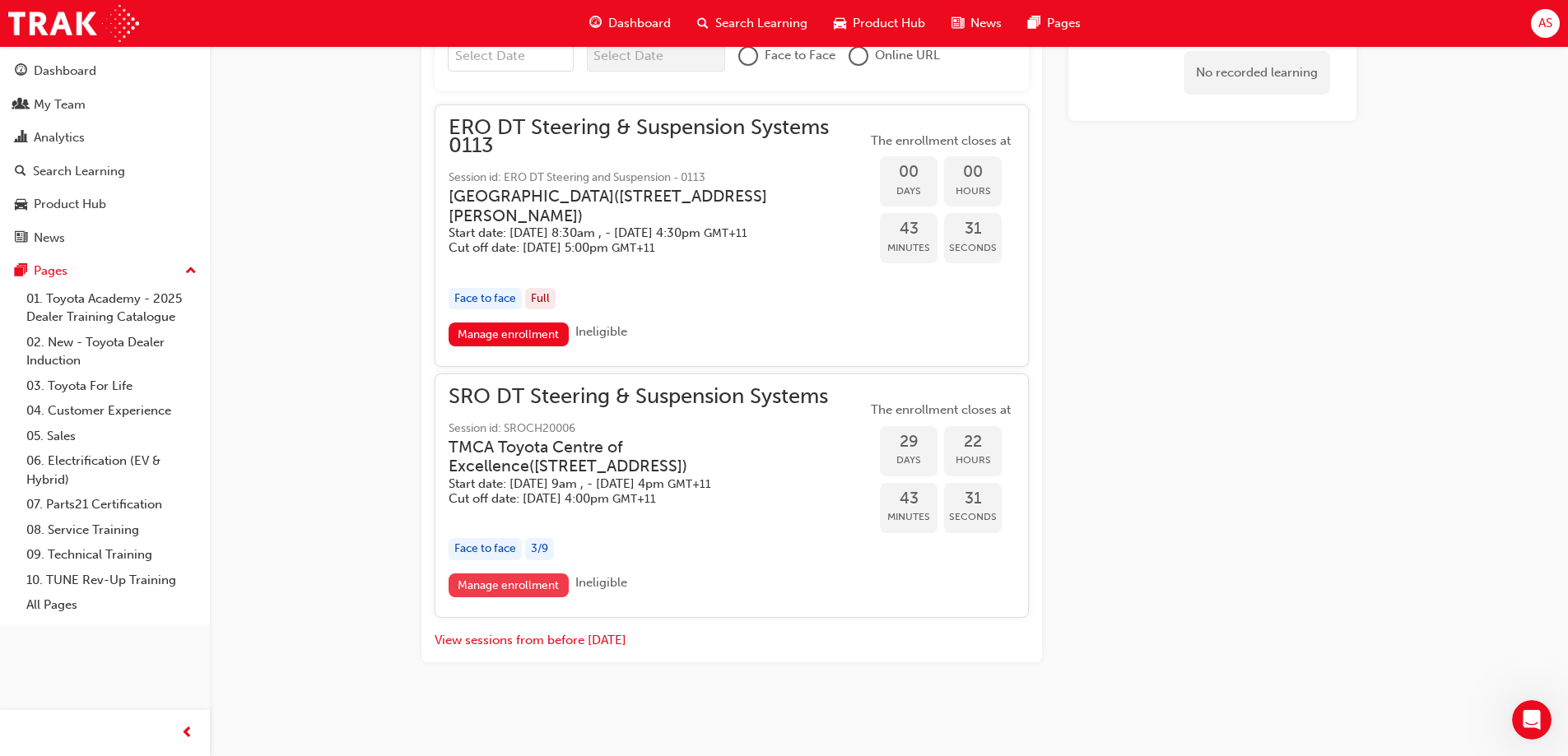
click at [481, 588] on link "Manage enrollment" at bounding box center [508, 586] width 120 height 24
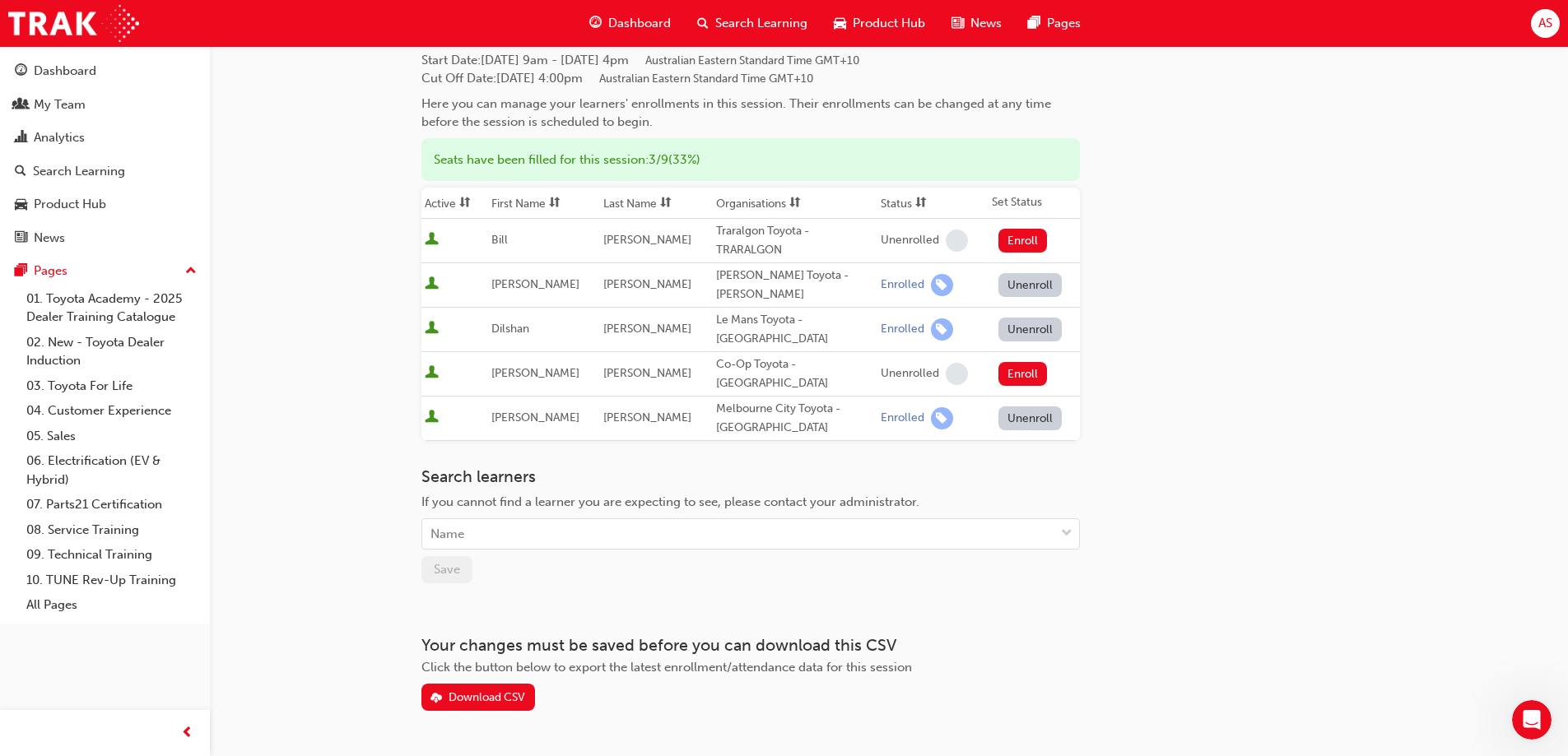
scroll to position [134, 0]
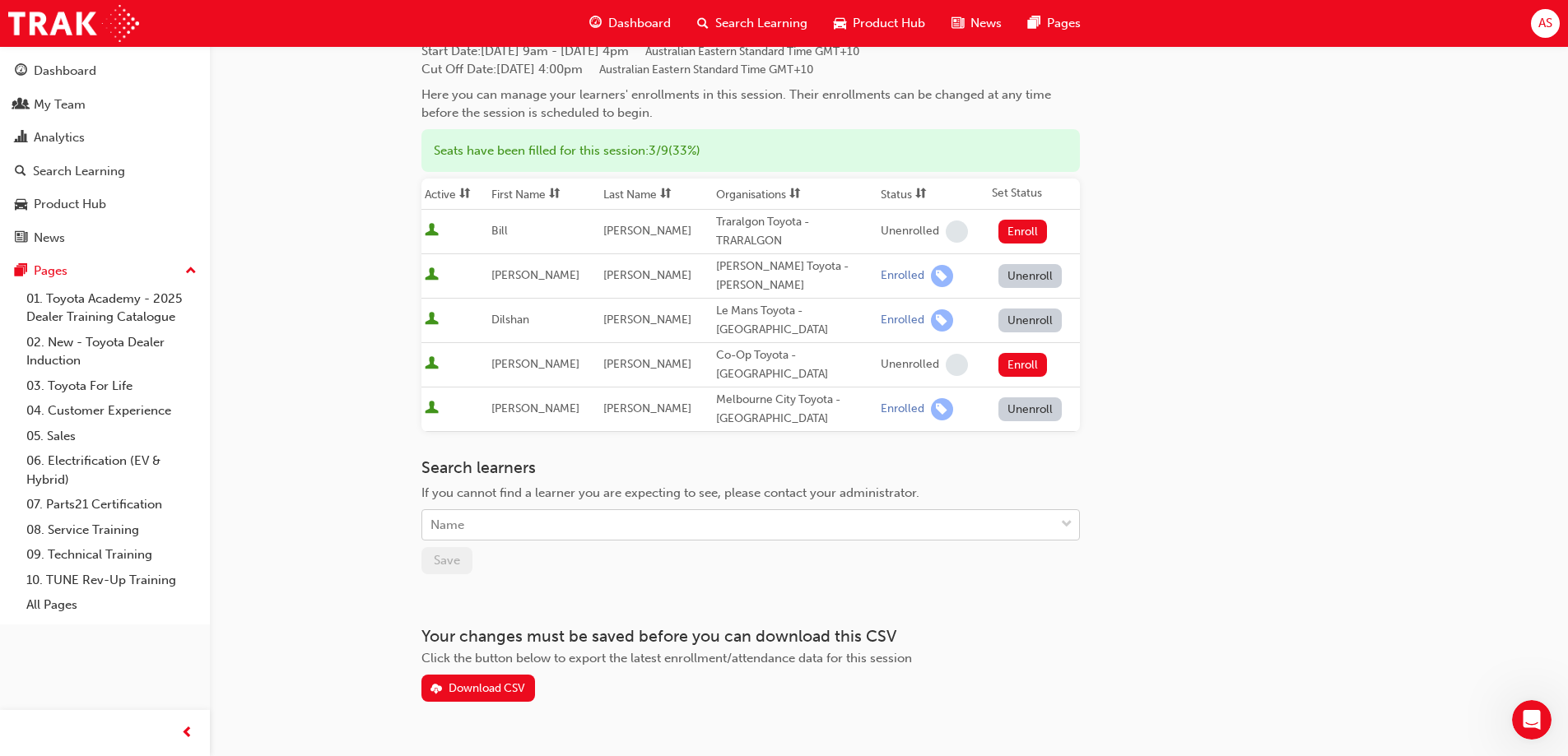
click at [458, 516] on div "Name" at bounding box center [447, 525] width 34 height 19
type input "[PERSON_NAME]"
click at [1071, 514] on span "down-icon" at bounding box center [1067, 524] width 12 height 21
click at [1073, 510] on div at bounding box center [1066, 525] width 25 height 29
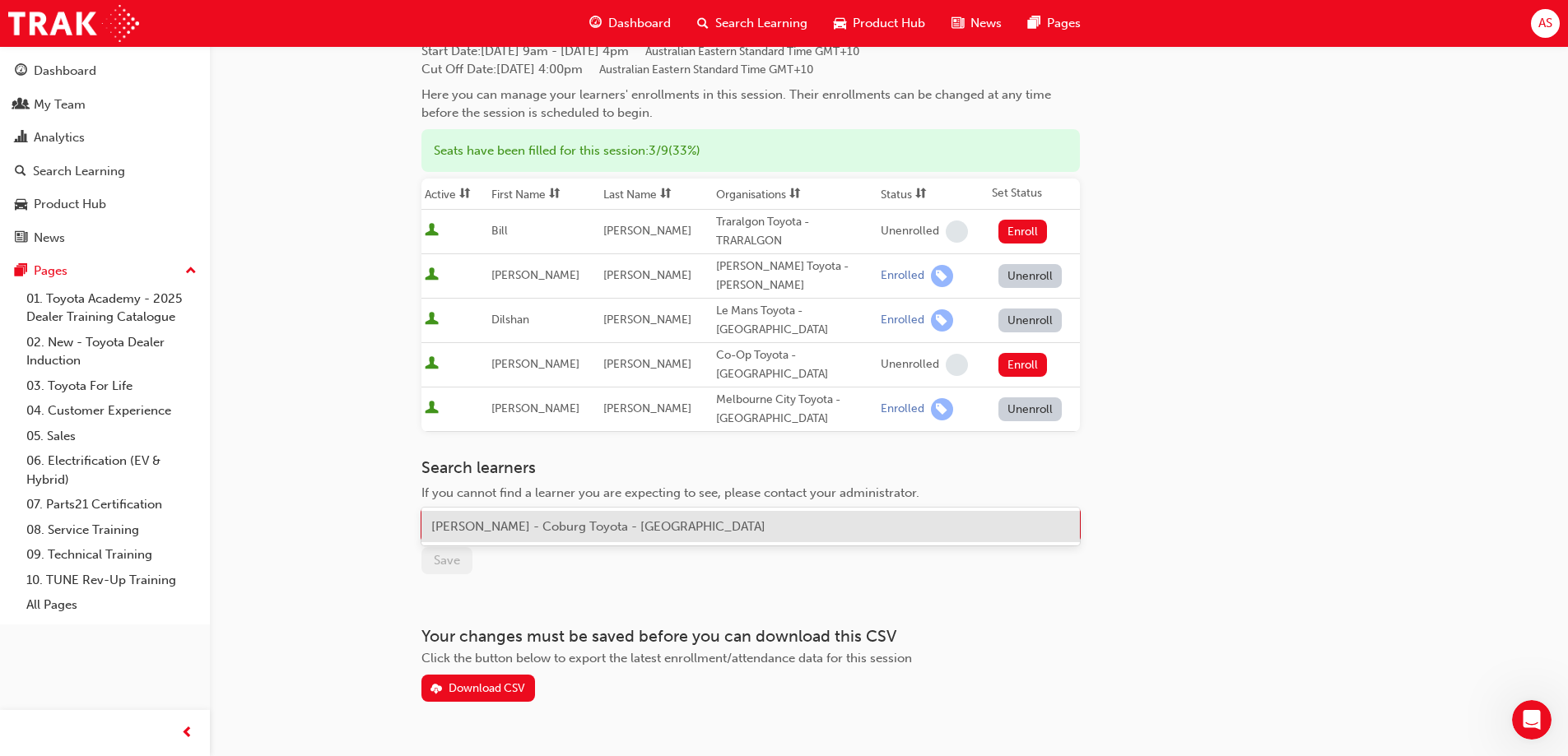
type input "[PERSON_NAME]"
click at [548, 521] on span "[PERSON_NAME] - Coburg Toyota - [GEOGRAPHIC_DATA]" at bounding box center [598, 527] width 334 height 15
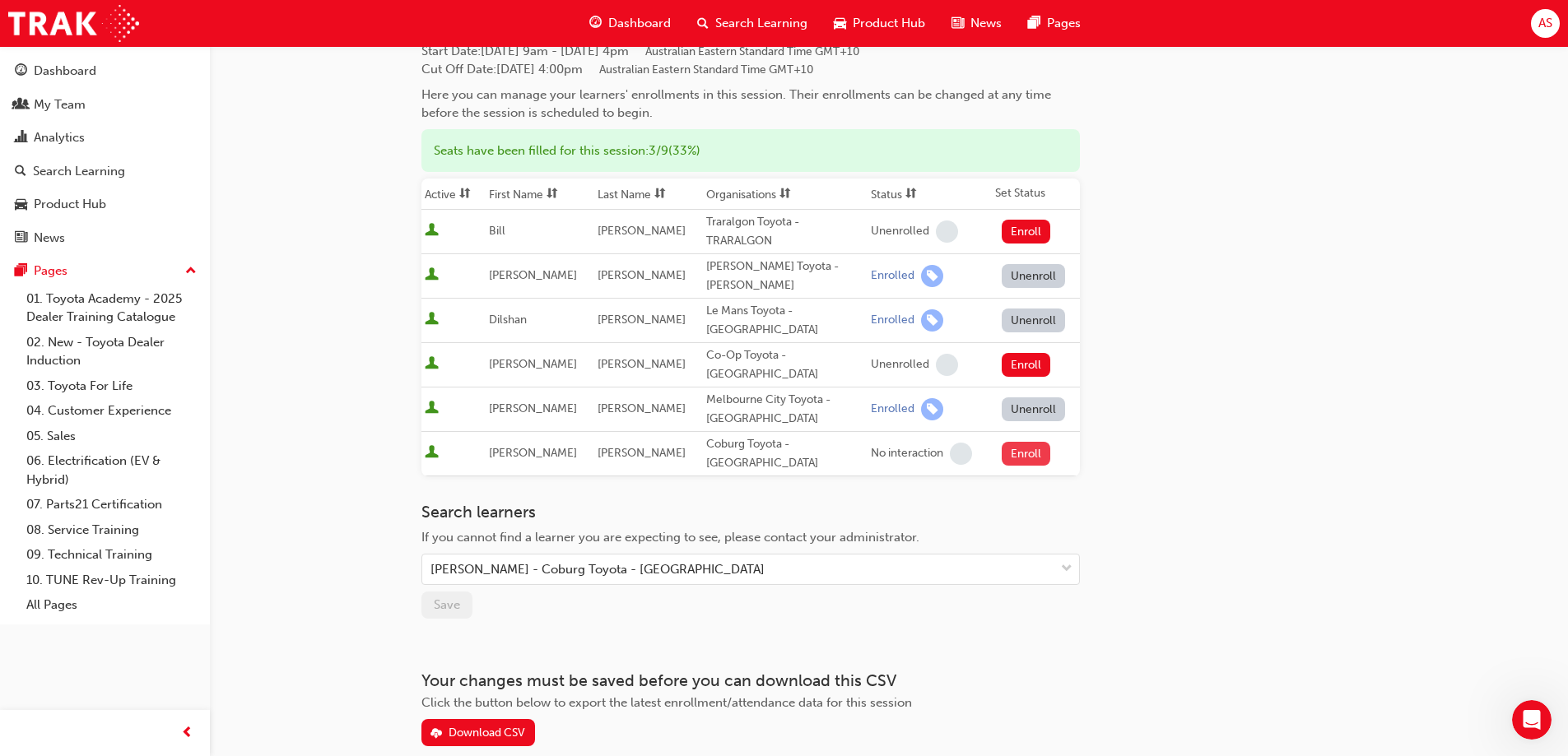
click at [1025, 442] on button "Enroll" at bounding box center [1026, 454] width 49 height 24
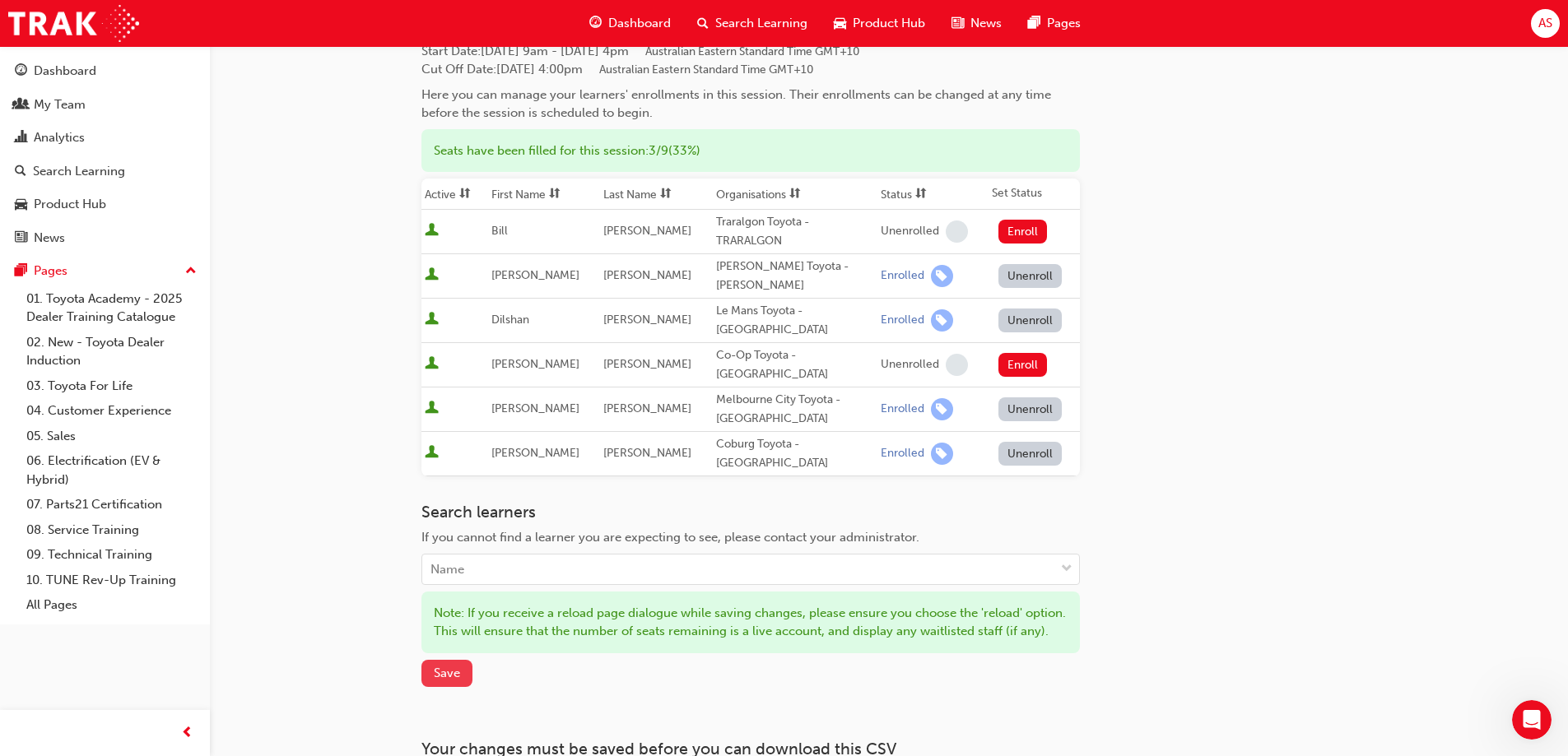
click at [440, 666] on span "Save" at bounding box center [446, 674] width 27 height 15
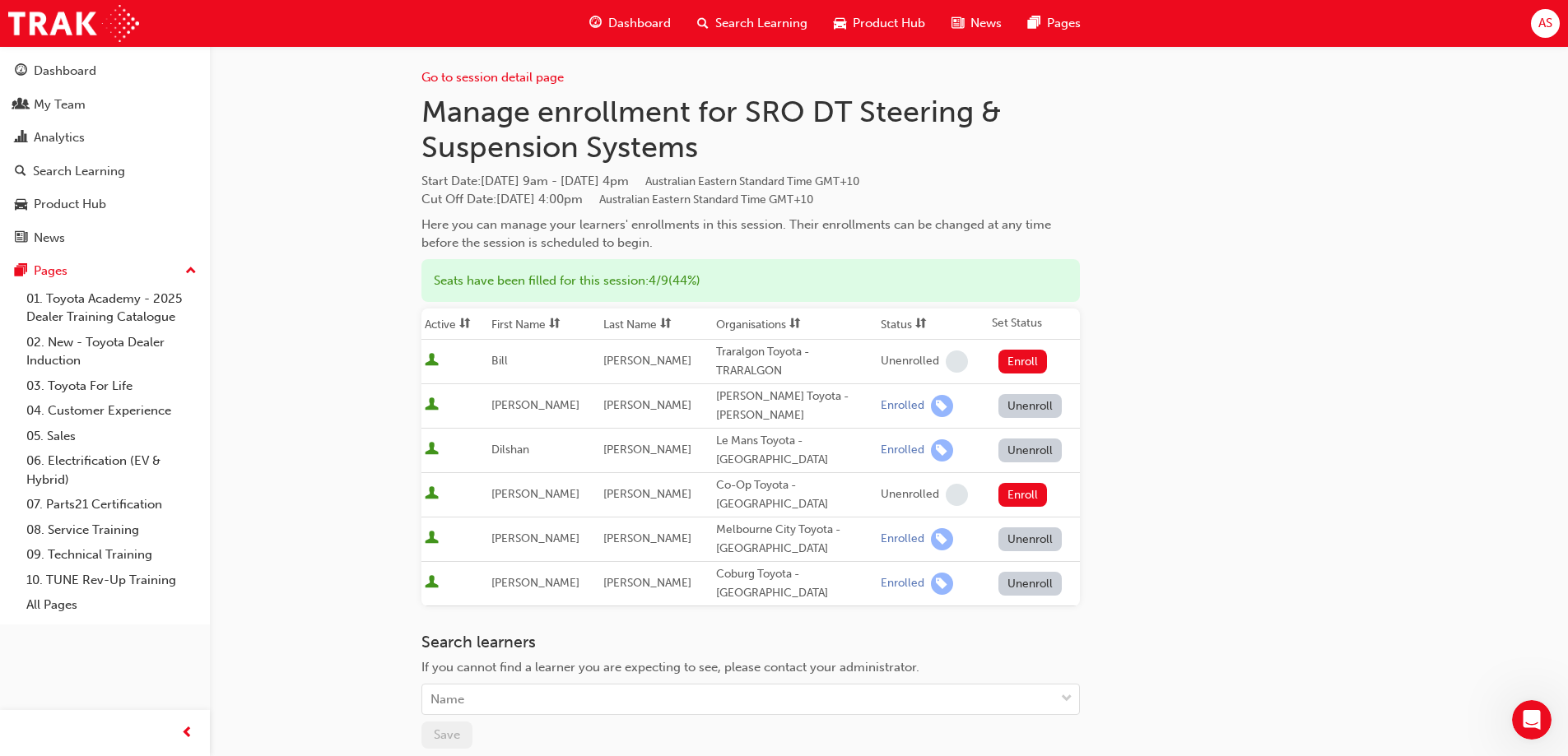
scroll to position [0, 0]
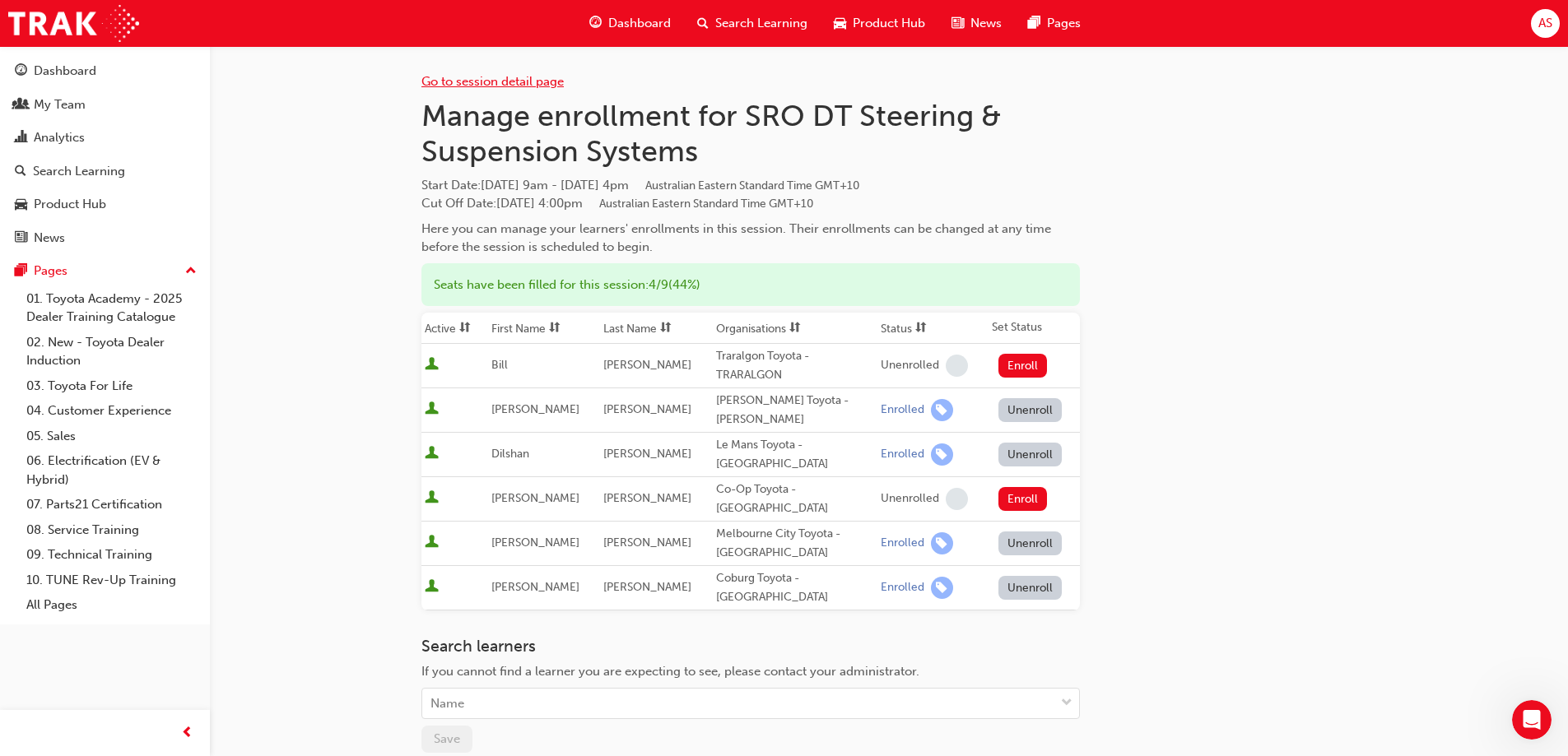
click at [475, 79] on link "Go to session detail page" at bounding box center [492, 82] width 142 height 15
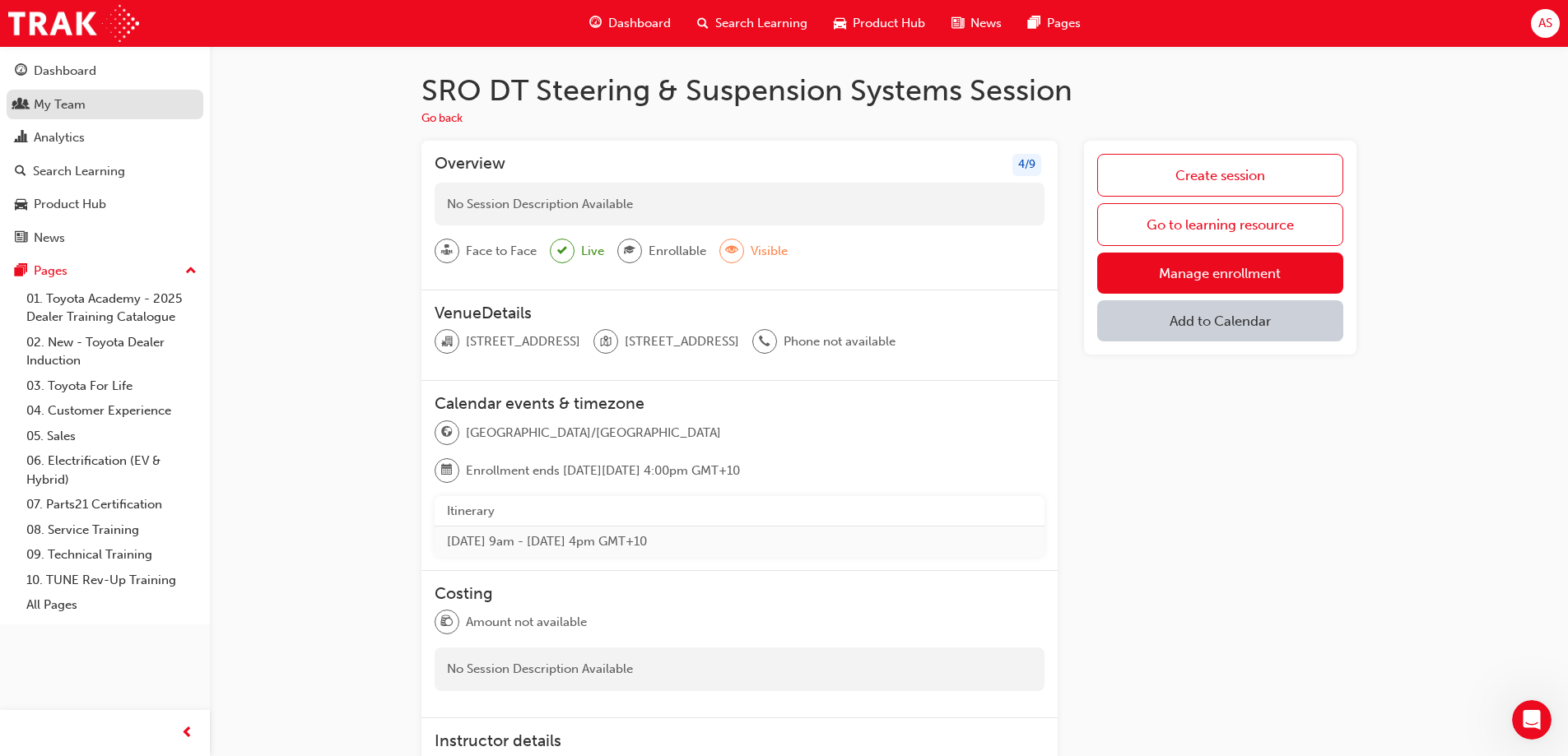
click at [61, 101] on div "My Team" at bounding box center [60, 104] width 52 height 19
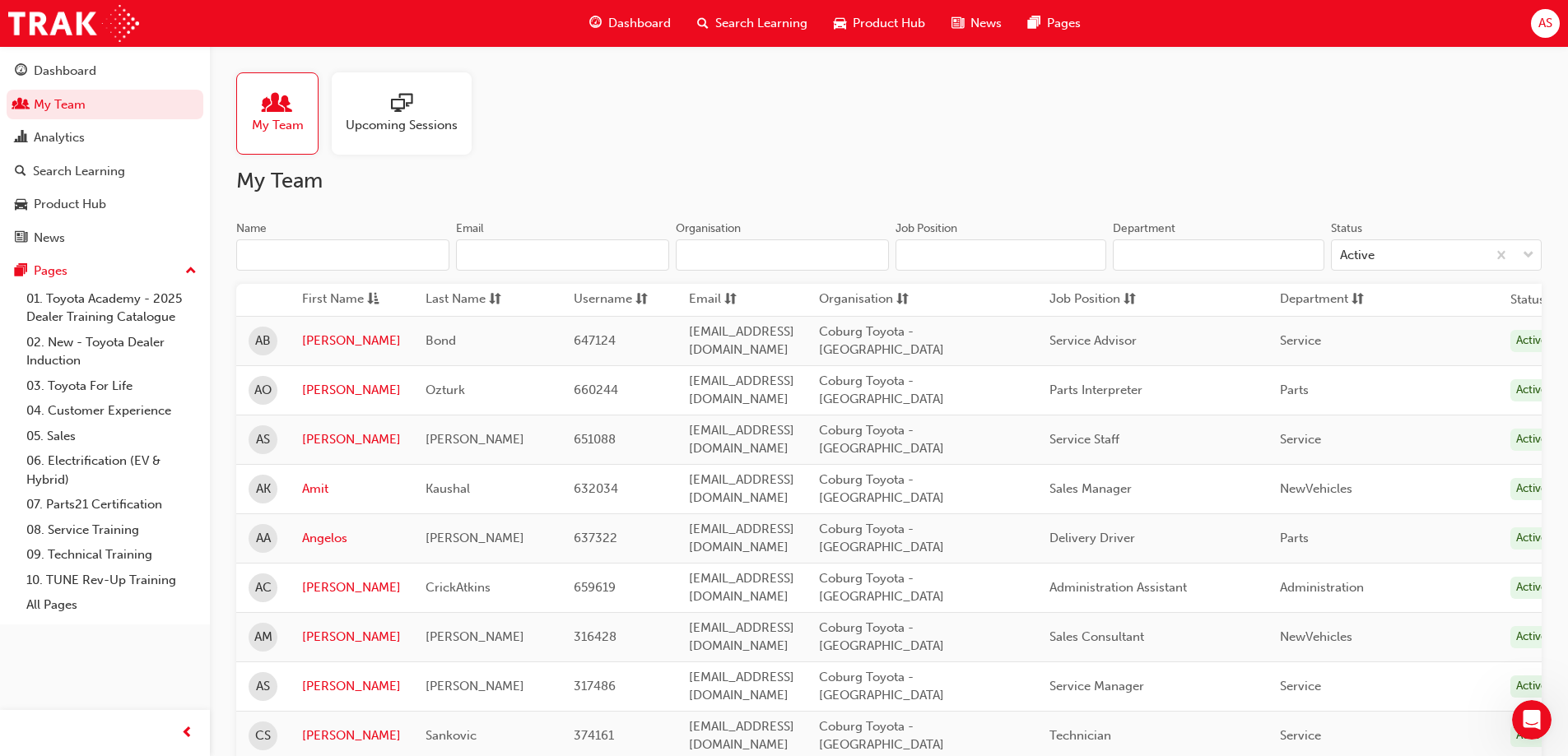
click at [618, 22] on span "Dashboard" at bounding box center [640, 23] width 62 height 19
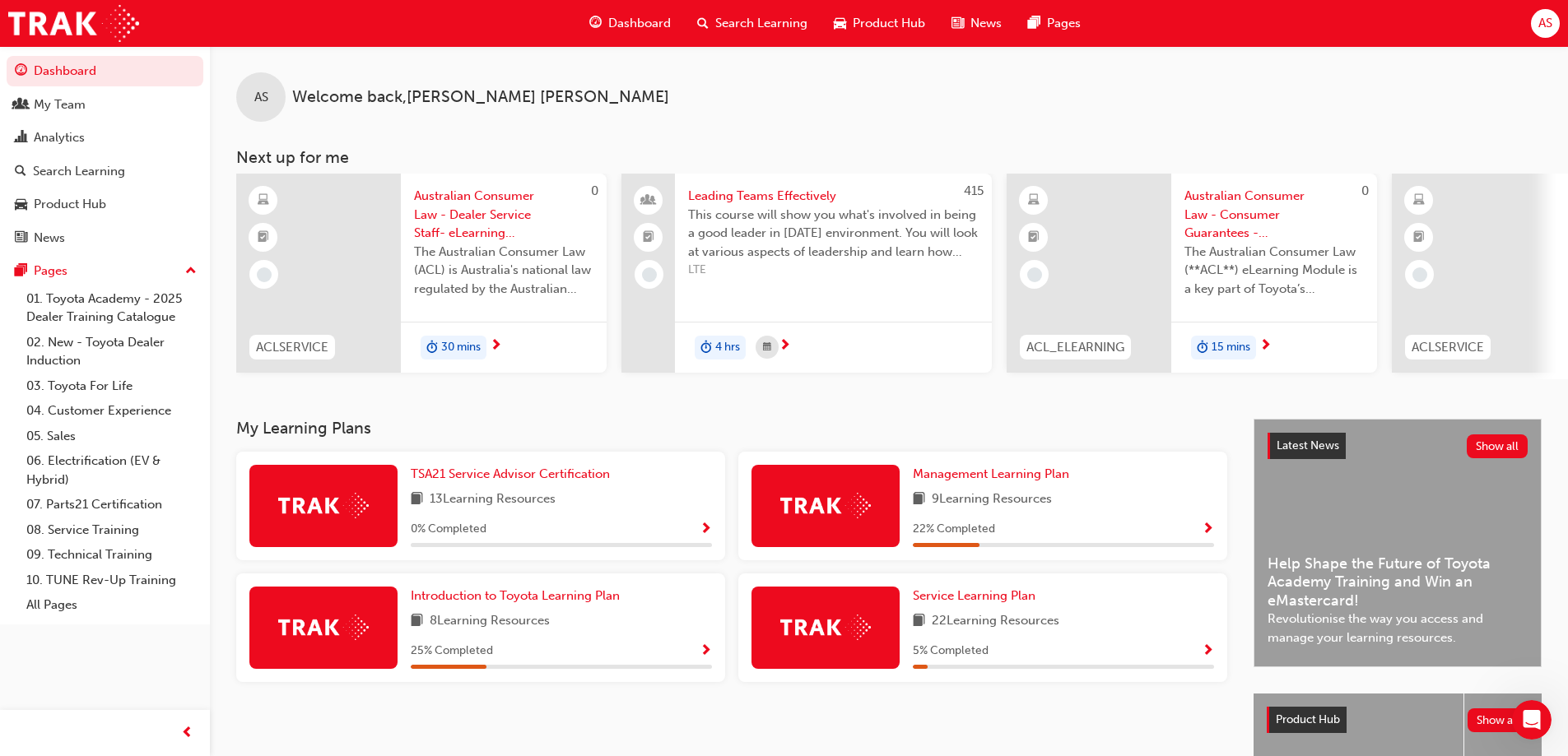
click at [1554, 24] on div "AS" at bounding box center [1544, 23] width 28 height 28
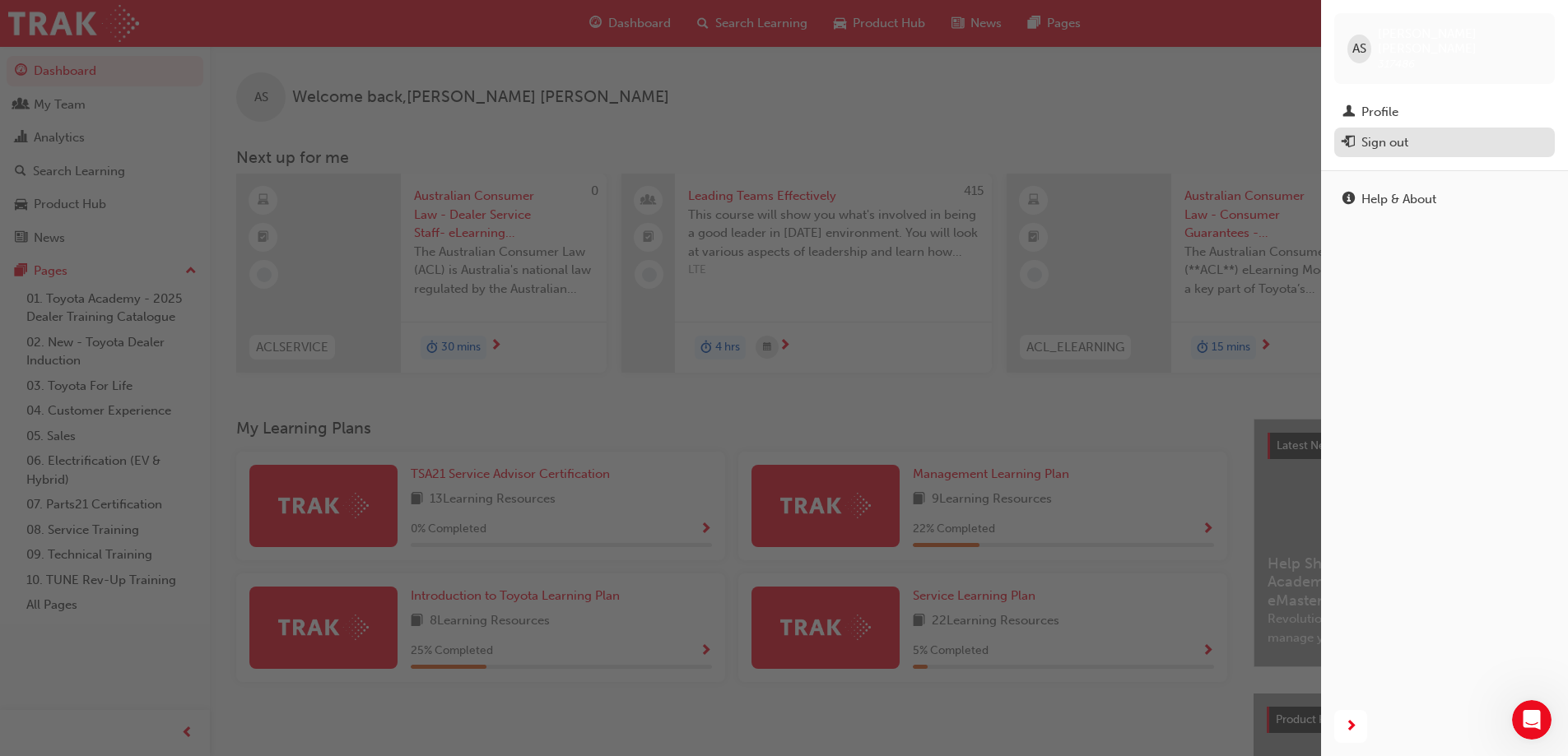
click at [1385, 133] on div "Sign out" at bounding box center [1384, 142] width 47 height 19
